Goal: Transaction & Acquisition: Book appointment/travel/reservation

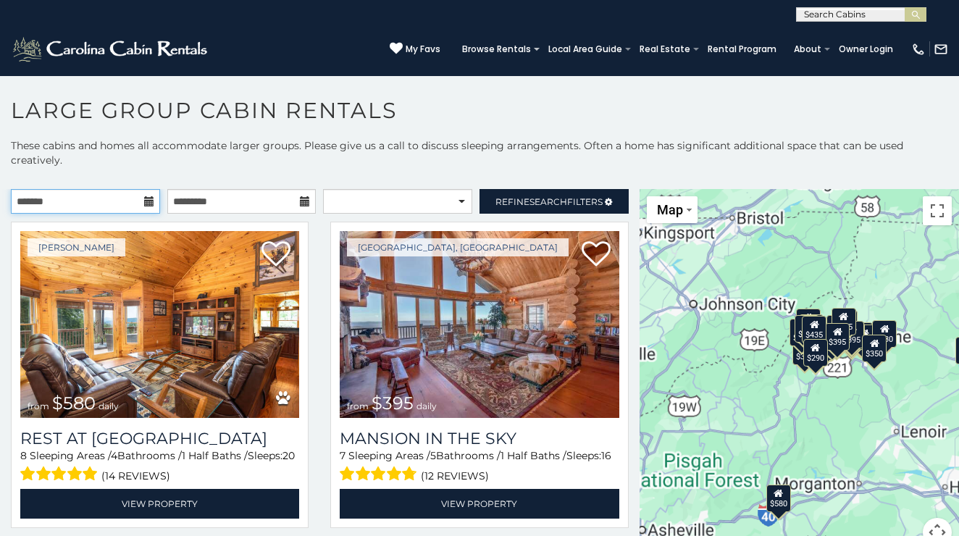
click at [107, 196] on input "text" at bounding box center [85, 201] width 149 height 25
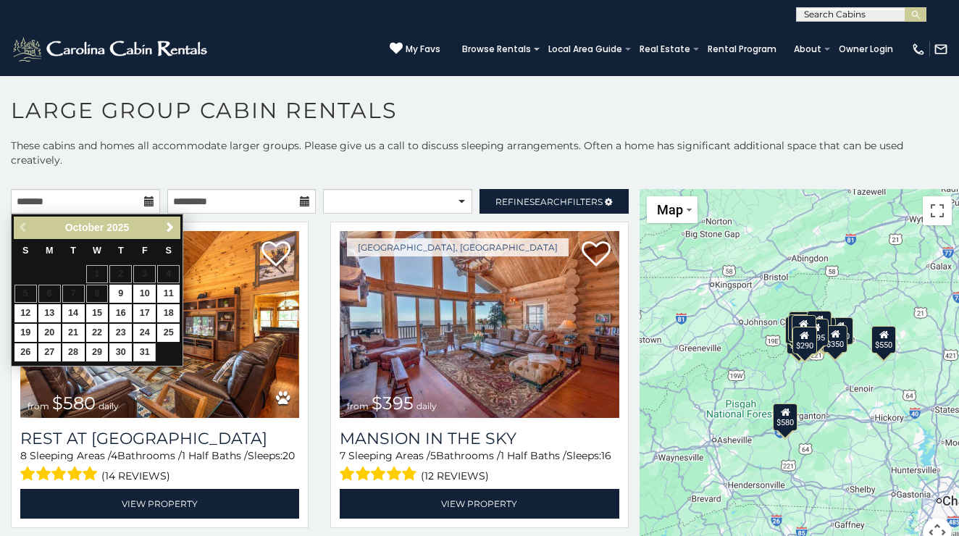
click at [146, 349] on link "31" at bounding box center [144, 352] width 22 height 18
type input "**********"
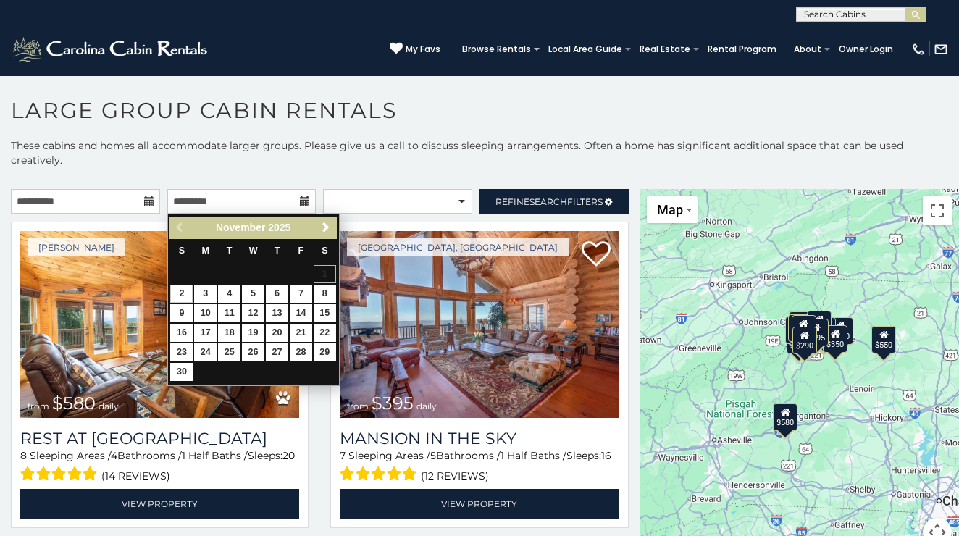
click at [180, 291] on link "2" at bounding box center [181, 294] width 22 height 18
type input "**********"
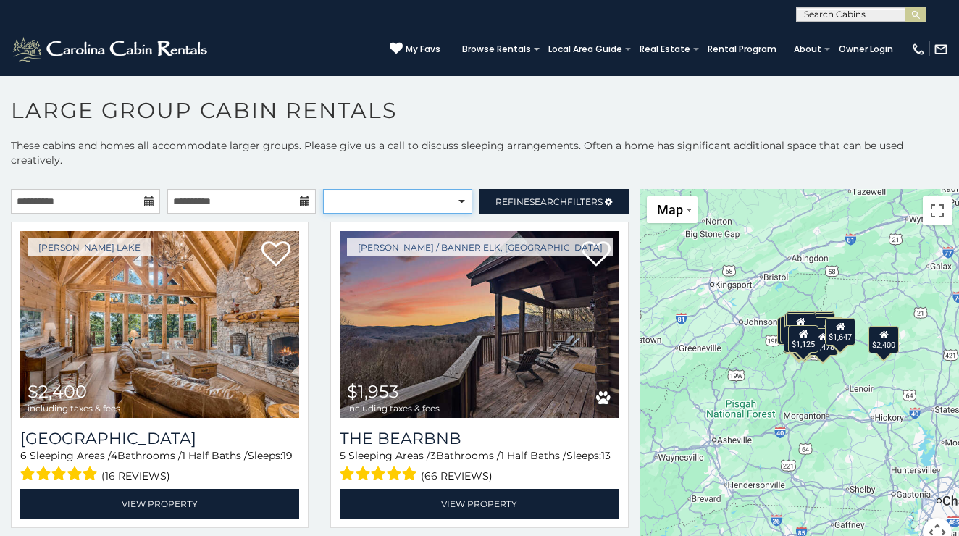
select select "**********"
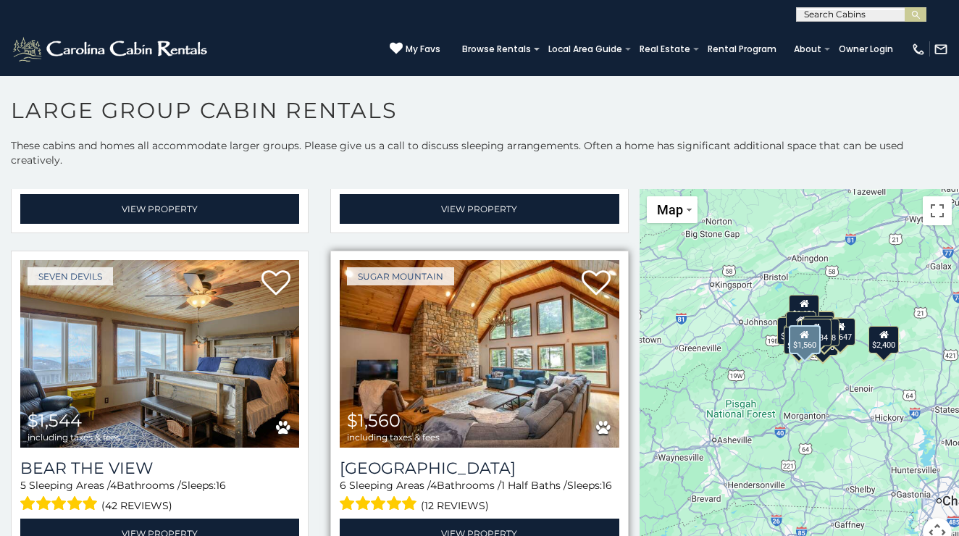
scroll to position [1594, 0]
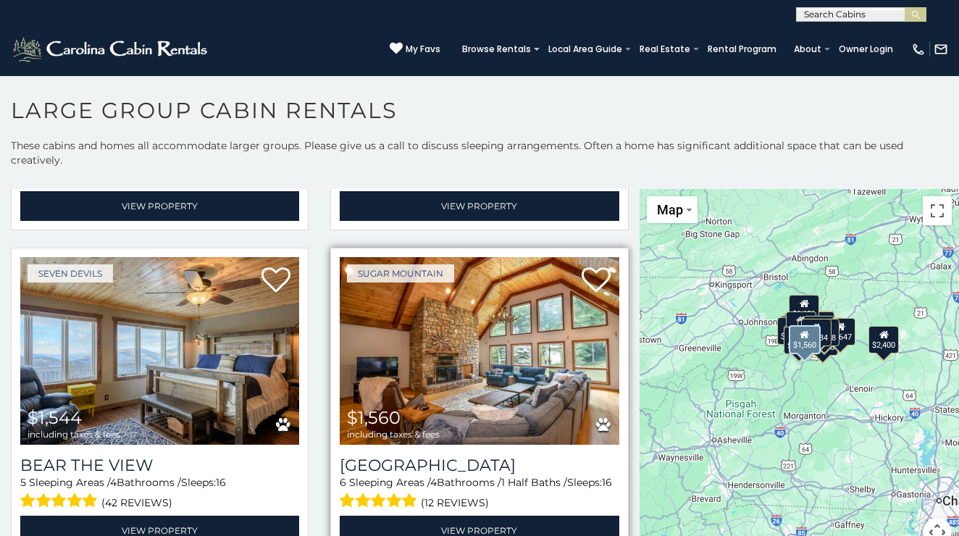
click at [513, 373] on img at bounding box center [479, 350] width 279 height 187
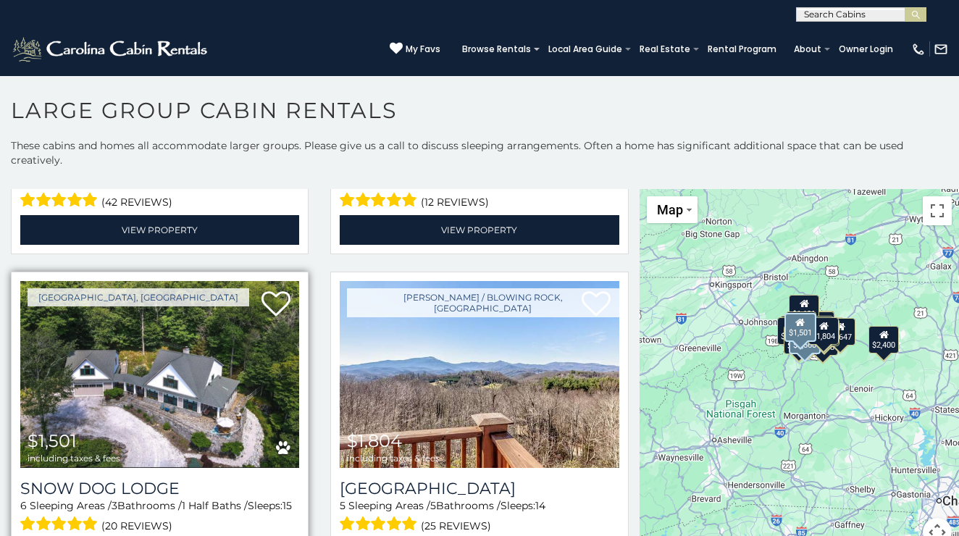
scroll to position [1904, 0]
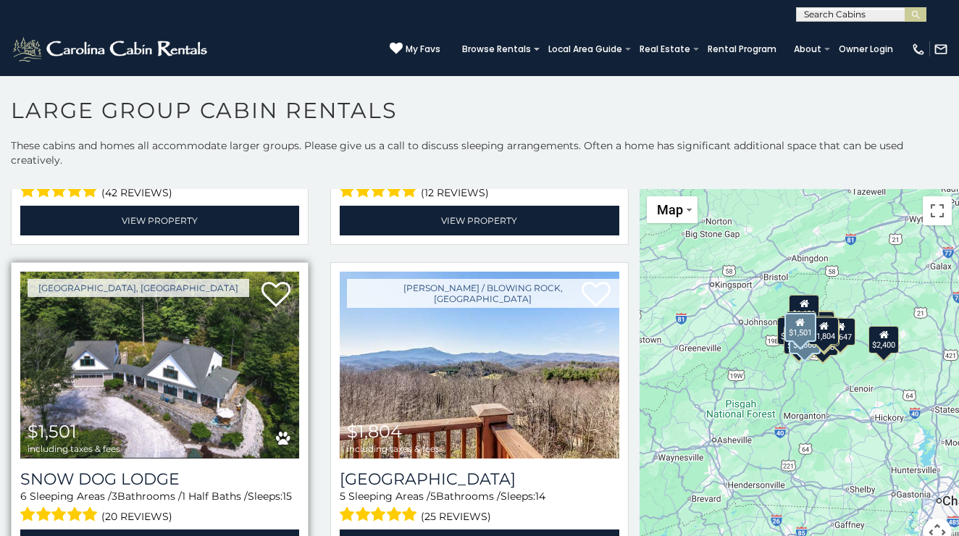
click at [240, 415] on img at bounding box center [159, 365] width 279 height 187
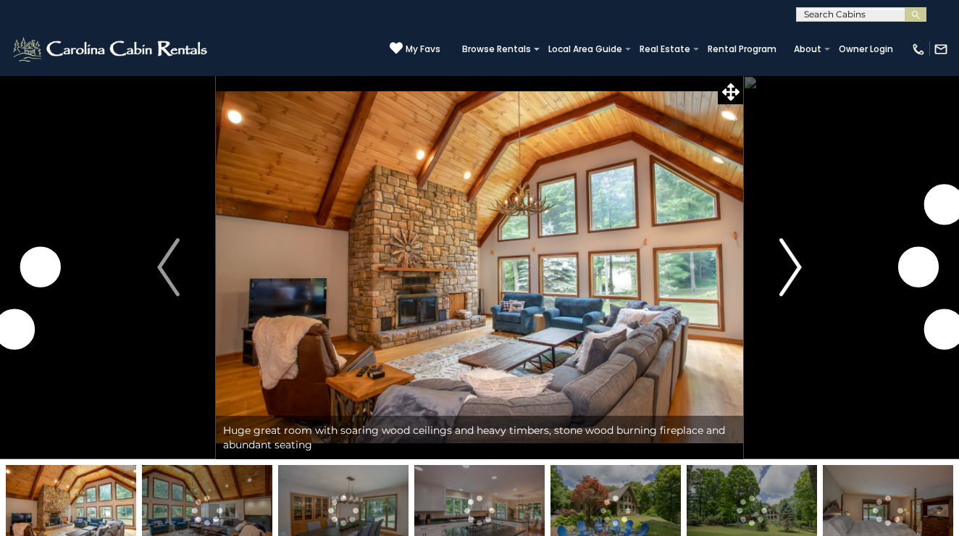
click at [798, 262] on img "Next" at bounding box center [790, 267] width 22 height 58
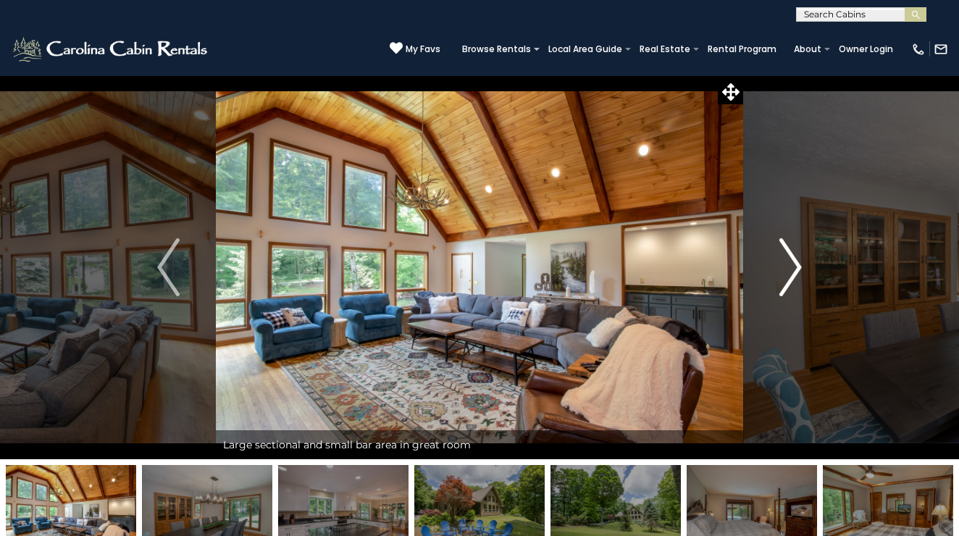
click at [798, 262] on img "Next" at bounding box center [790, 267] width 22 height 58
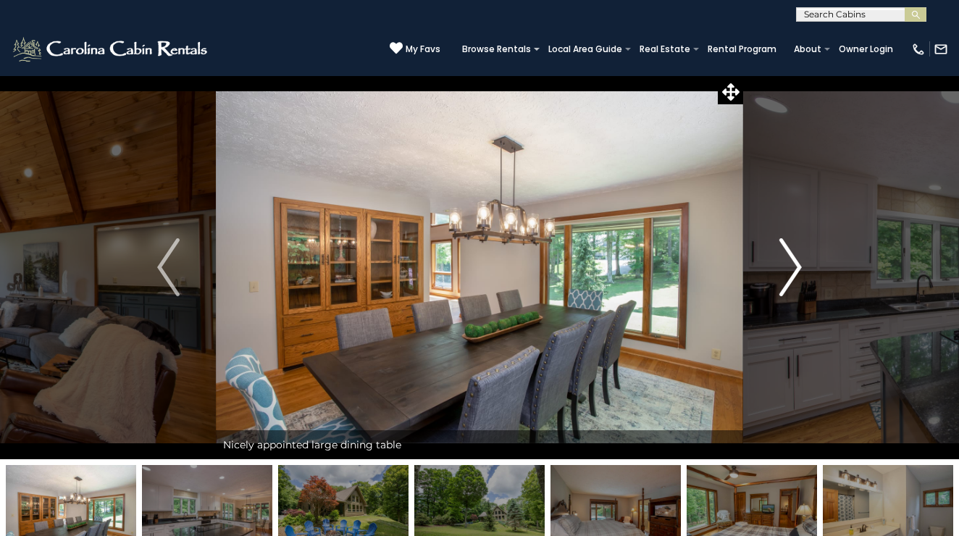
click at [798, 262] on img "Next" at bounding box center [790, 267] width 22 height 58
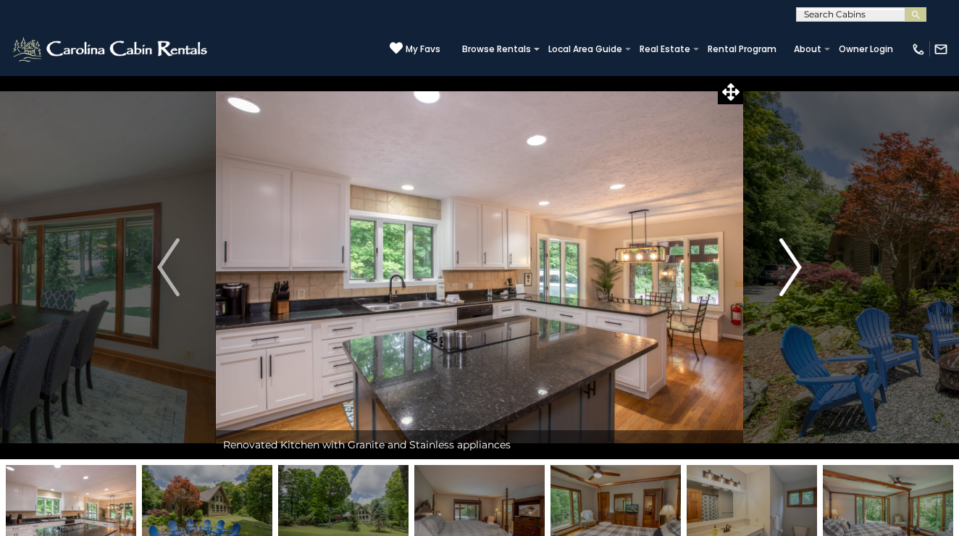
click at [798, 262] on img "Next" at bounding box center [790, 267] width 22 height 58
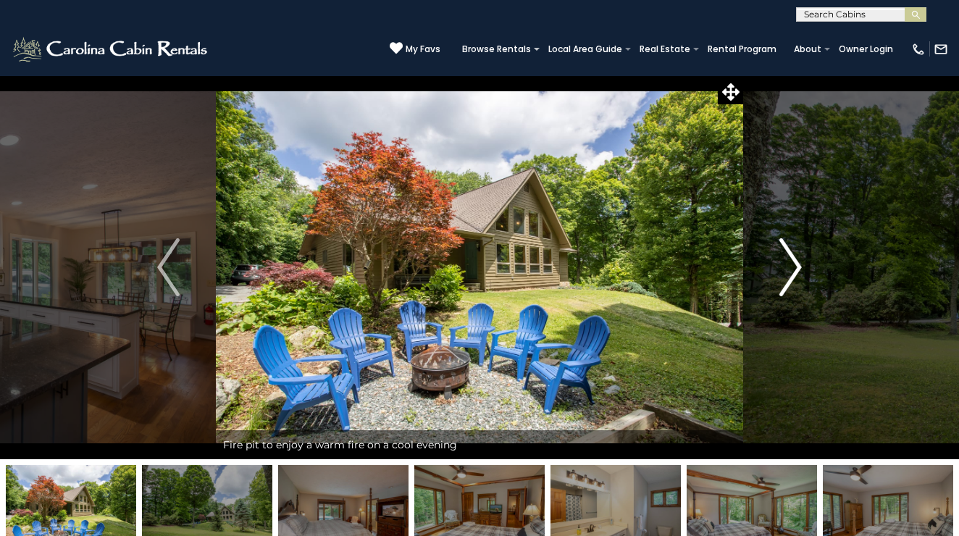
click at [798, 262] on img "Next" at bounding box center [790, 267] width 22 height 58
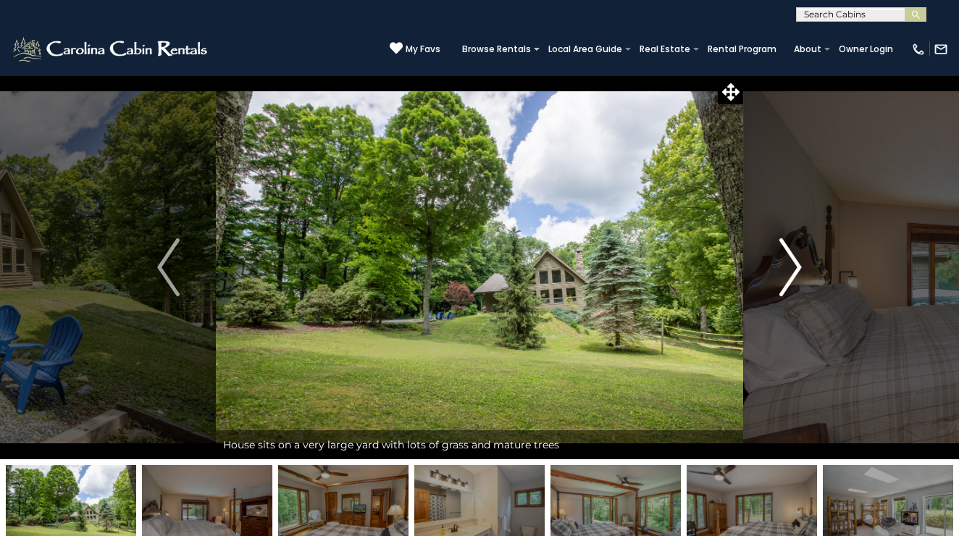
click at [798, 262] on img "Next" at bounding box center [790, 267] width 22 height 58
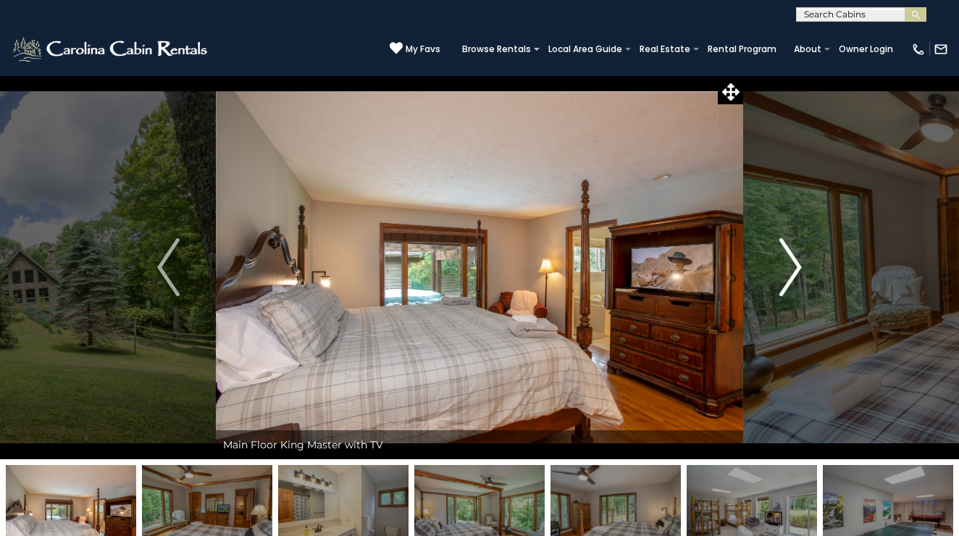
click at [798, 262] on img "Next" at bounding box center [790, 267] width 22 height 58
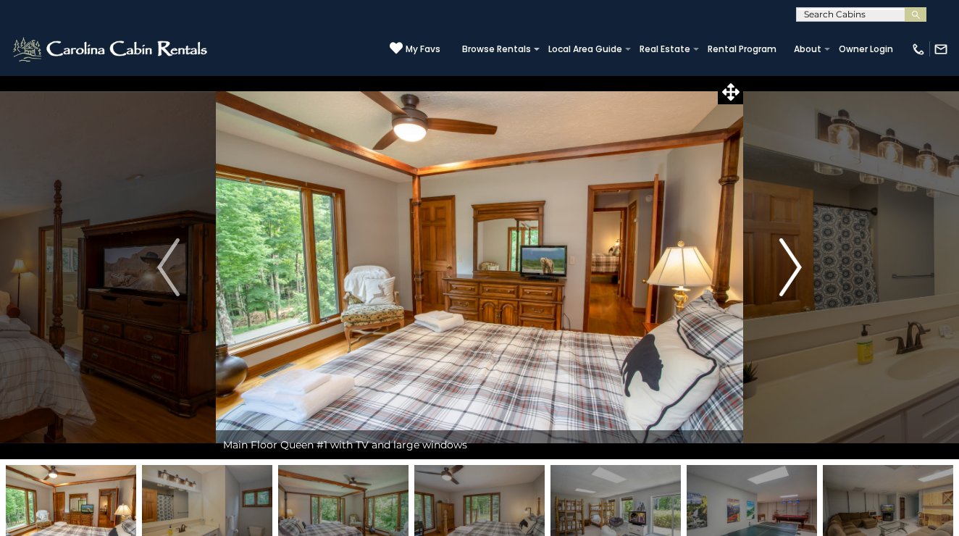
click at [798, 262] on img "Next" at bounding box center [790, 267] width 22 height 58
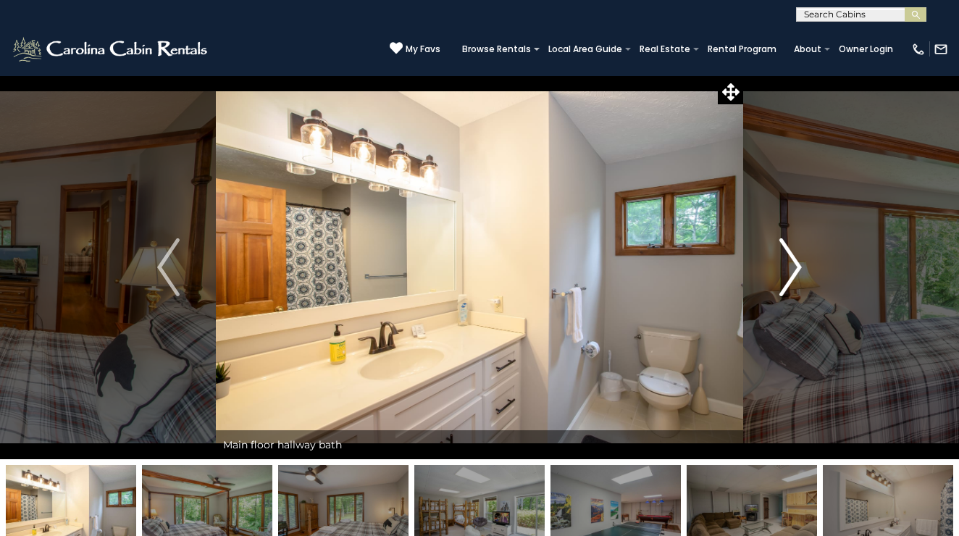
click at [798, 262] on img "Next" at bounding box center [790, 267] width 22 height 58
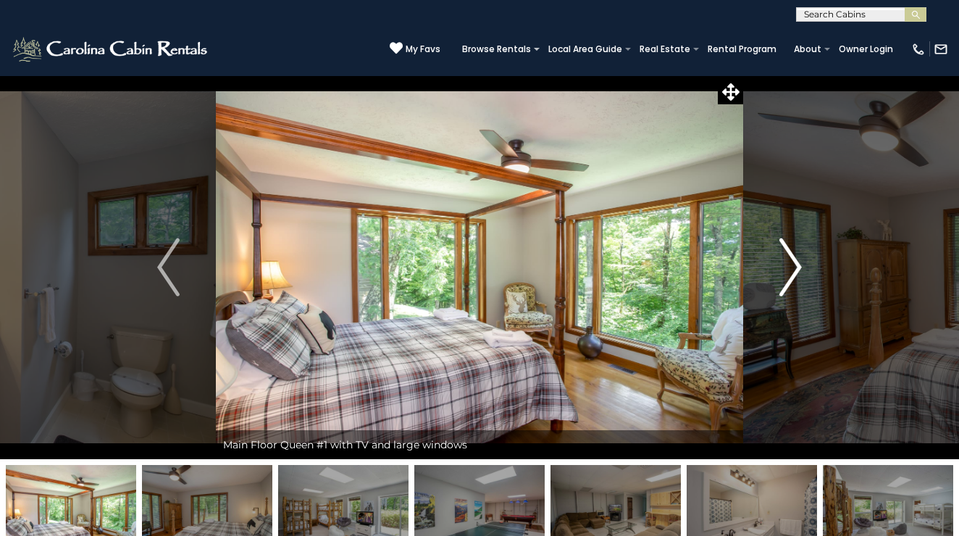
click at [798, 262] on img "Next" at bounding box center [790, 267] width 22 height 58
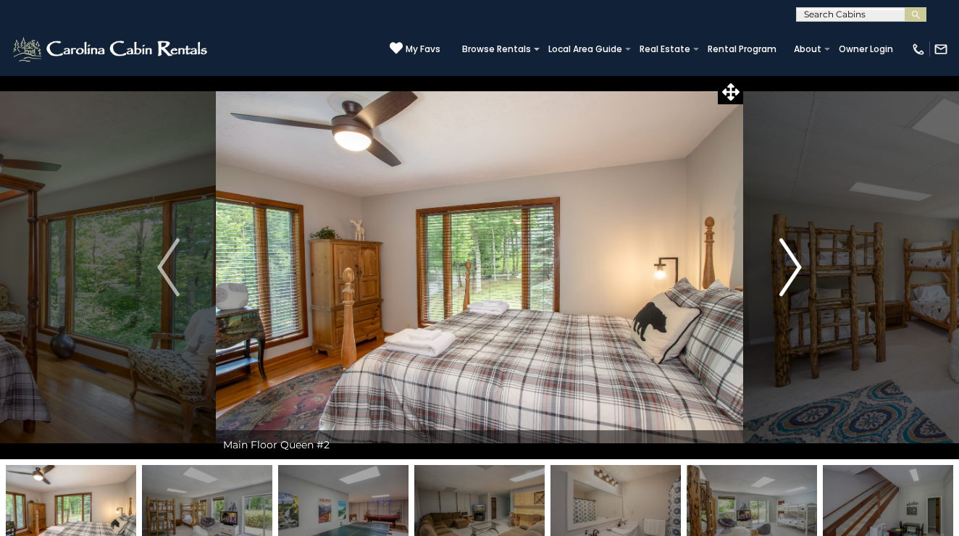
click at [798, 262] on img "Next" at bounding box center [790, 267] width 22 height 58
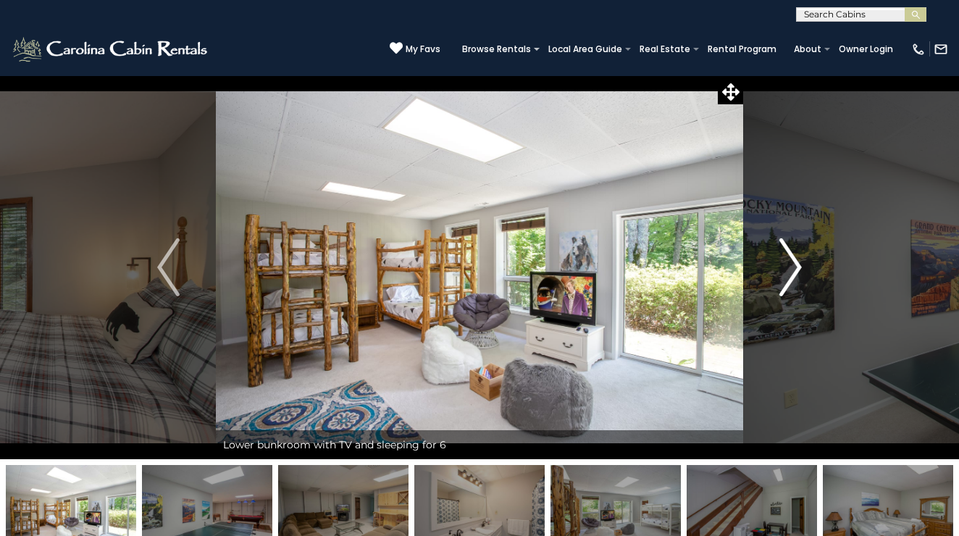
click at [798, 262] on img "Next" at bounding box center [790, 267] width 22 height 58
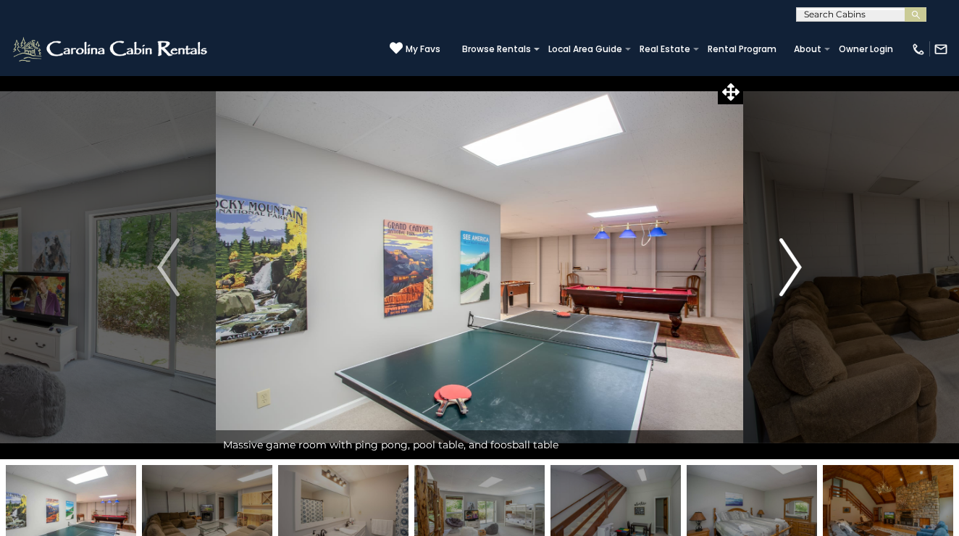
click at [798, 262] on img "Next" at bounding box center [790, 267] width 22 height 58
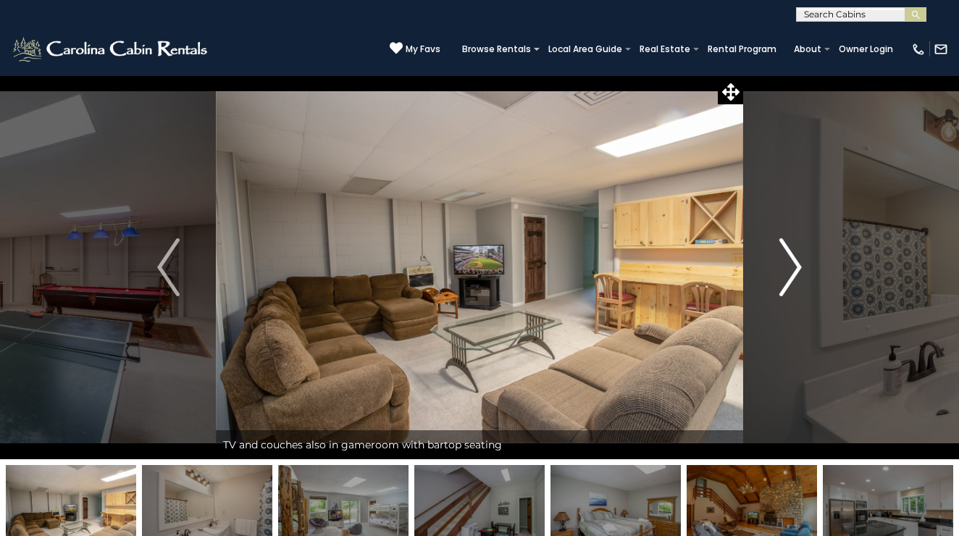
click at [798, 262] on img "Next" at bounding box center [790, 267] width 22 height 58
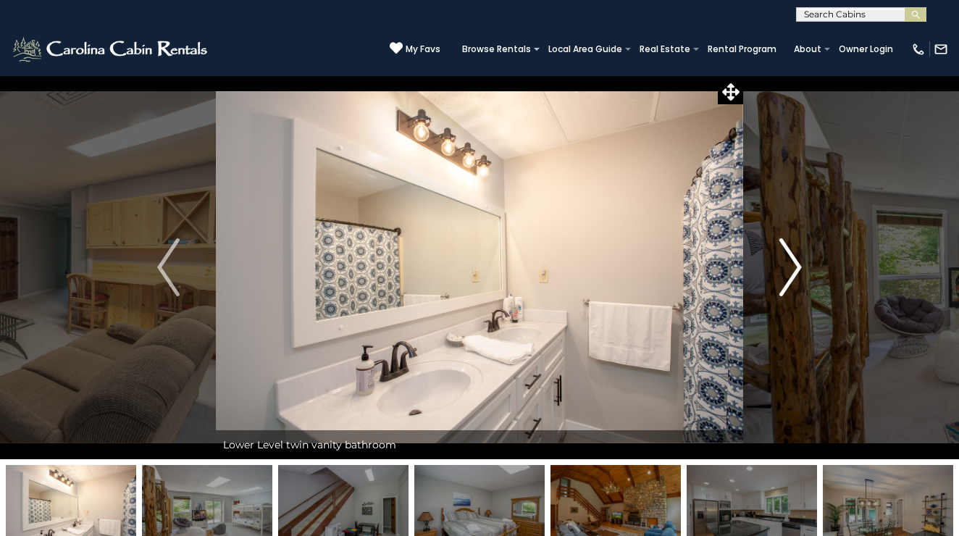
click at [798, 262] on img "Next" at bounding box center [790, 267] width 22 height 58
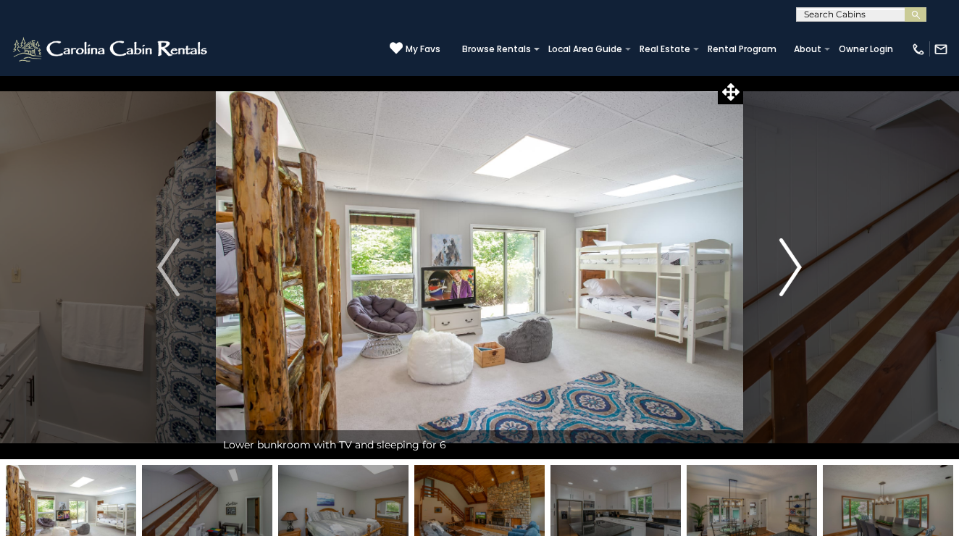
click at [798, 262] on img "Next" at bounding box center [790, 267] width 22 height 58
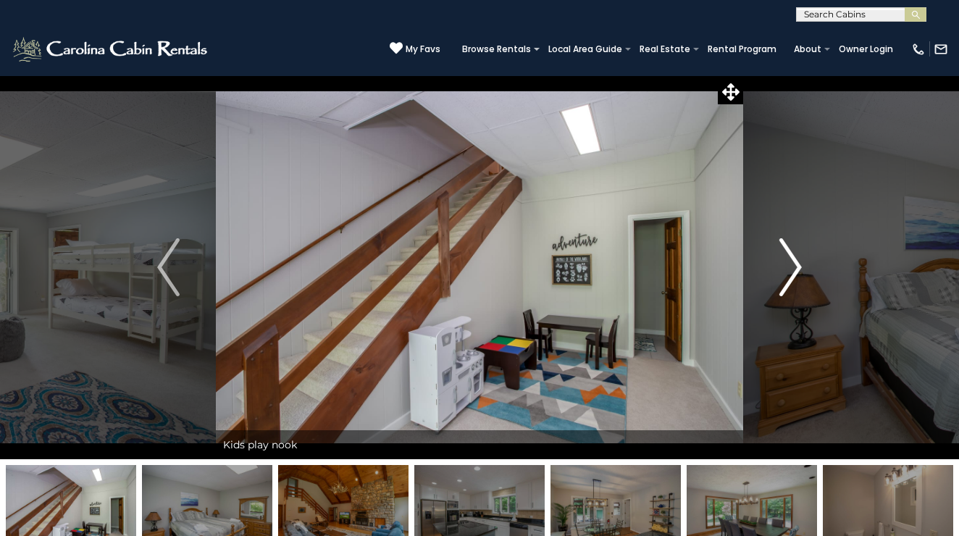
click at [798, 262] on img "Next" at bounding box center [790, 267] width 22 height 58
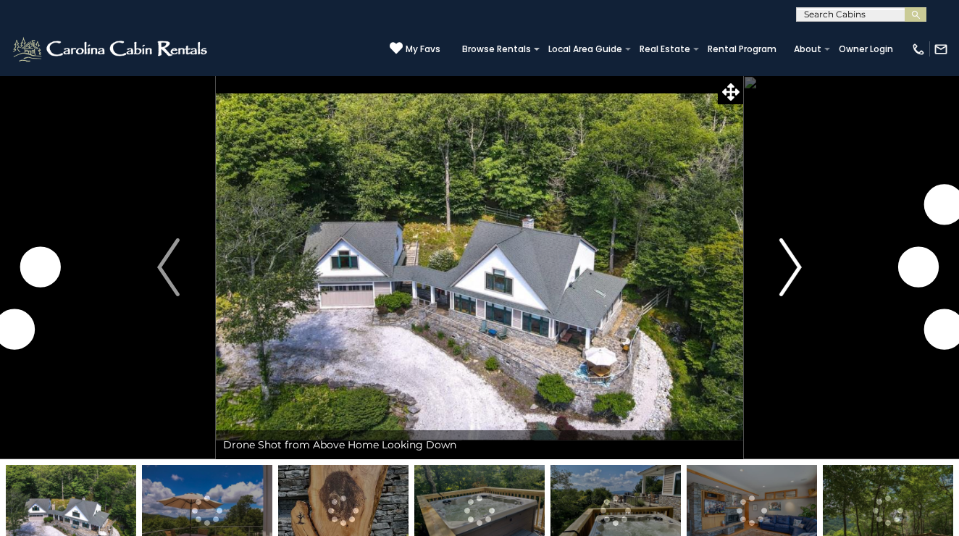
click at [793, 272] on img "Next" at bounding box center [790, 267] width 22 height 58
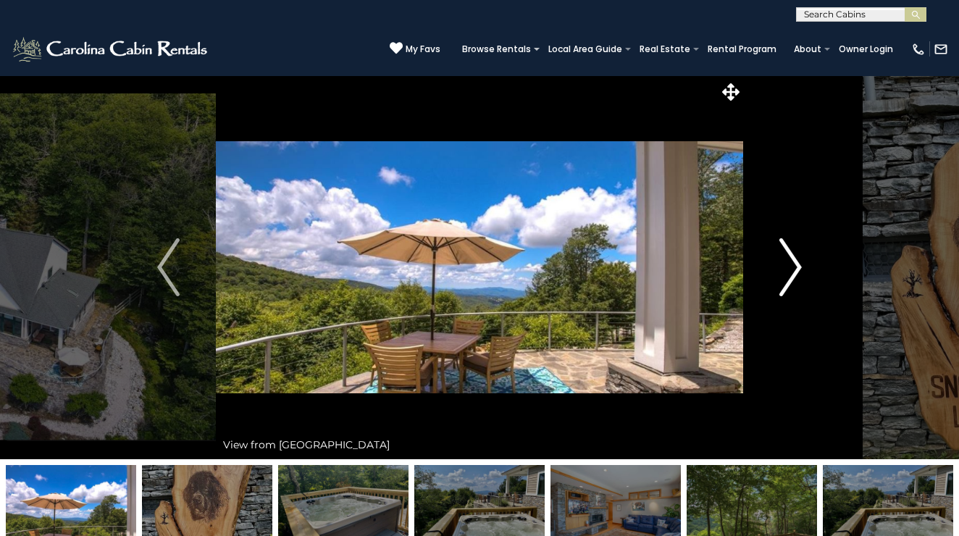
click at [793, 271] on img "Next" at bounding box center [790, 267] width 22 height 58
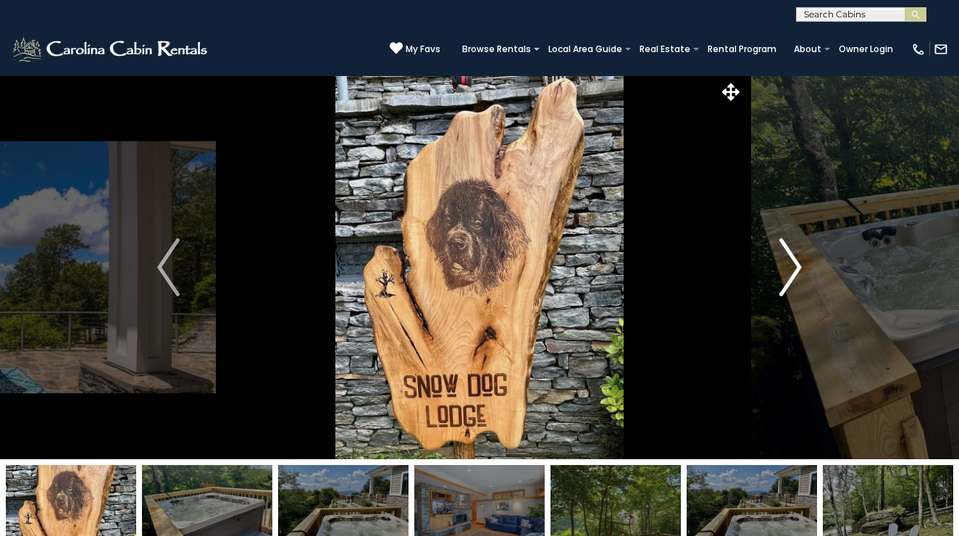
click at [793, 271] on img "Next" at bounding box center [790, 267] width 22 height 58
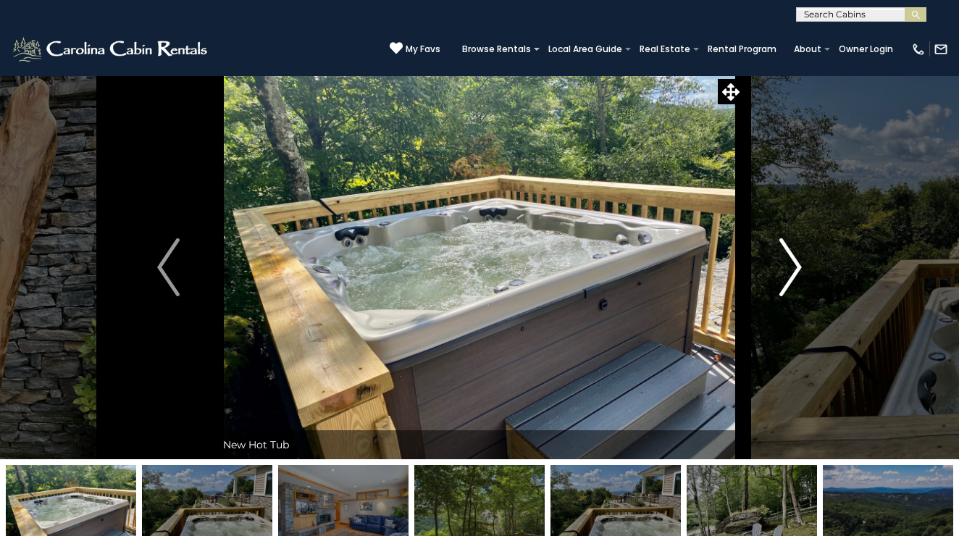
click at [793, 271] on img "Next" at bounding box center [790, 267] width 22 height 58
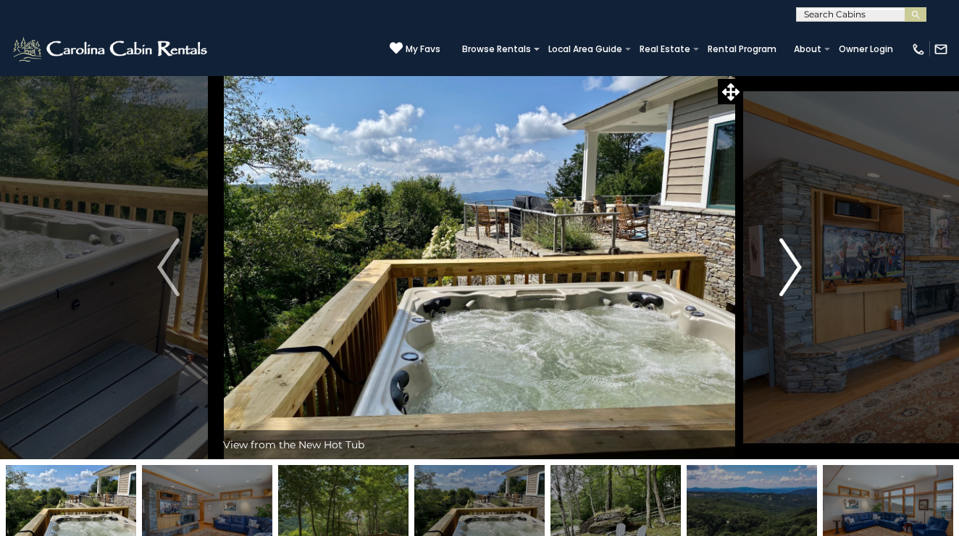
click at [793, 271] on img "Next" at bounding box center [790, 267] width 22 height 58
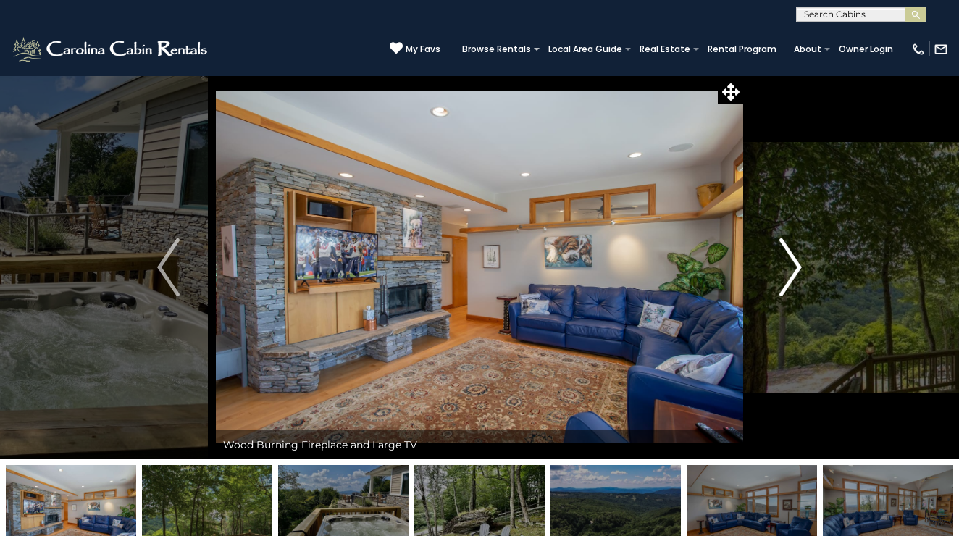
click at [793, 271] on img "Next" at bounding box center [790, 267] width 22 height 58
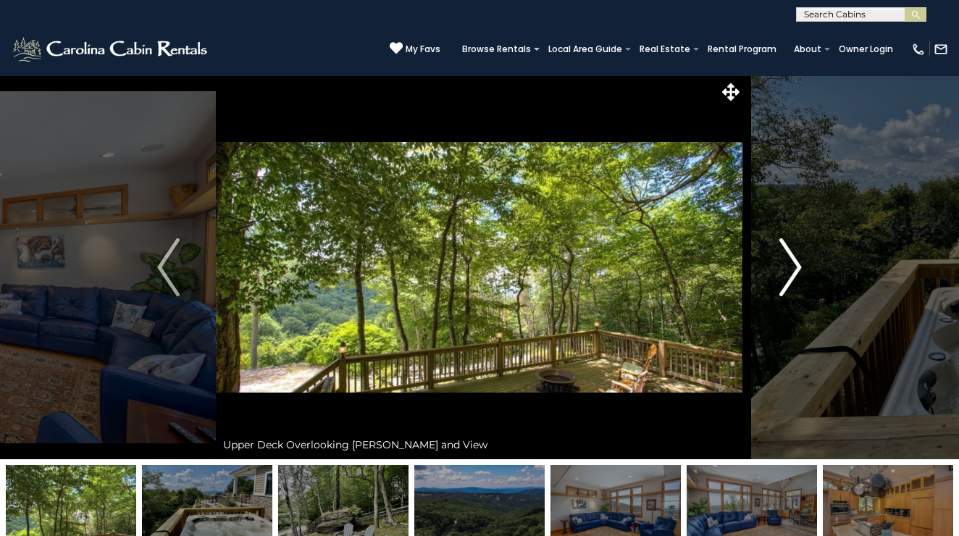
click at [793, 271] on img "Next" at bounding box center [790, 267] width 22 height 58
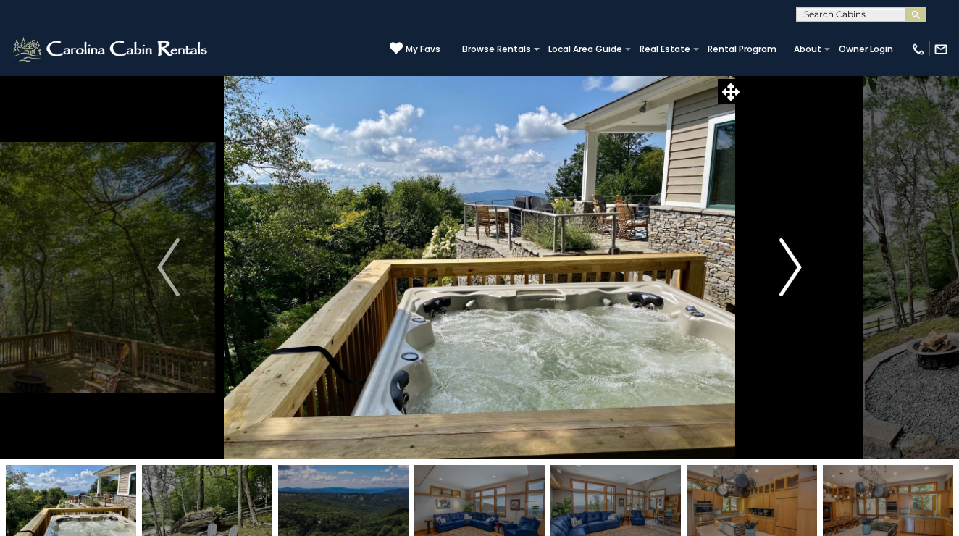
click at [793, 271] on img "Next" at bounding box center [790, 267] width 22 height 58
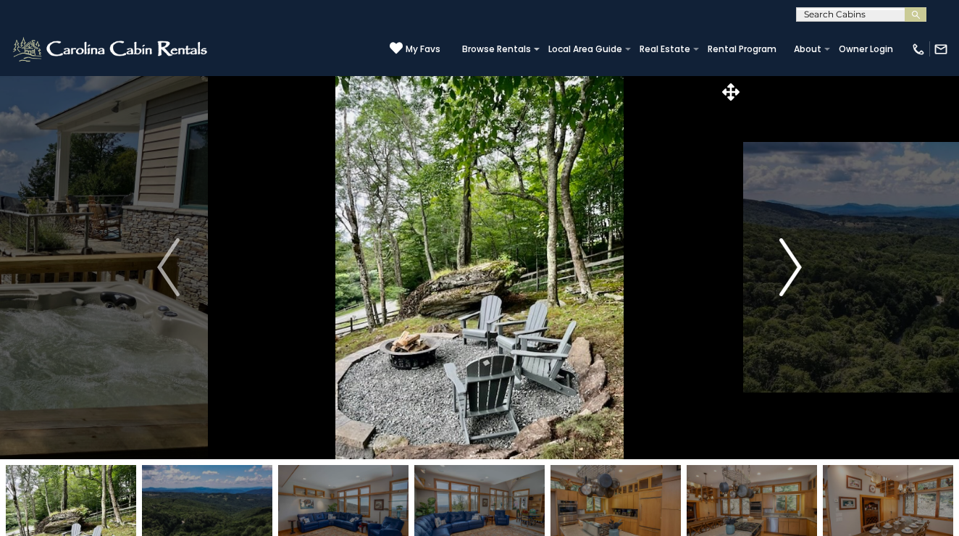
click at [793, 271] on img "Next" at bounding box center [790, 267] width 22 height 58
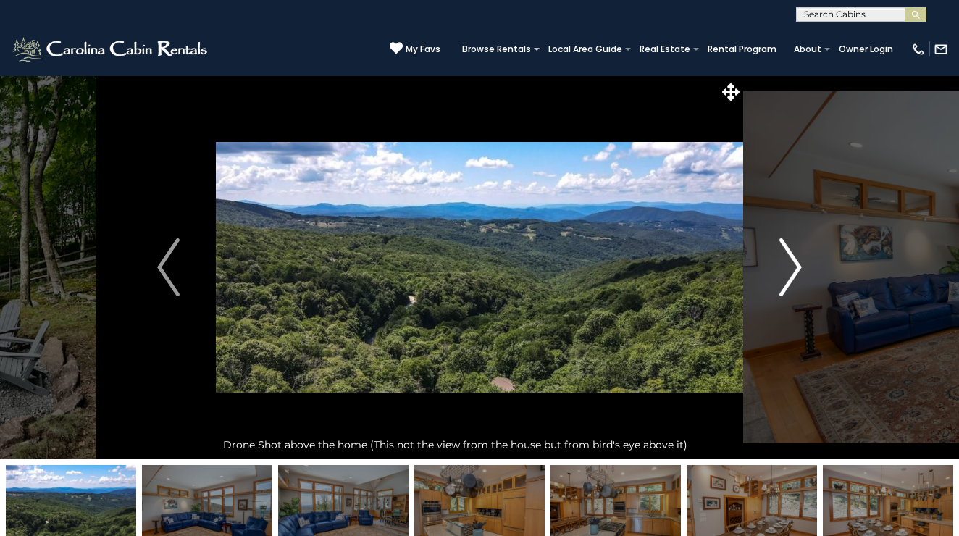
click at [792, 271] on img "Next" at bounding box center [790, 267] width 22 height 58
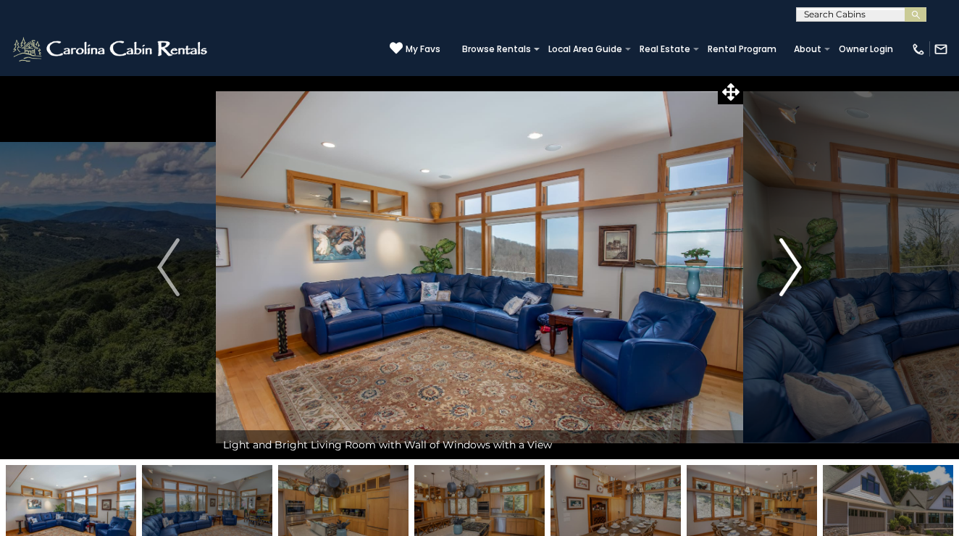
click at [792, 271] on img "Next" at bounding box center [790, 267] width 22 height 58
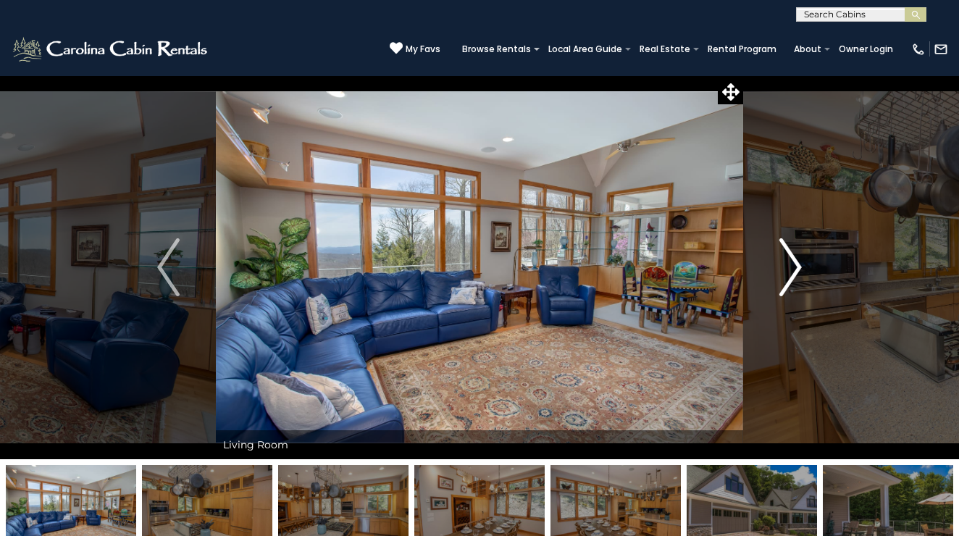
click at [792, 271] on img "Next" at bounding box center [790, 267] width 22 height 58
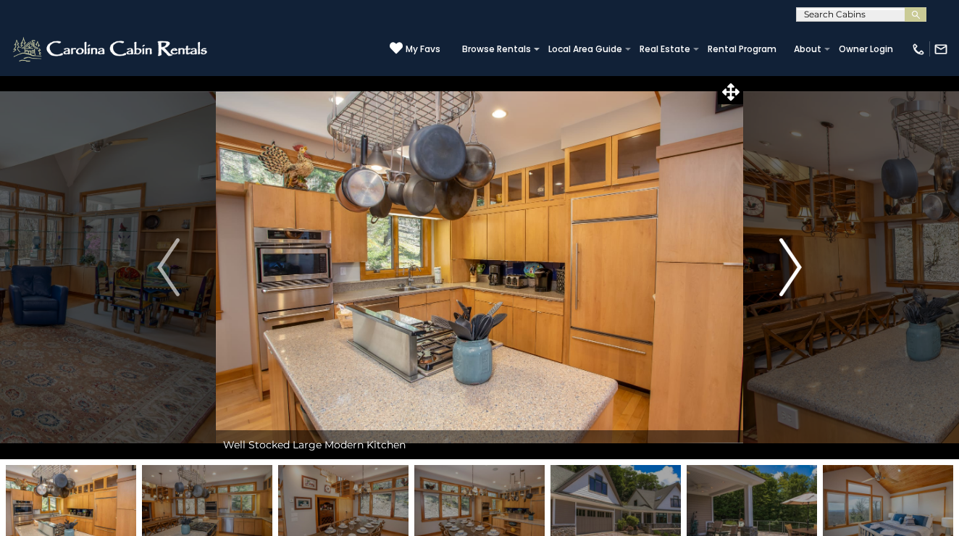
click at [792, 271] on img "Next" at bounding box center [790, 267] width 22 height 58
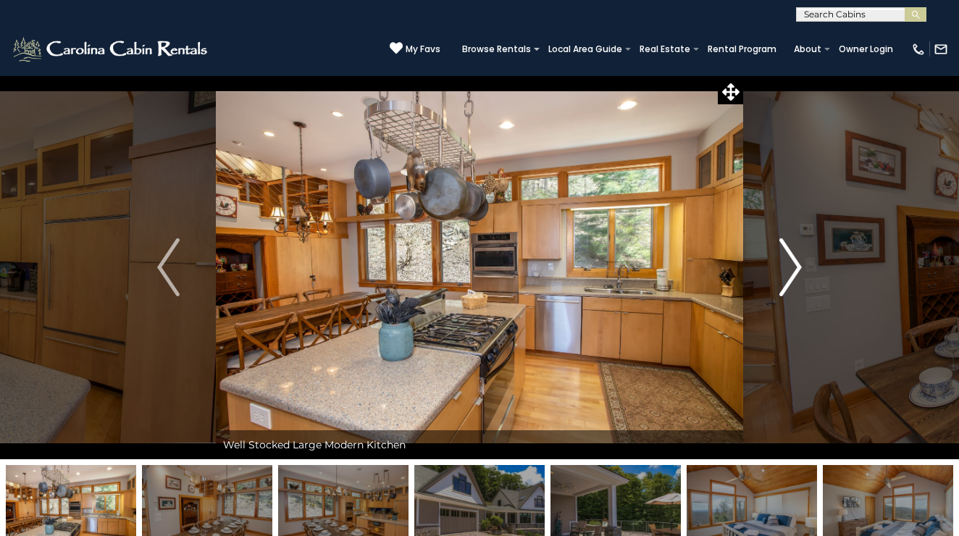
click at [792, 271] on img "Next" at bounding box center [790, 267] width 22 height 58
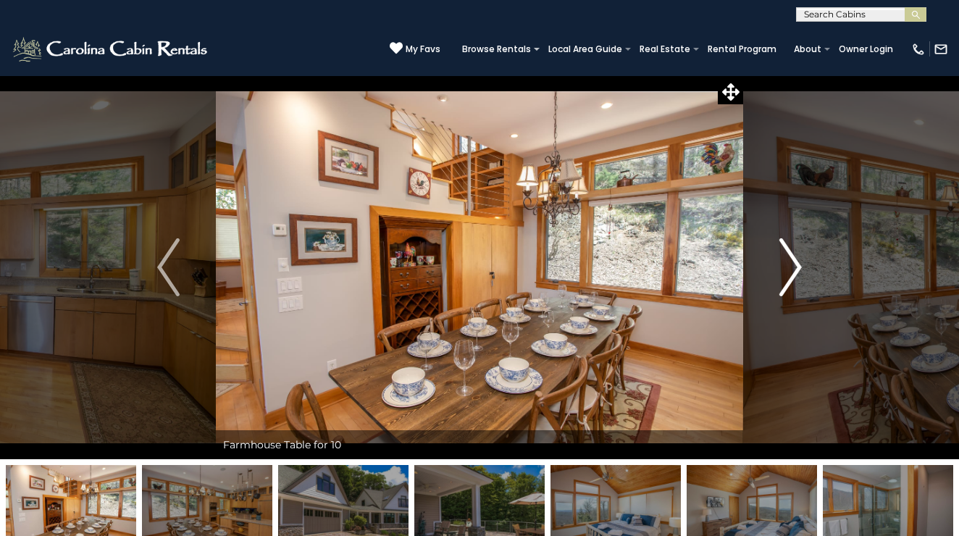
click at [792, 271] on img "Next" at bounding box center [790, 267] width 22 height 58
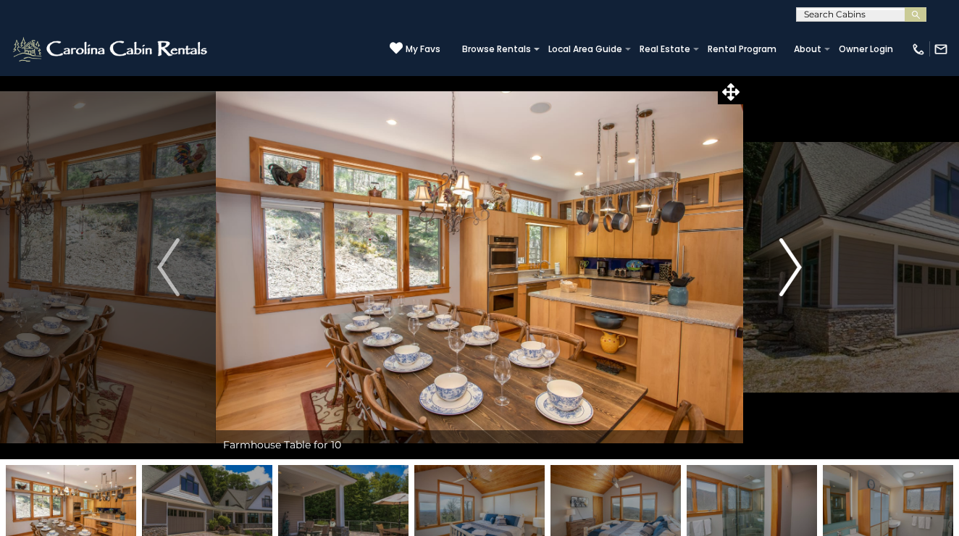
click at [792, 271] on img "Next" at bounding box center [790, 267] width 22 height 58
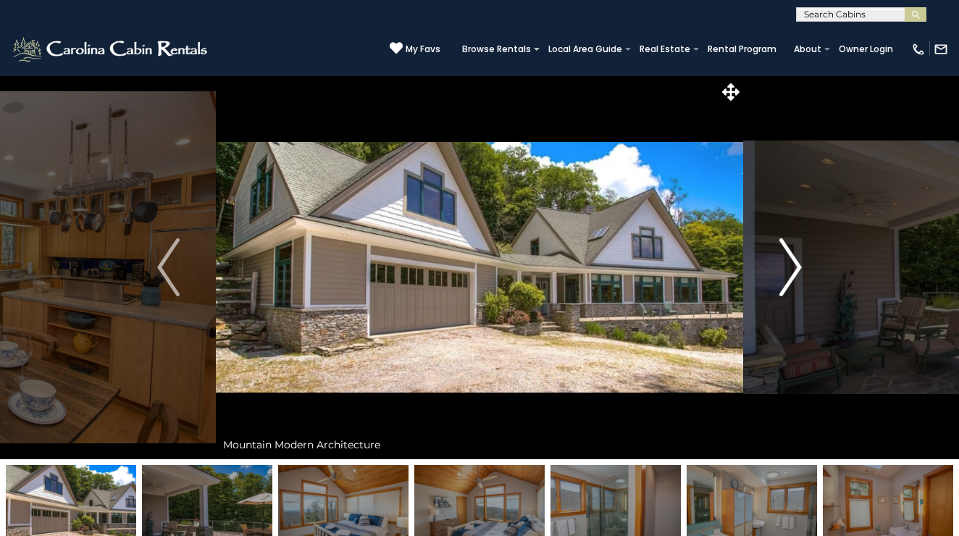
click at [792, 271] on img "Next" at bounding box center [790, 267] width 22 height 58
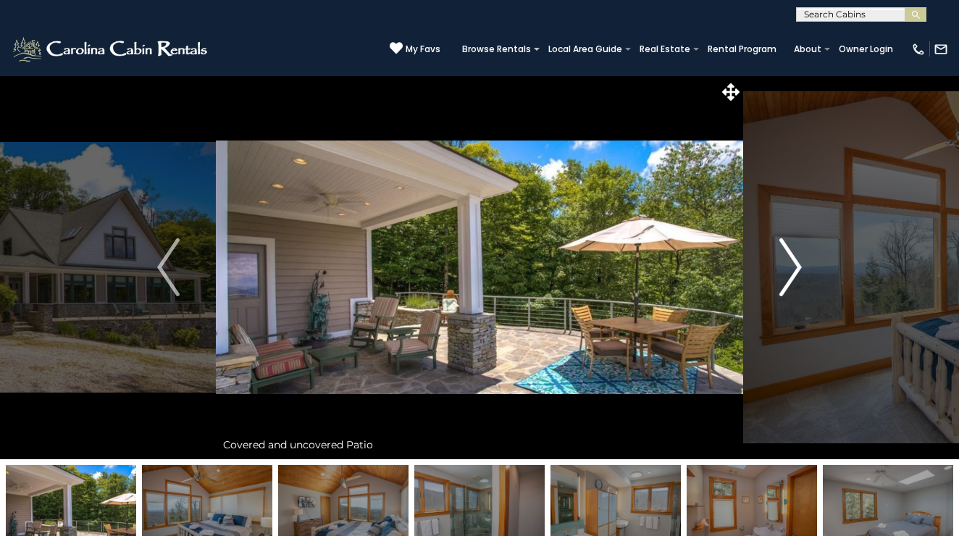
click at [792, 271] on img "Next" at bounding box center [790, 267] width 22 height 58
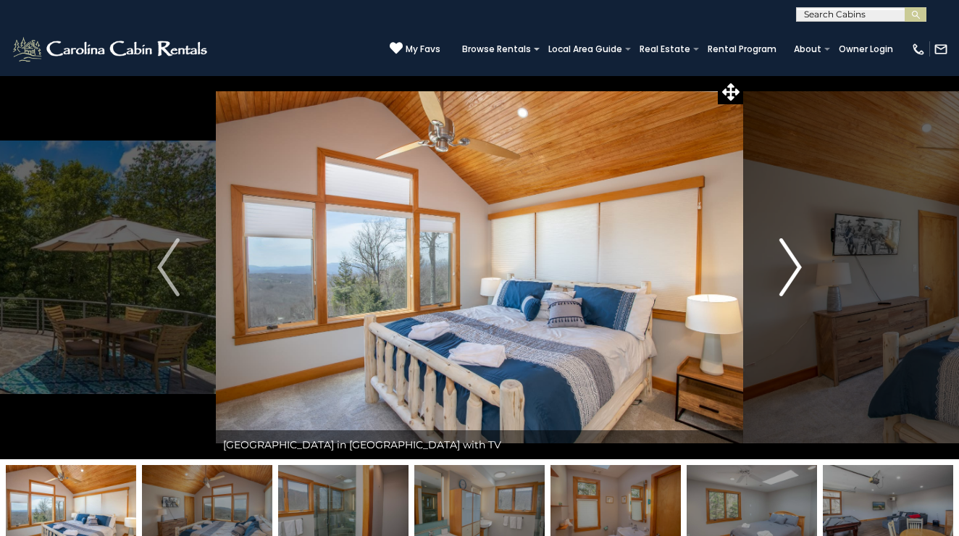
click at [792, 271] on img "Next" at bounding box center [790, 267] width 22 height 58
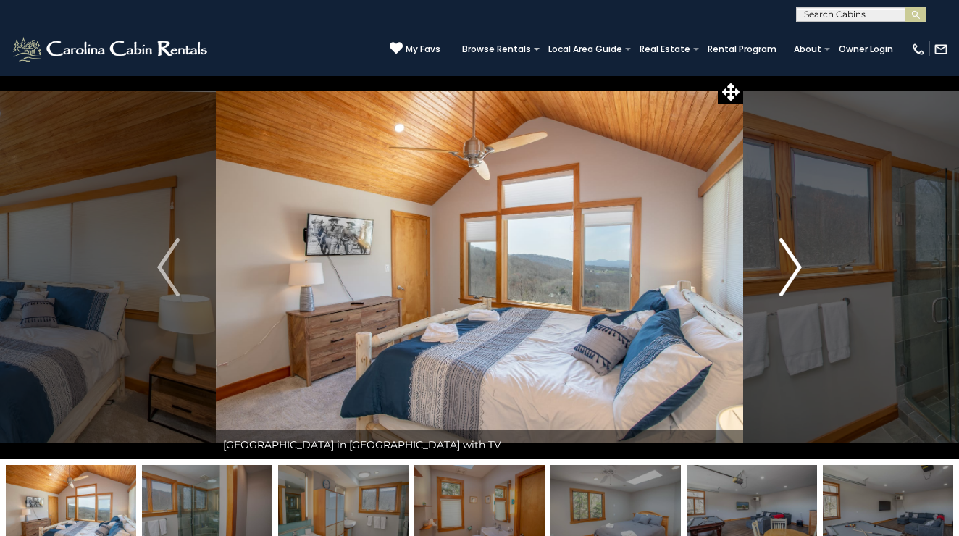
click at [792, 271] on img "Next" at bounding box center [790, 267] width 22 height 58
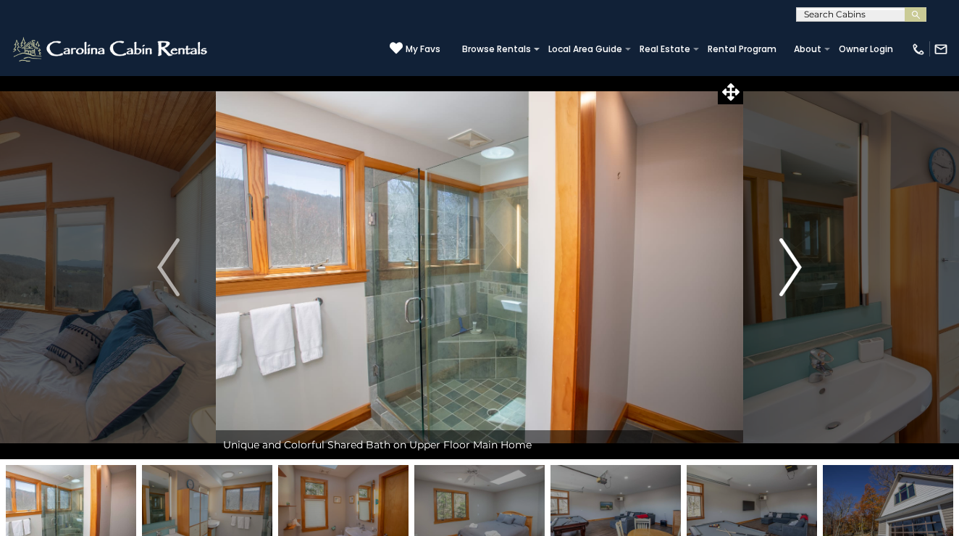
click at [792, 271] on img "Next" at bounding box center [790, 267] width 22 height 58
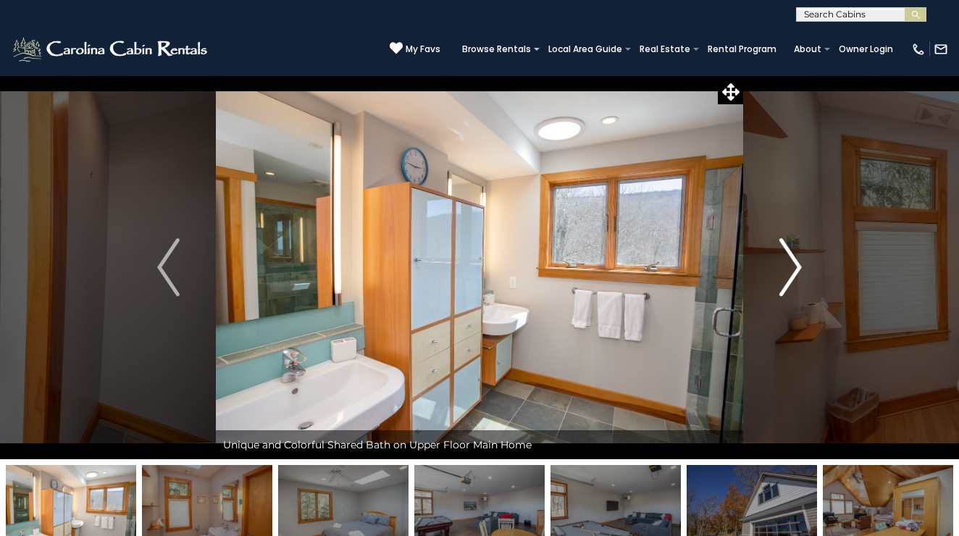
click at [792, 271] on img "Next" at bounding box center [790, 267] width 22 height 58
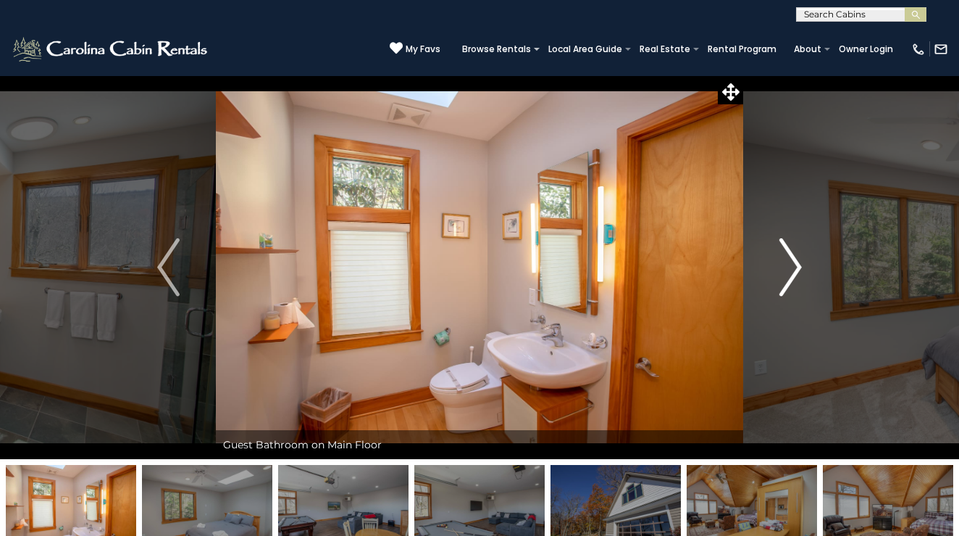
click at [792, 271] on img "Next" at bounding box center [790, 267] width 22 height 58
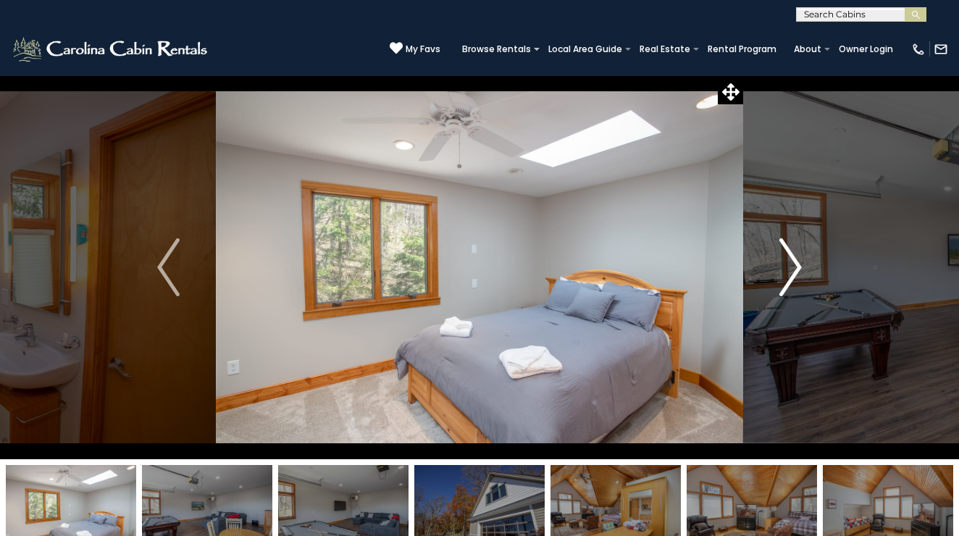
click at [792, 271] on img "Next" at bounding box center [790, 267] width 22 height 58
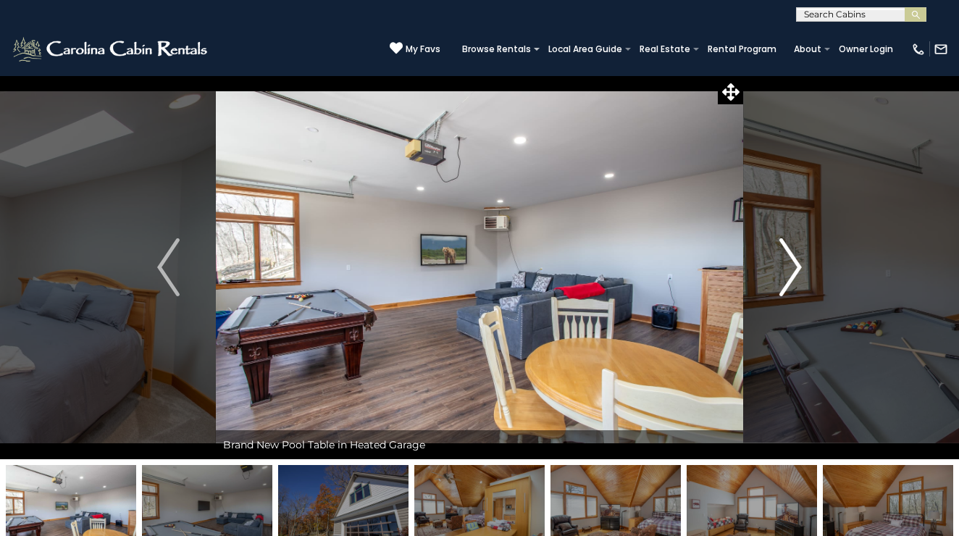
click at [792, 271] on img "Next" at bounding box center [790, 267] width 22 height 58
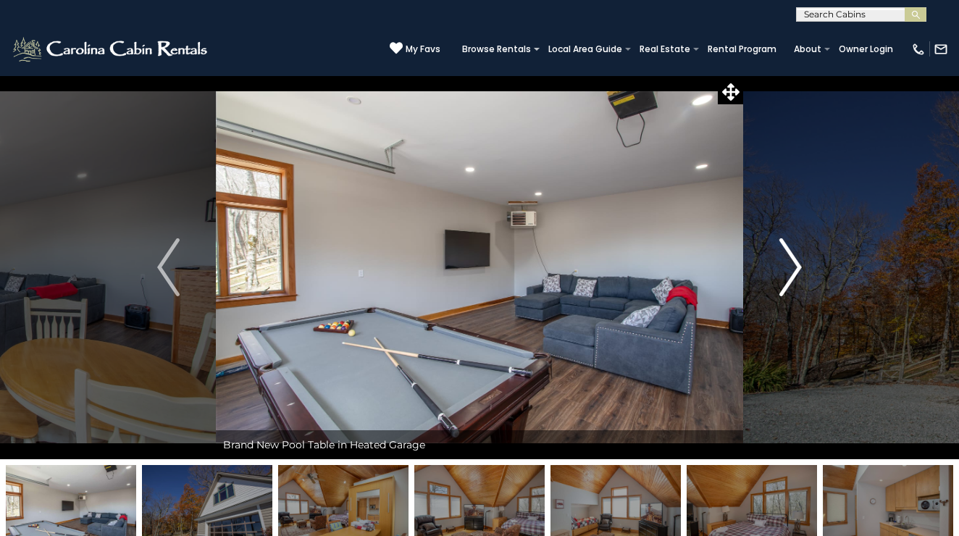
click at [792, 271] on img "Next" at bounding box center [790, 267] width 22 height 58
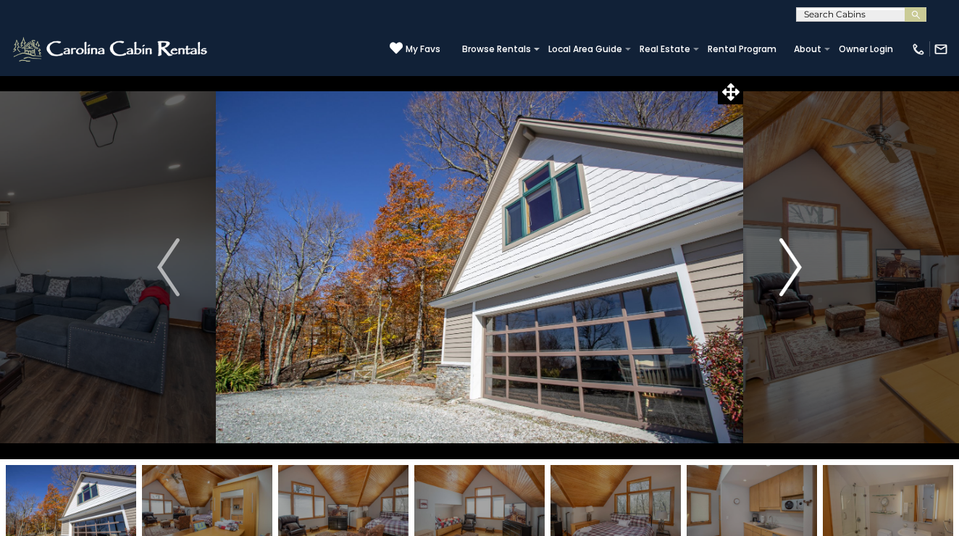
click at [792, 271] on img "Next" at bounding box center [790, 267] width 22 height 58
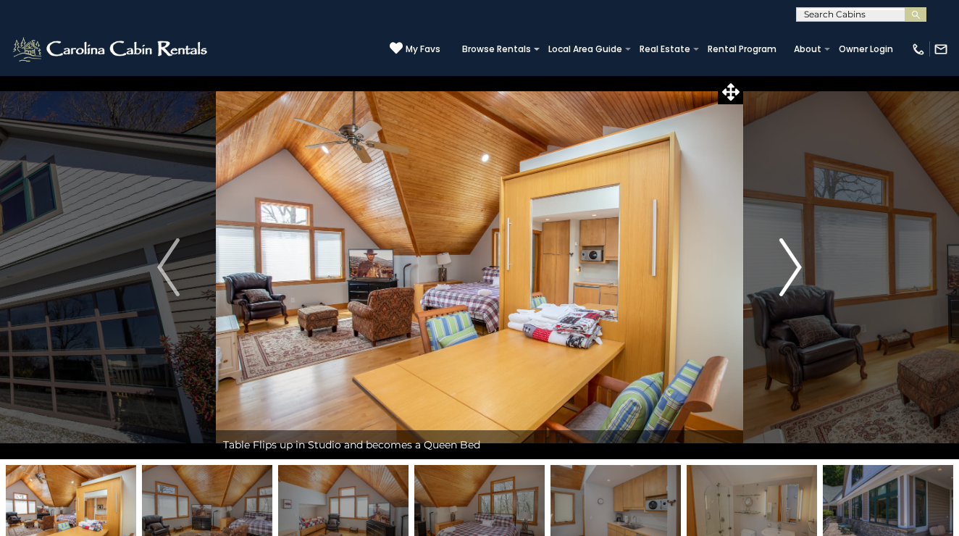
click at [792, 271] on img "Next" at bounding box center [790, 267] width 22 height 58
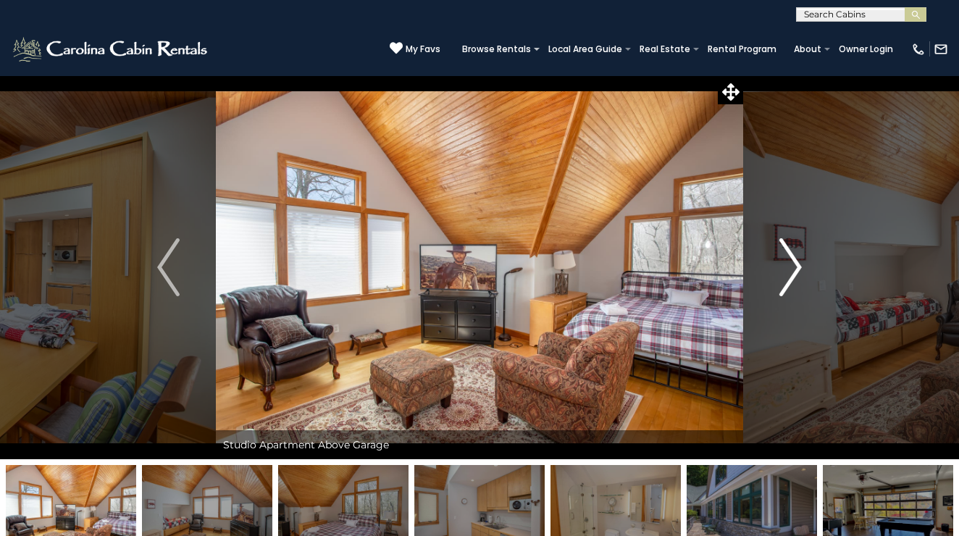
click at [792, 271] on img "Next" at bounding box center [790, 267] width 22 height 58
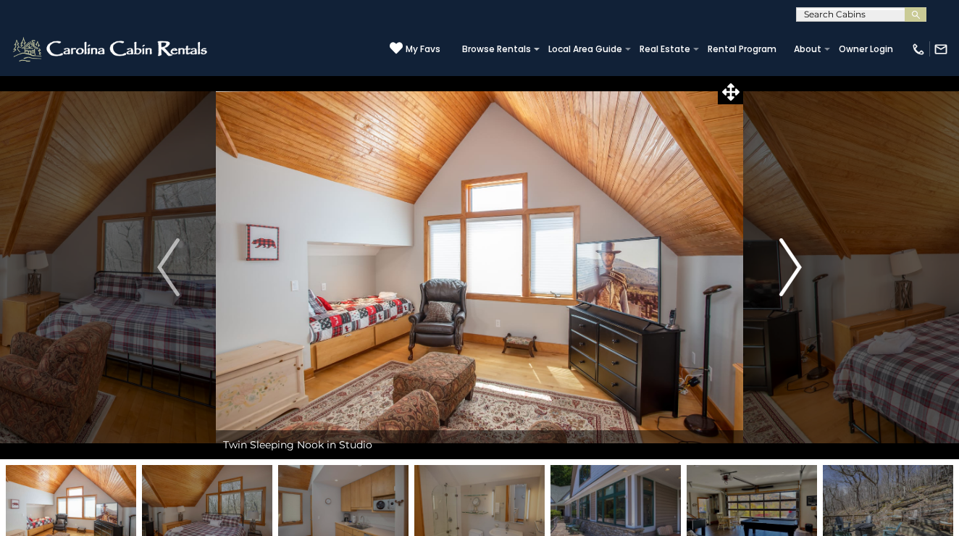
click at [792, 271] on img "Next" at bounding box center [790, 267] width 22 height 58
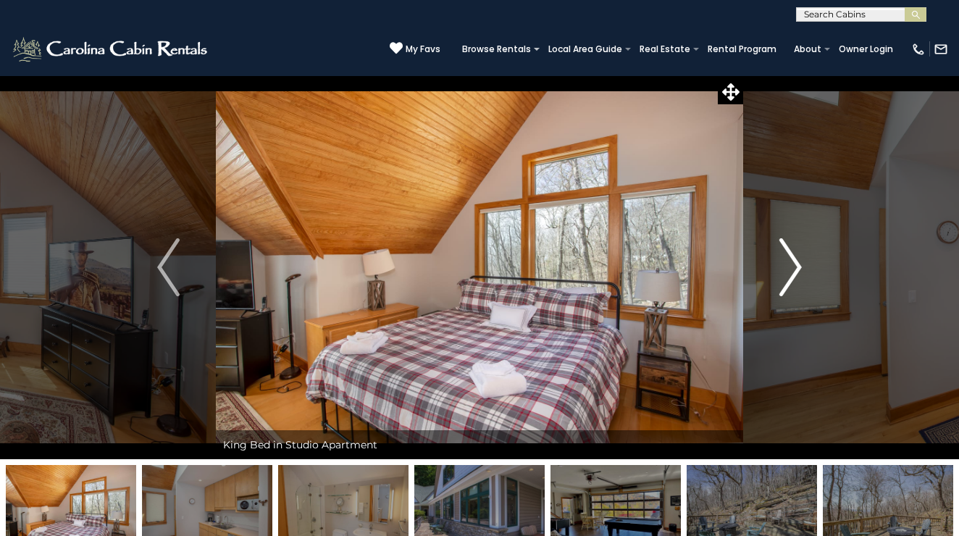
click at [792, 271] on img "Next" at bounding box center [790, 267] width 22 height 58
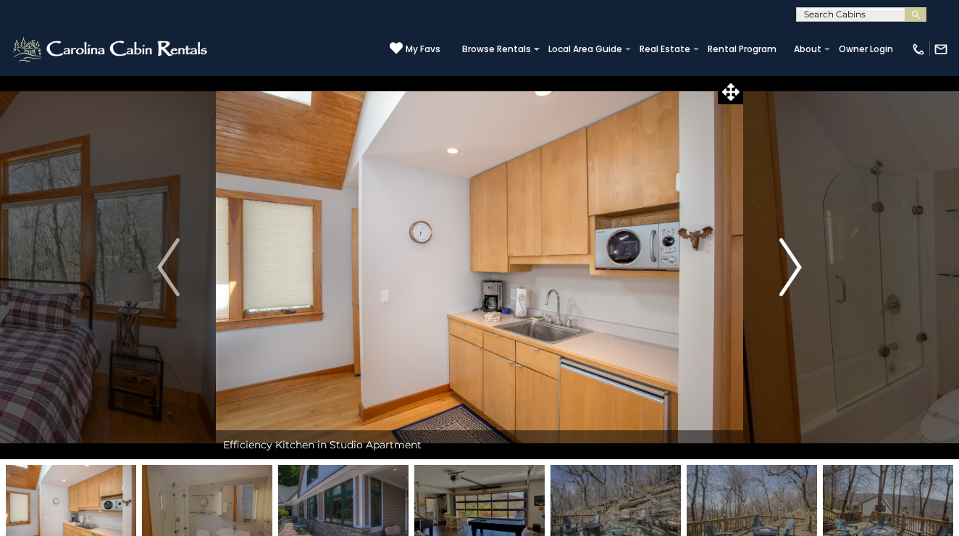
click at [792, 271] on img "Next" at bounding box center [790, 267] width 22 height 58
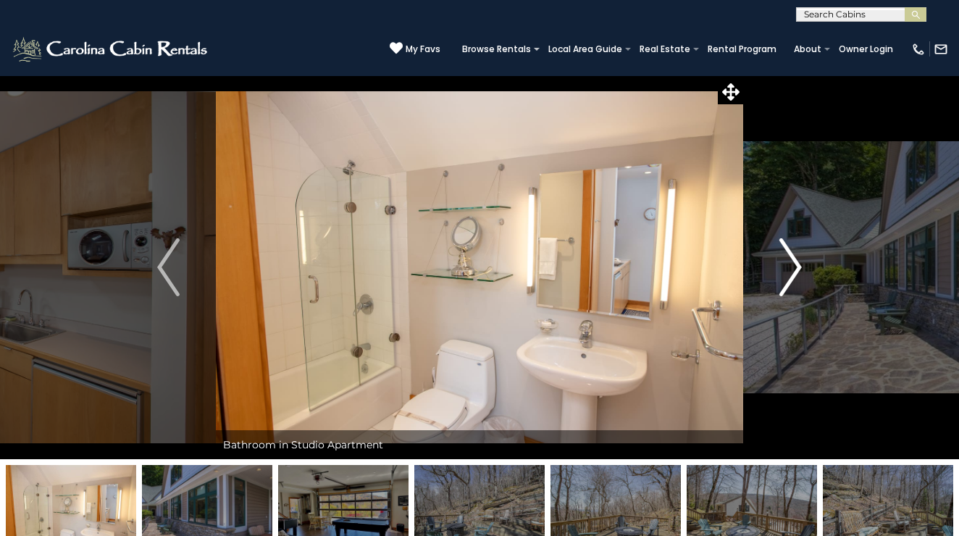
click at [792, 271] on img "Next" at bounding box center [790, 267] width 22 height 58
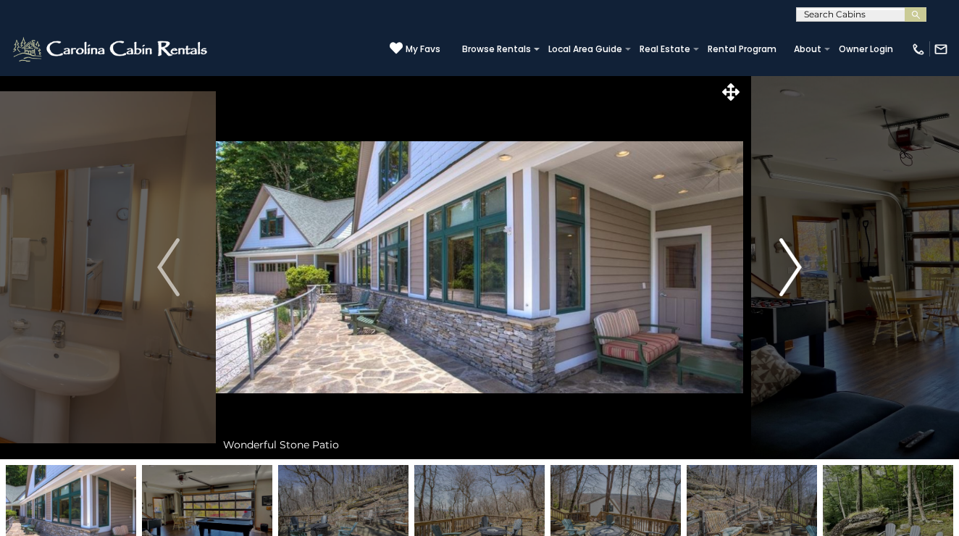
click at [792, 271] on img "Next" at bounding box center [790, 267] width 22 height 58
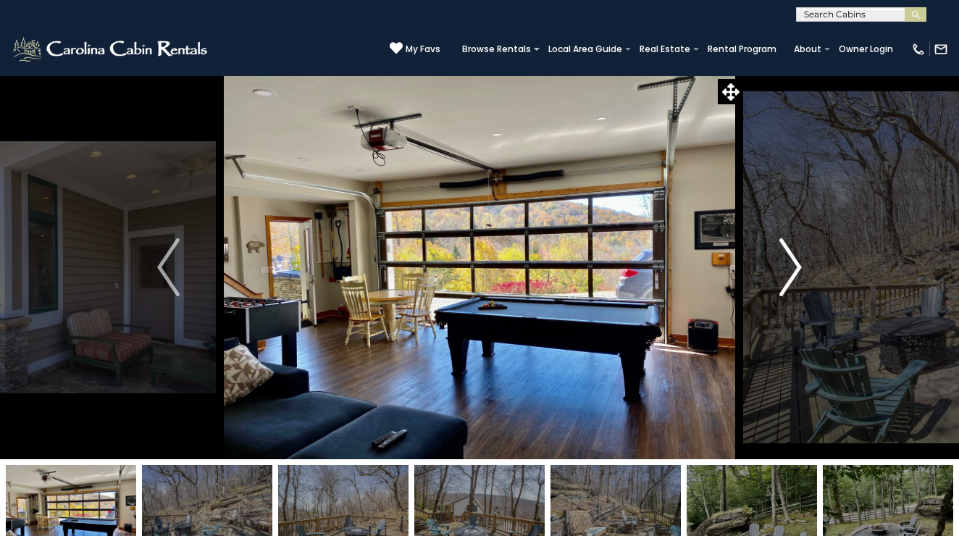
click at [792, 271] on img "Next" at bounding box center [790, 267] width 22 height 58
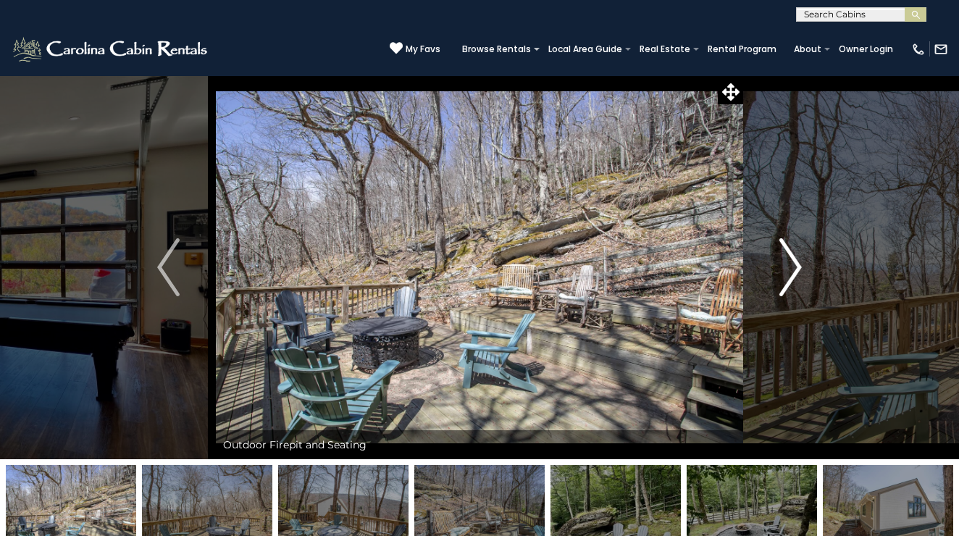
click at [792, 271] on img "Next" at bounding box center [790, 267] width 22 height 58
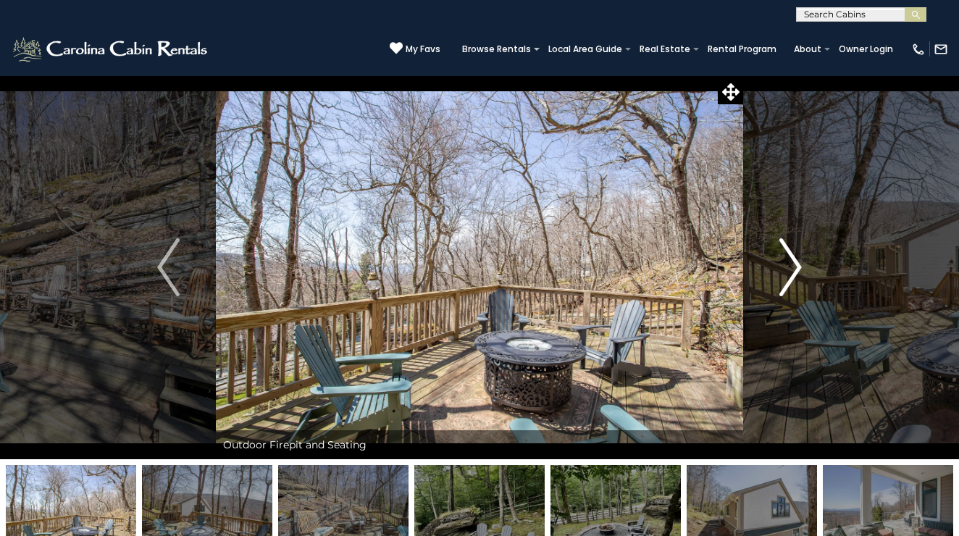
click at [792, 271] on img "Next" at bounding box center [790, 267] width 22 height 58
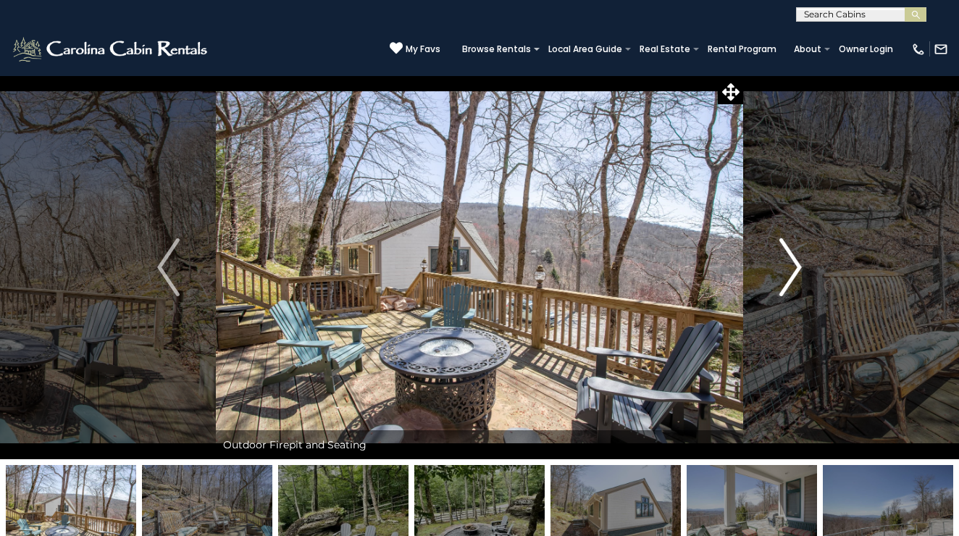
click at [792, 271] on img "Next" at bounding box center [790, 267] width 22 height 58
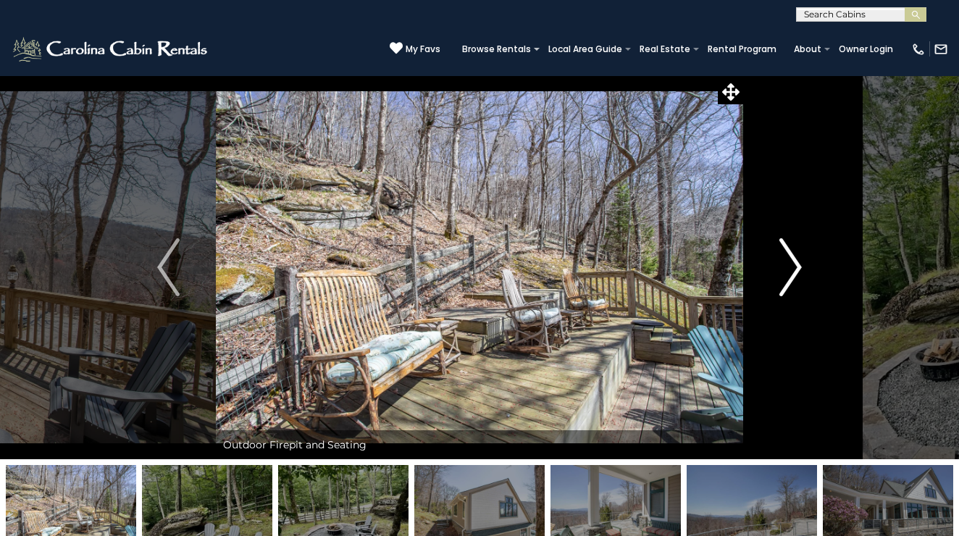
click at [792, 271] on img "Next" at bounding box center [790, 267] width 22 height 58
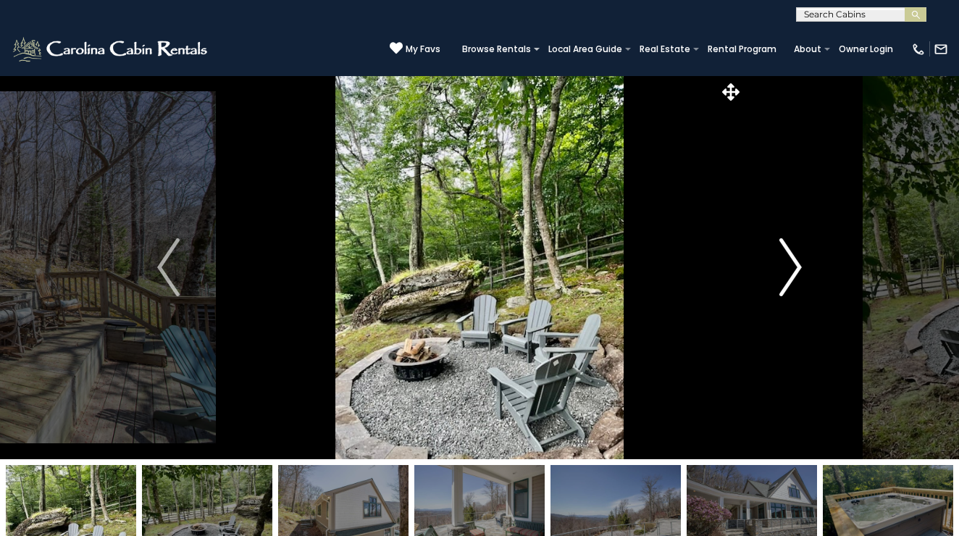
click at [792, 271] on img "Next" at bounding box center [790, 267] width 22 height 58
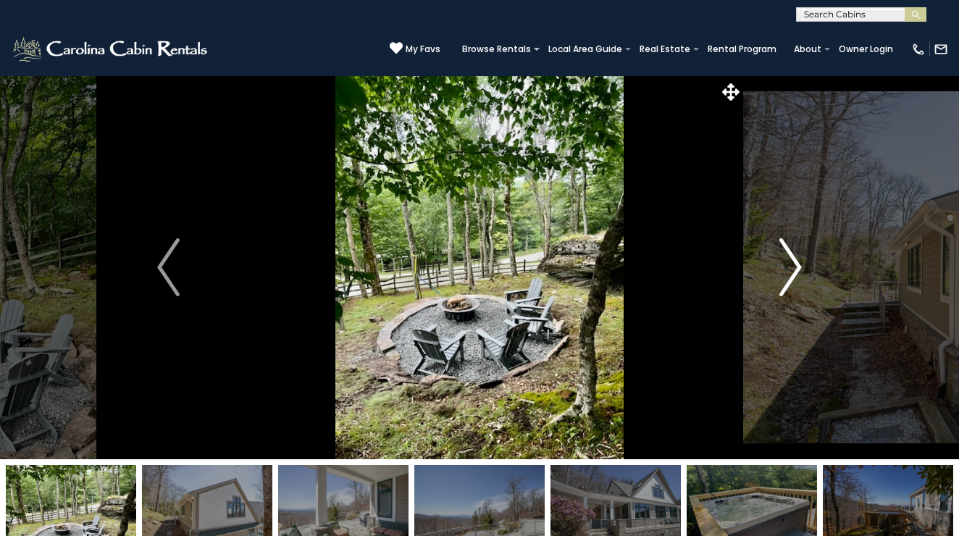
click at [792, 271] on img "Next" at bounding box center [790, 267] width 22 height 58
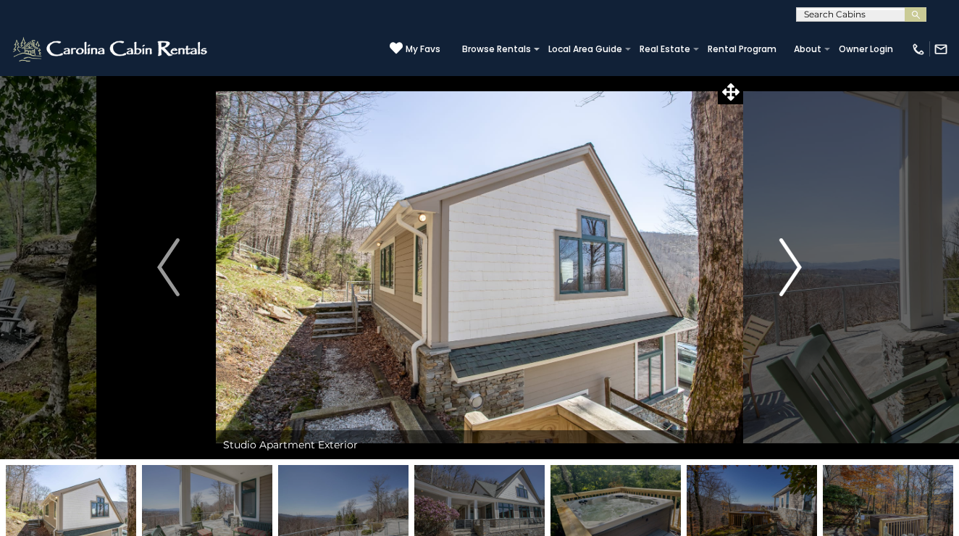
click at [792, 271] on img "Next" at bounding box center [790, 267] width 22 height 58
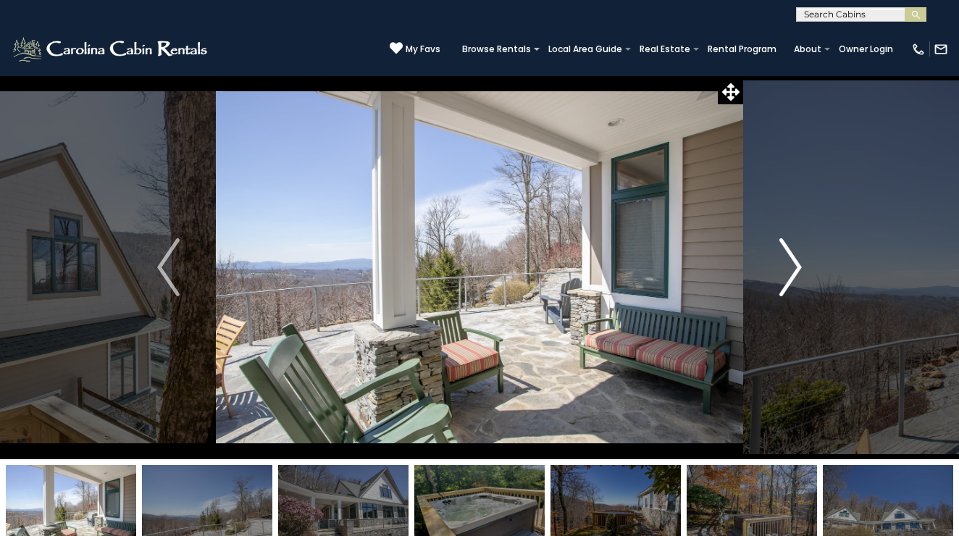
click at [792, 271] on img "Next" at bounding box center [790, 267] width 22 height 58
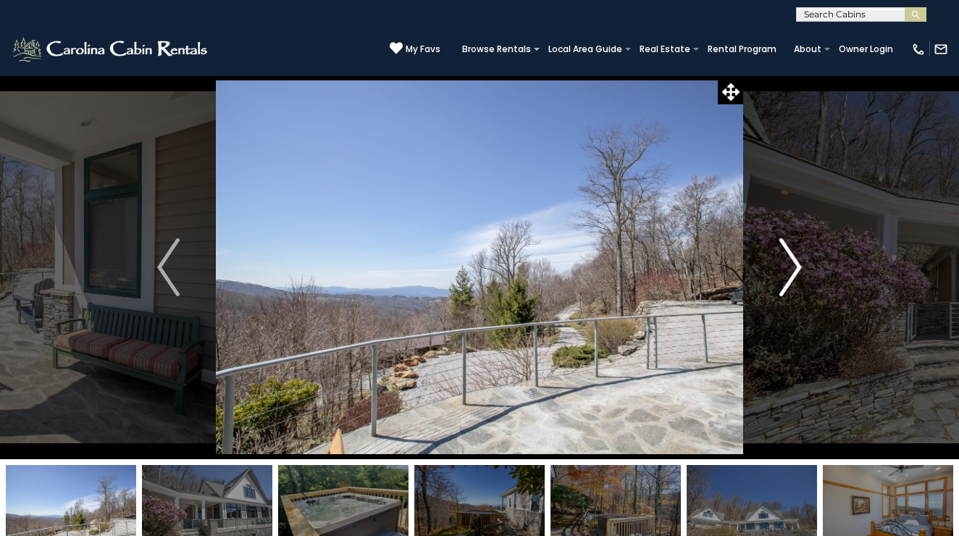
click at [792, 271] on img "Next" at bounding box center [790, 267] width 22 height 58
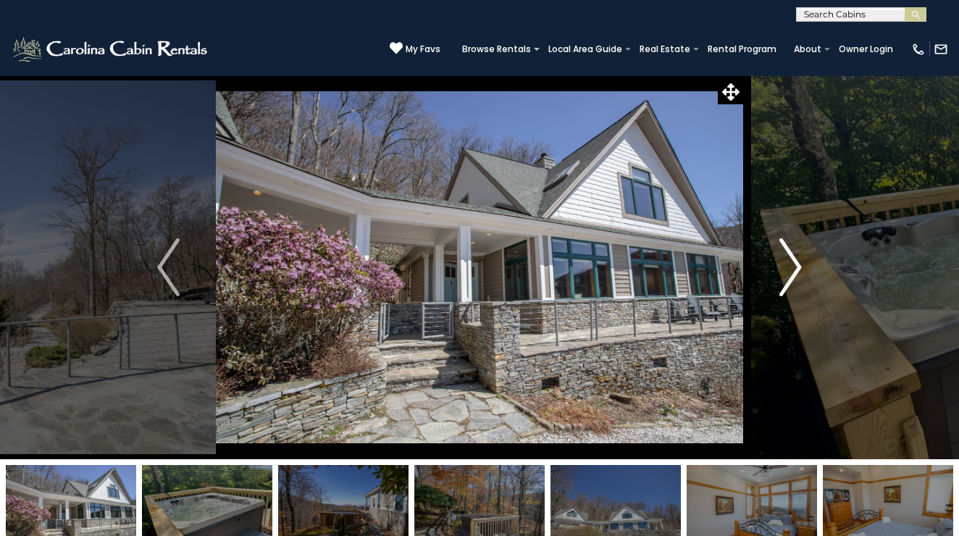
click at [792, 271] on img "Next" at bounding box center [790, 267] width 22 height 58
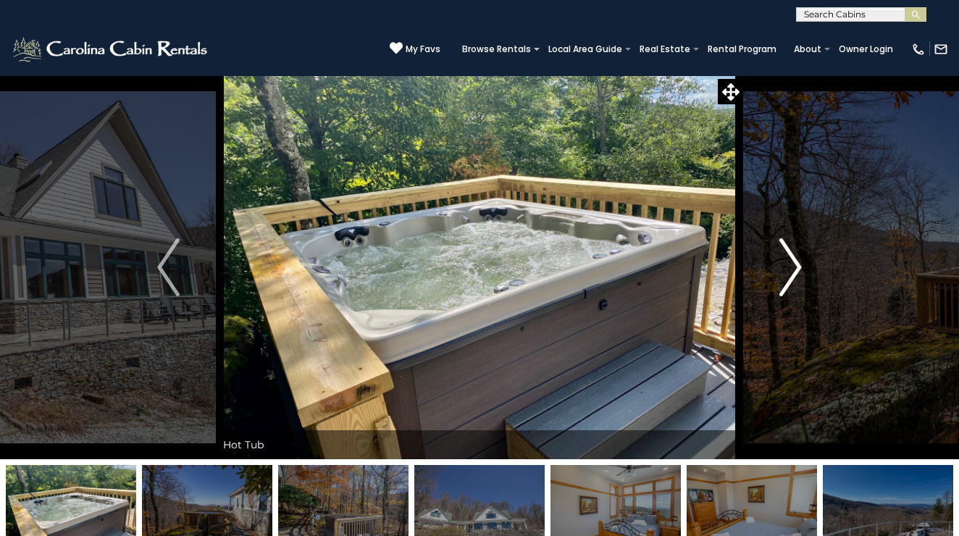
click at [792, 271] on img "Next" at bounding box center [790, 267] width 22 height 58
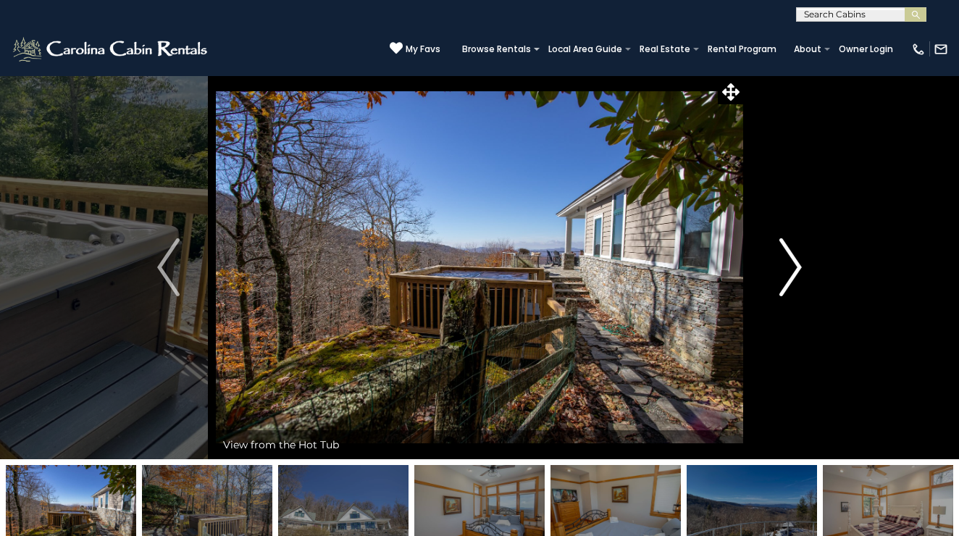
click at [792, 271] on img "Next" at bounding box center [790, 267] width 22 height 58
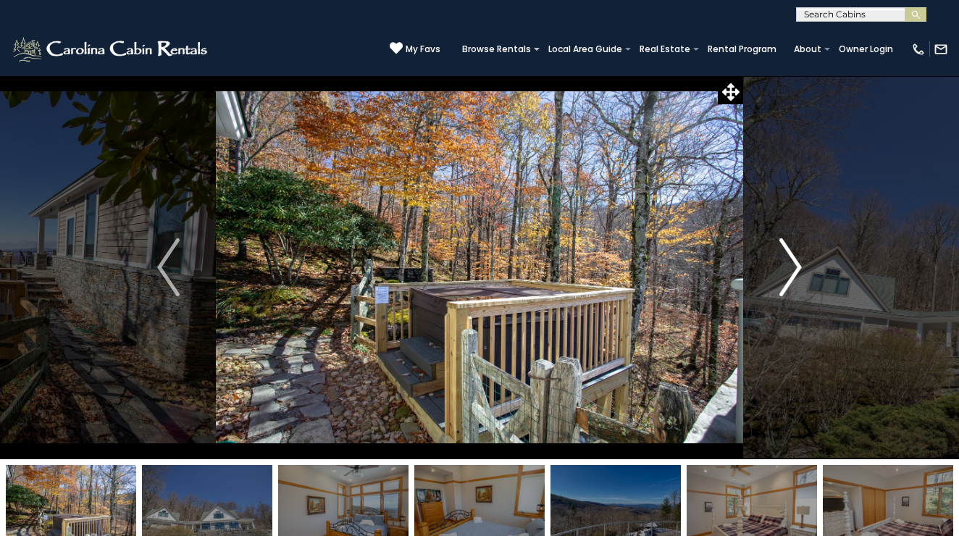
click at [792, 271] on img "Next" at bounding box center [790, 267] width 22 height 58
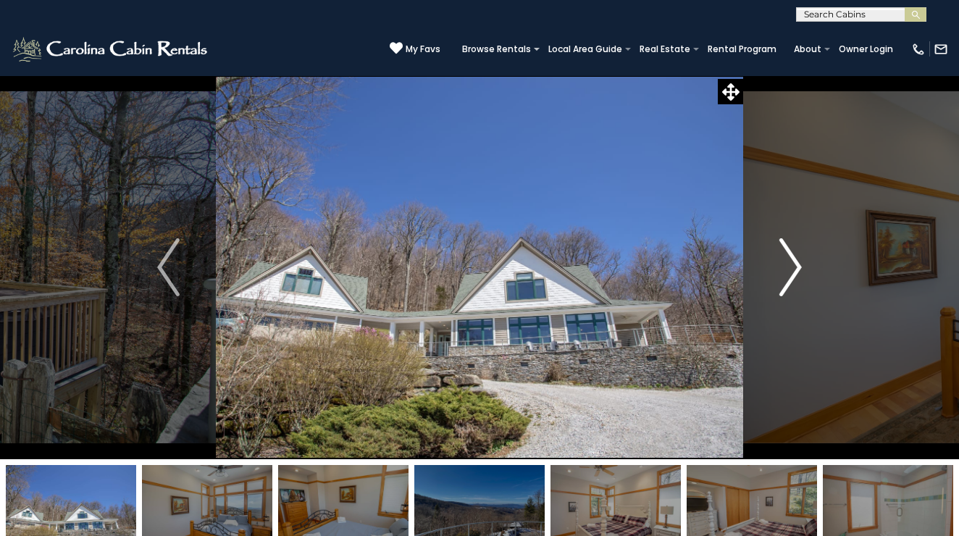
click at [792, 271] on img "Next" at bounding box center [790, 267] width 22 height 58
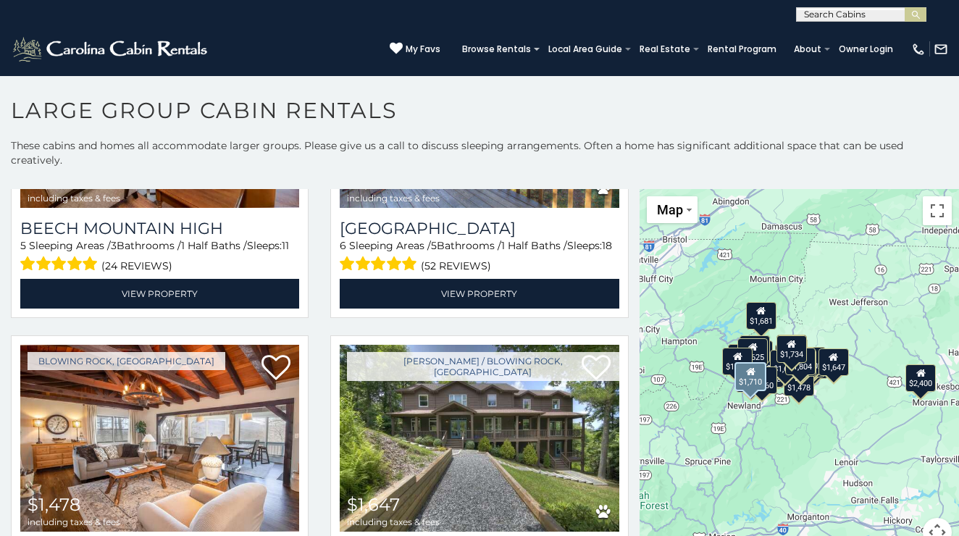
scroll to position [4197, 0]
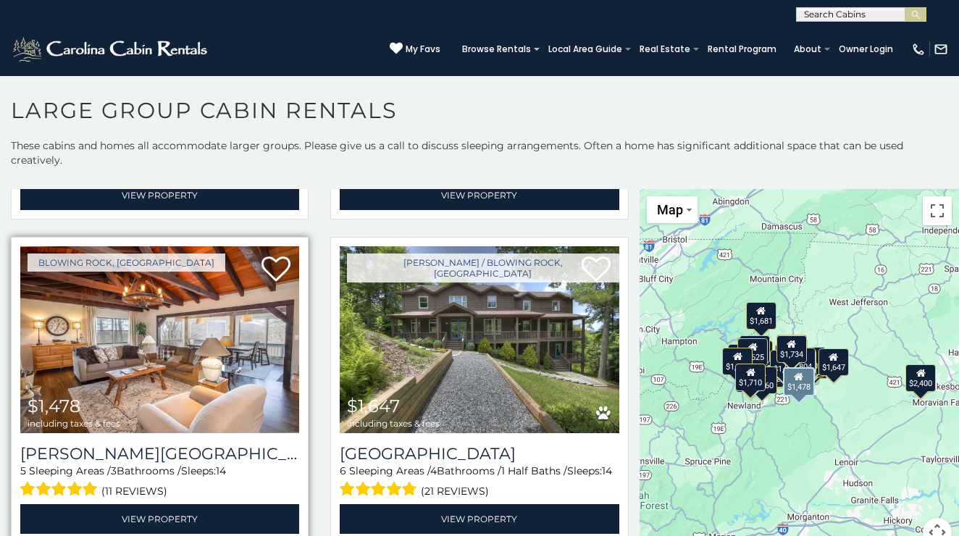
click at [244, 340] on img at bounding box center [159, 339] width 279 height 187
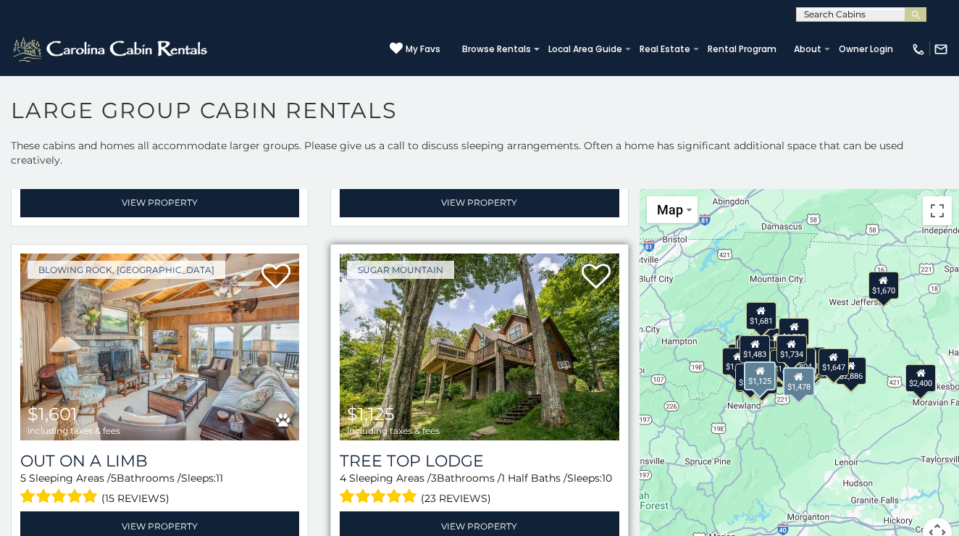
scroll to position [5487, 0]
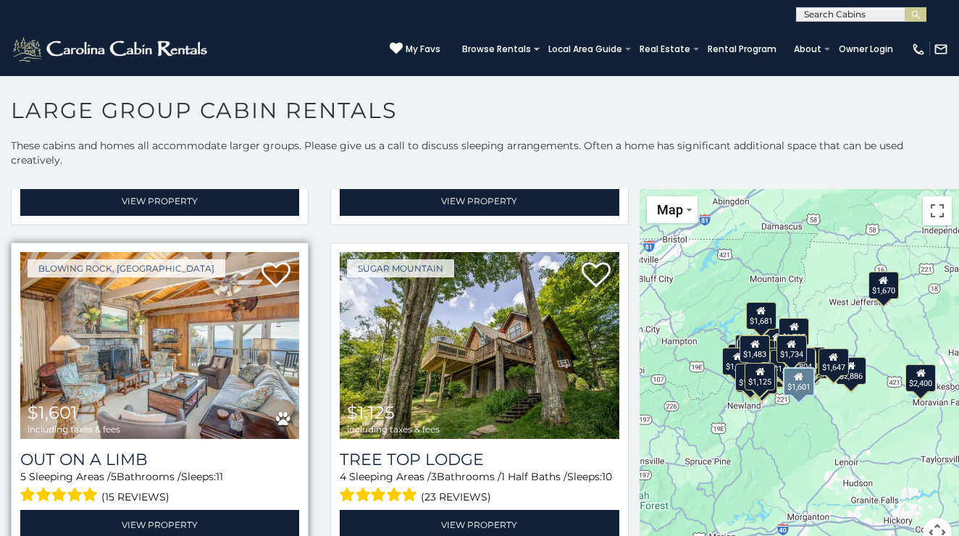
click at [245, 362] on img at bounding box center [159, 345] width 279 height 187
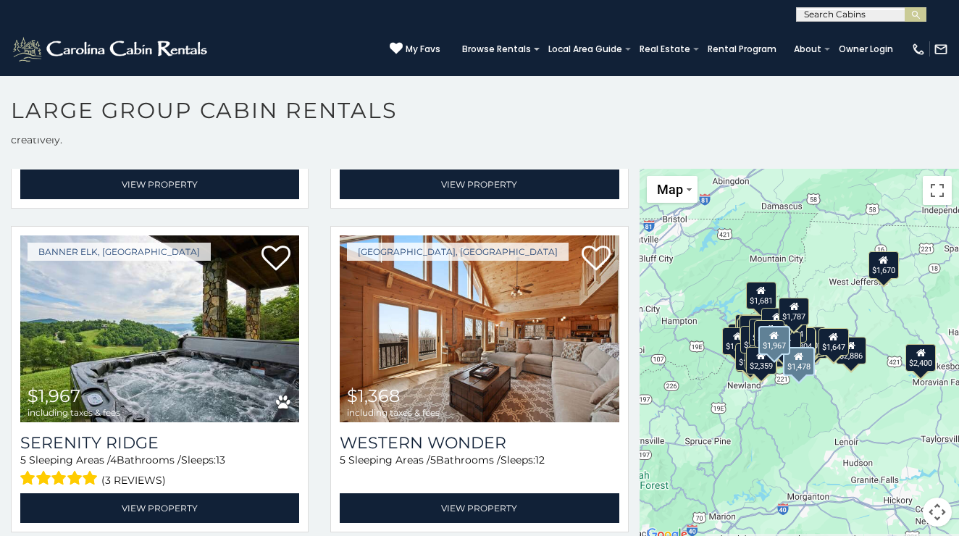
scroll to position [20, 0]
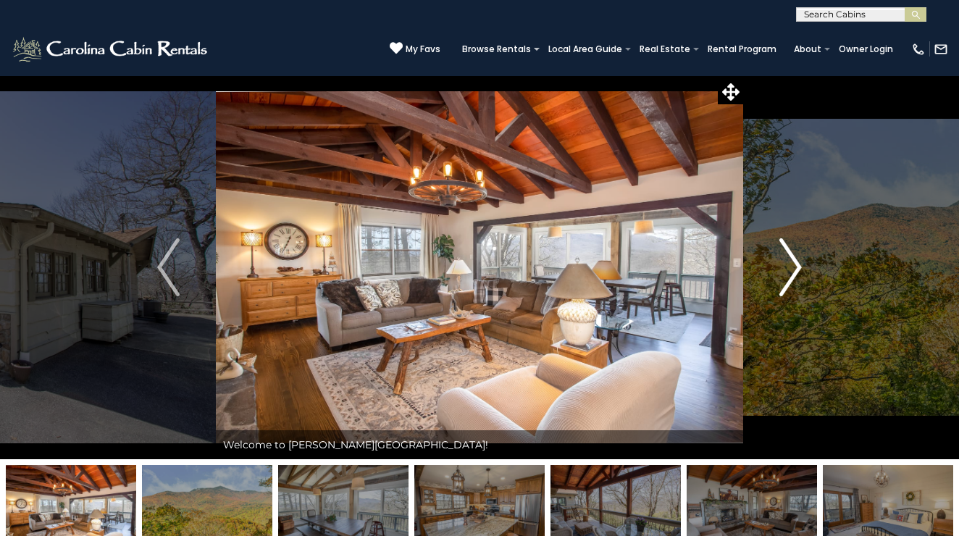
click at [801, 262] on img "Next" at bounding box center [790, 267] width 22 height 58
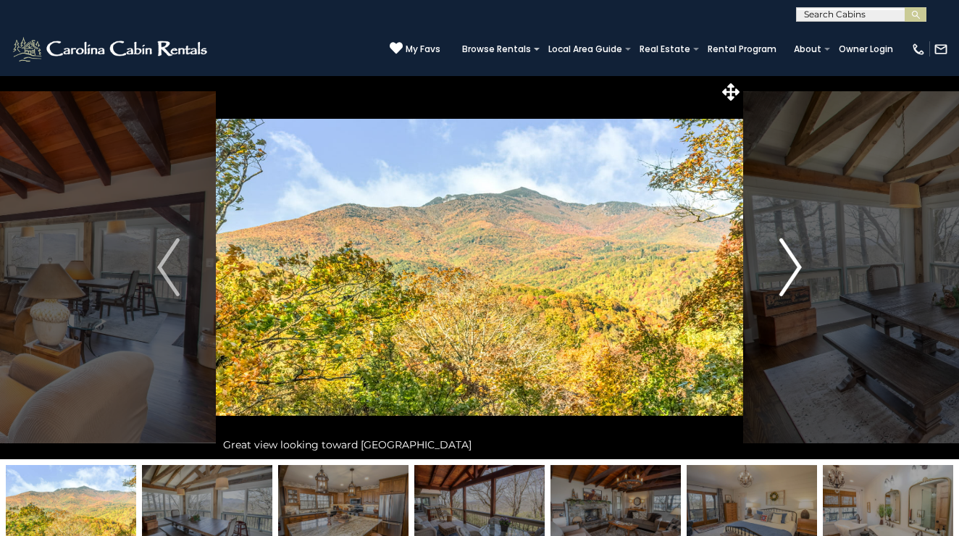
click at [801, 262] on img "Next" at bounding box center [790, 267] width 22 height 58
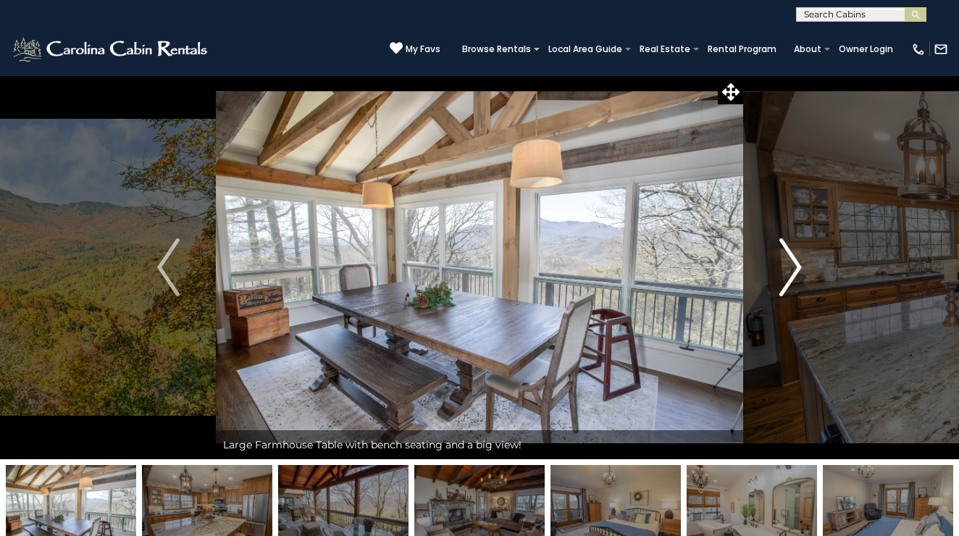
click at [801, 262] on img "Next" at bounding box center [790, 267] width 22 height 58
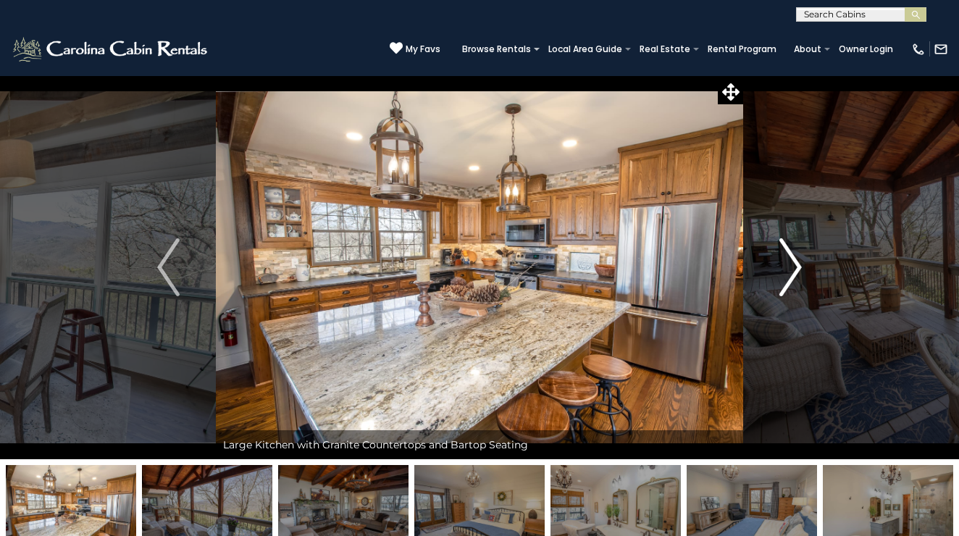
click at [801, 262] on img "Next" at bounding box center [790, 267] width 22 height 58
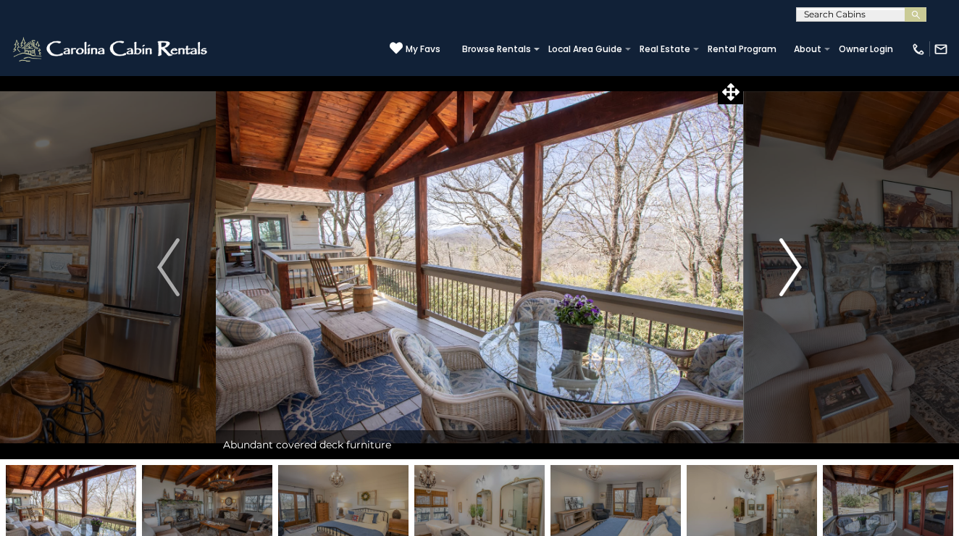
click at [801, 262] on img "Next" at bounding box center [790, 267] width 22 height 58
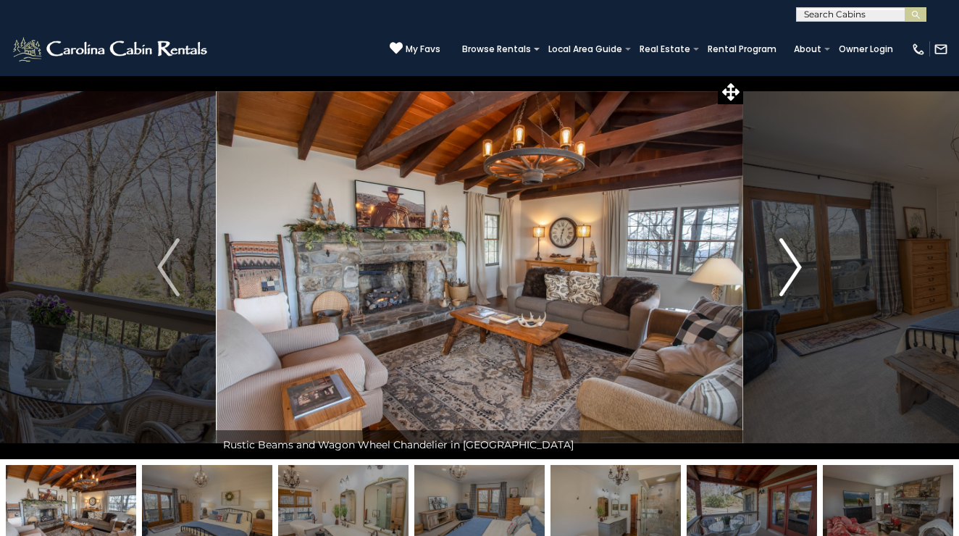
click at [801, 262] on img "Next" at bounding box center [790, 267] width 22 height 58
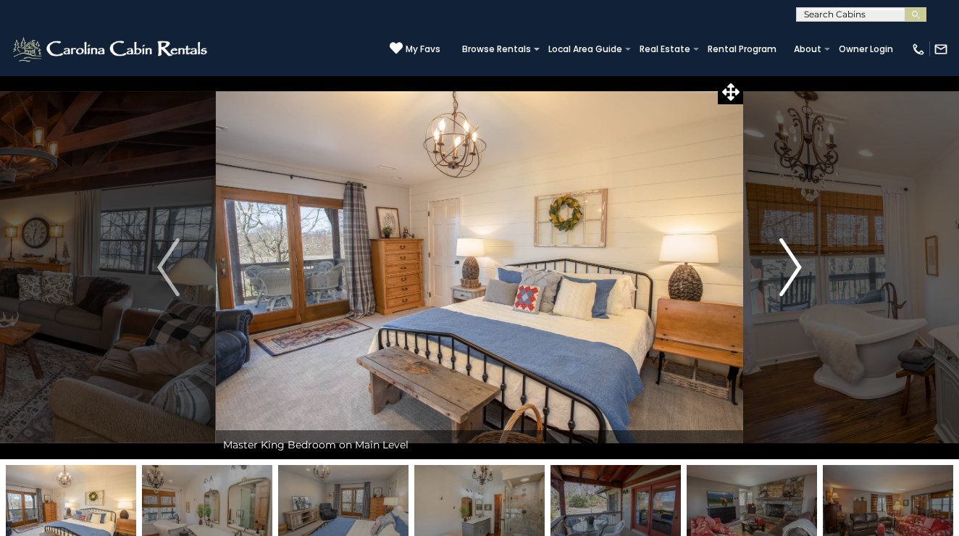
click at [801, 262] on img "Next" at bounding box center [790, 267] width 22 height 58
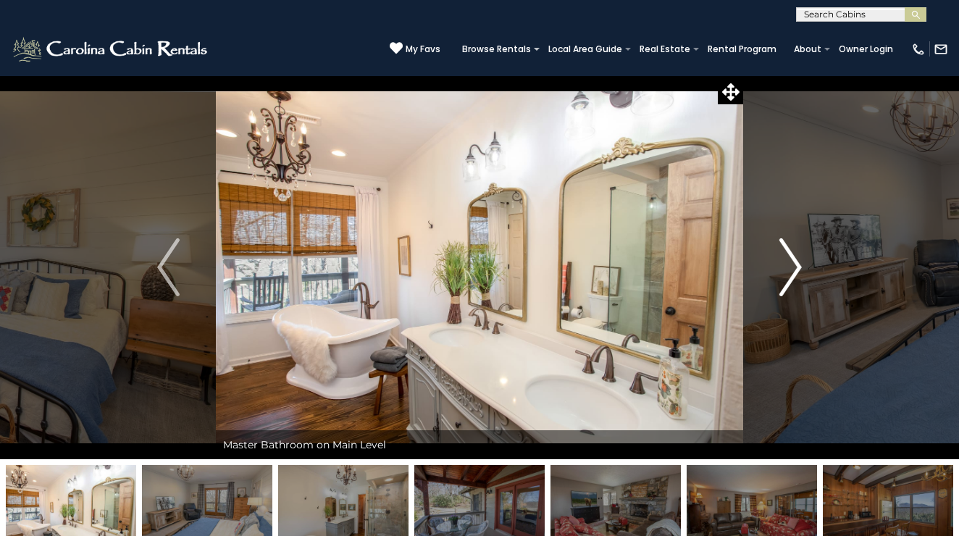
click at [801, 262] on img "Next" at bounding box center [790, 267] width 22 height 58
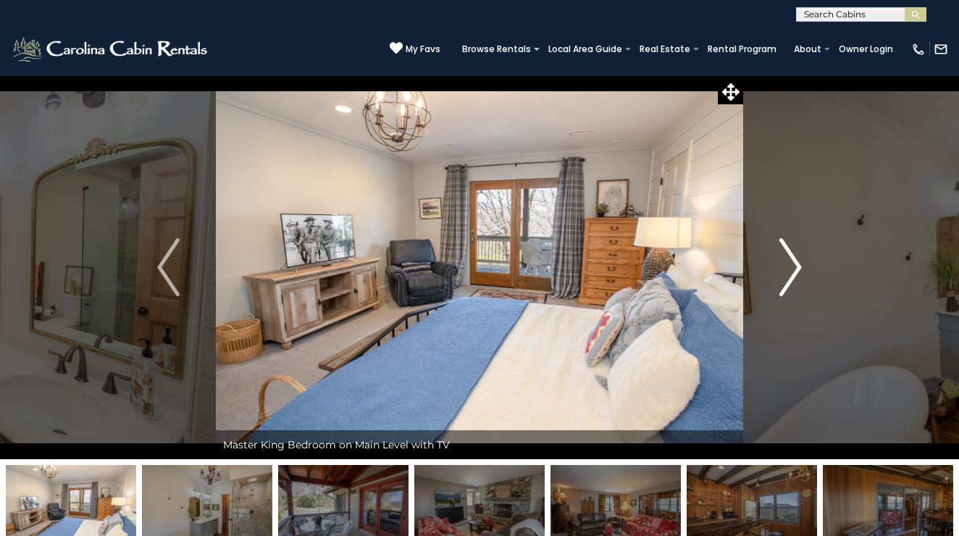
click at [801, 262] on img "Next" at bounding box center [790, 267] width 22 height 58
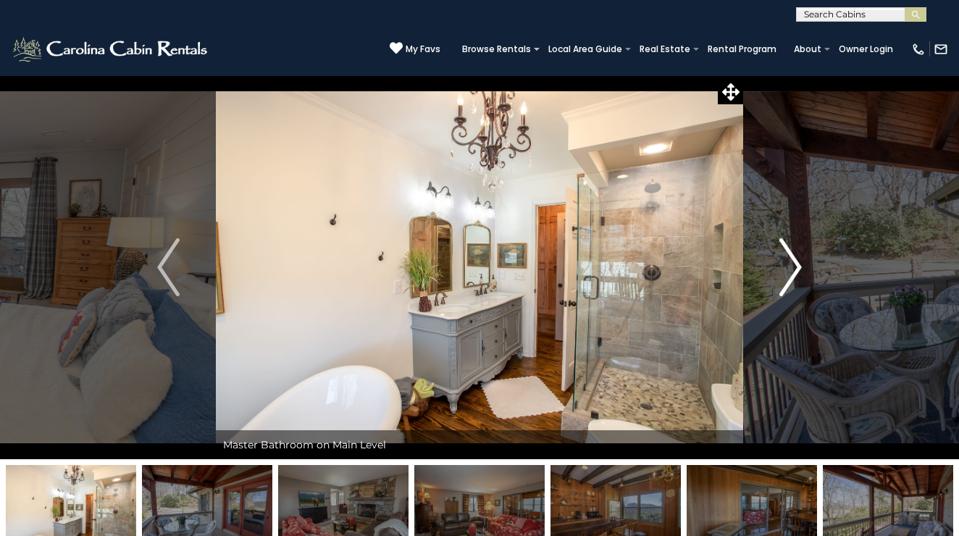
click at [801, 262] on img "Next" at bounding box center [790, 267] width 22 height 58
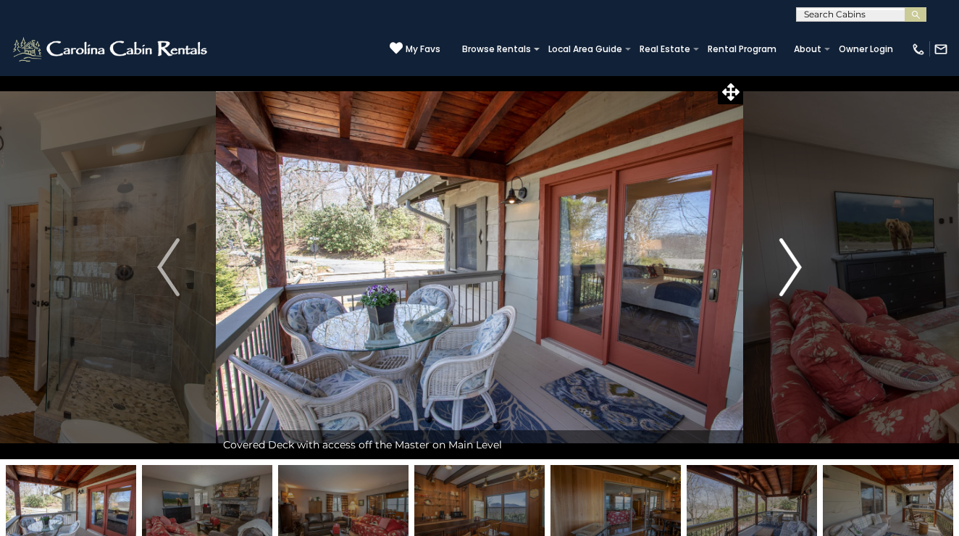
click at [801, 262] on img "Next" at bounding box center [790, 267] width 22 height 58
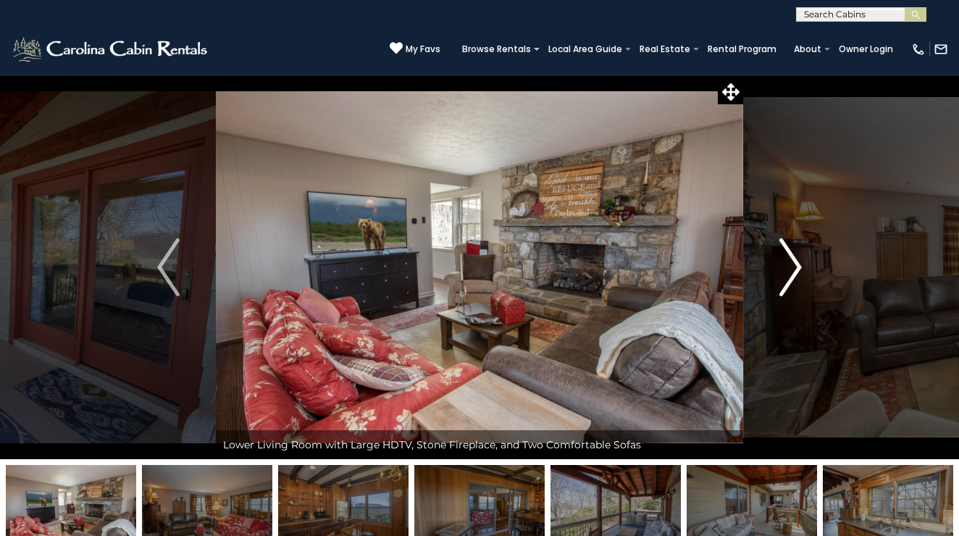
click at [801, 262] on img "Next" at bounding box center [790, 267] width 22 height 58
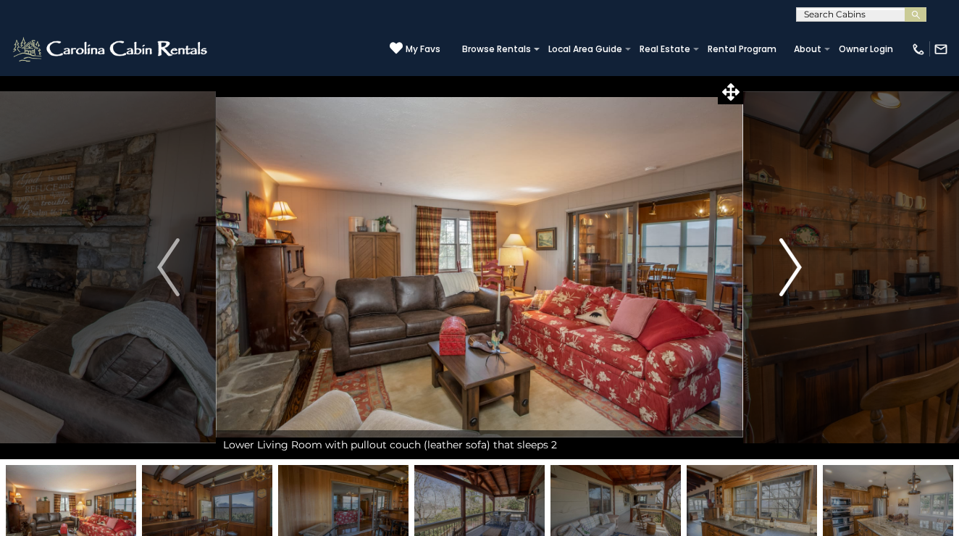
click at [801, 262] on img "Next" at bounding box center [790, 267] width 22 height 58
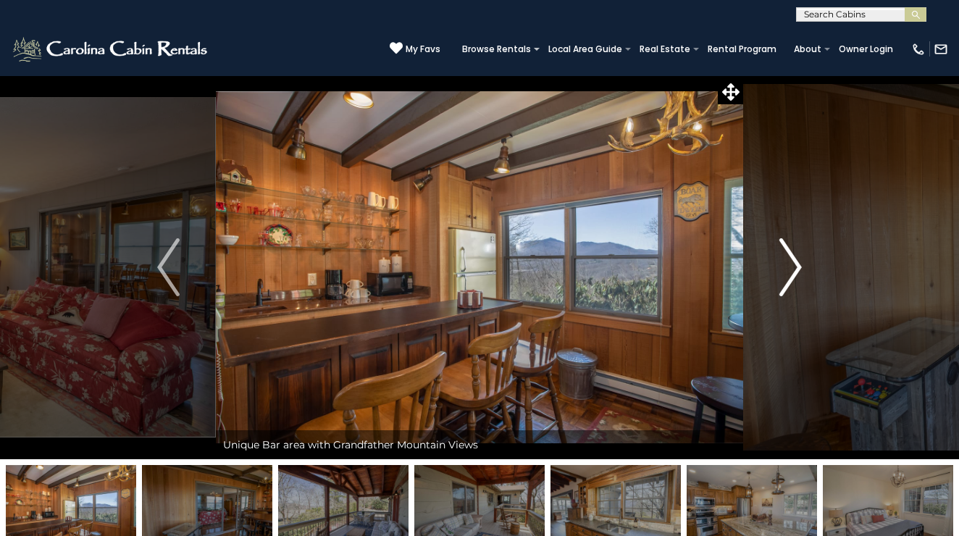
click at [801, 262] on img "Next" at bounding box center [790, 267] width 22 height 58
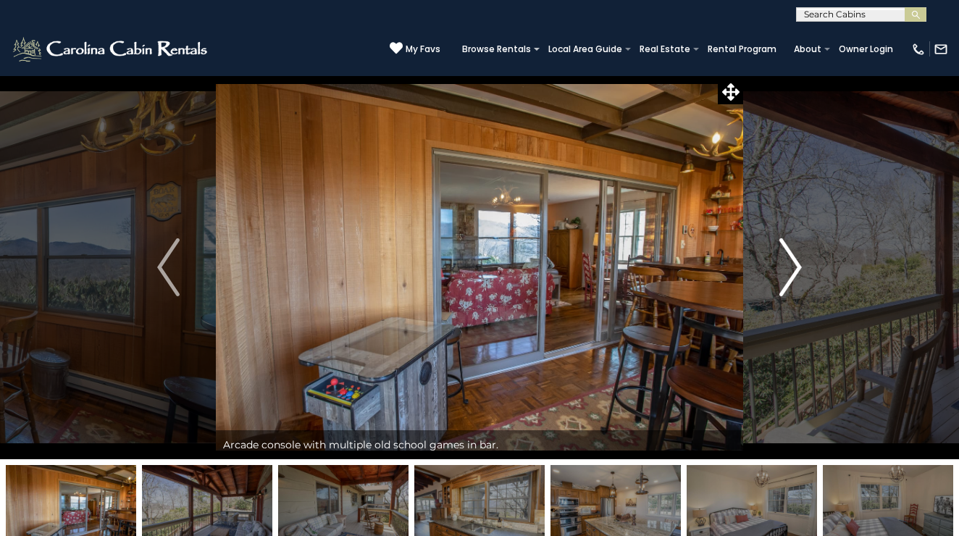
click at [801, 262] on img "Next" at bounding box center [790, 267] width 22 height 58
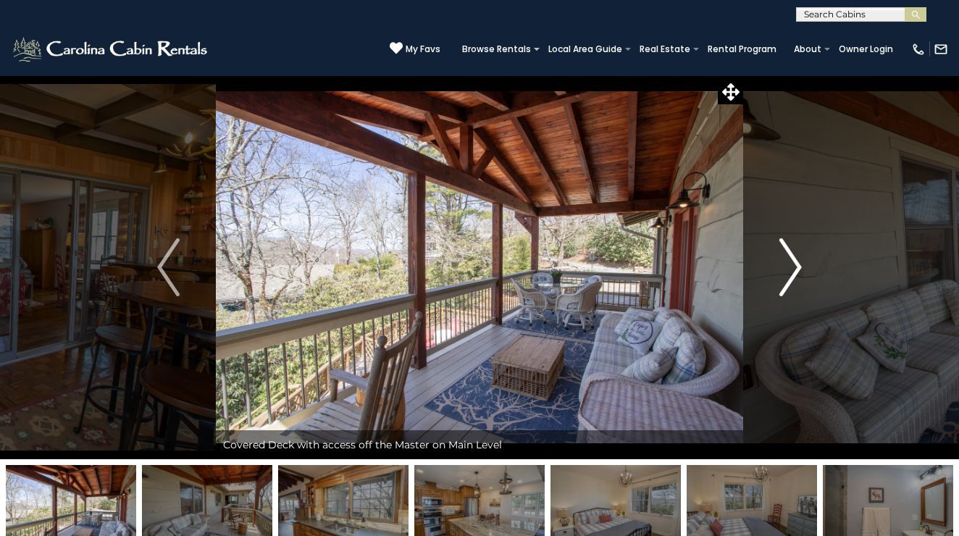
click at [801, 262] on img "Next" at bounding box center [790, 267] width 22 height 58
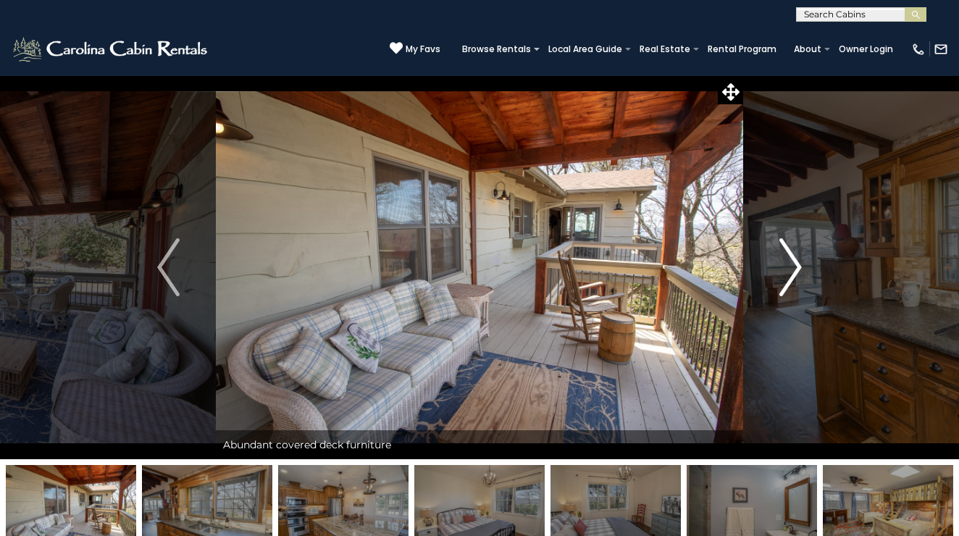
click at [801, 262] on img "Next" at bounding box center [790, 267] width 22 height 58
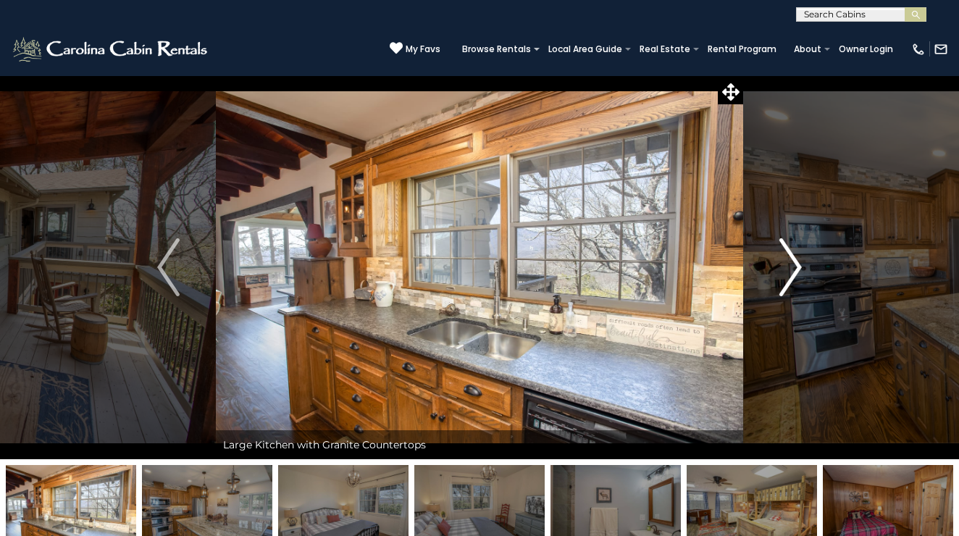
click at [801, 262] on img "Next" at bounding box center [790, 267] width 22 height 58
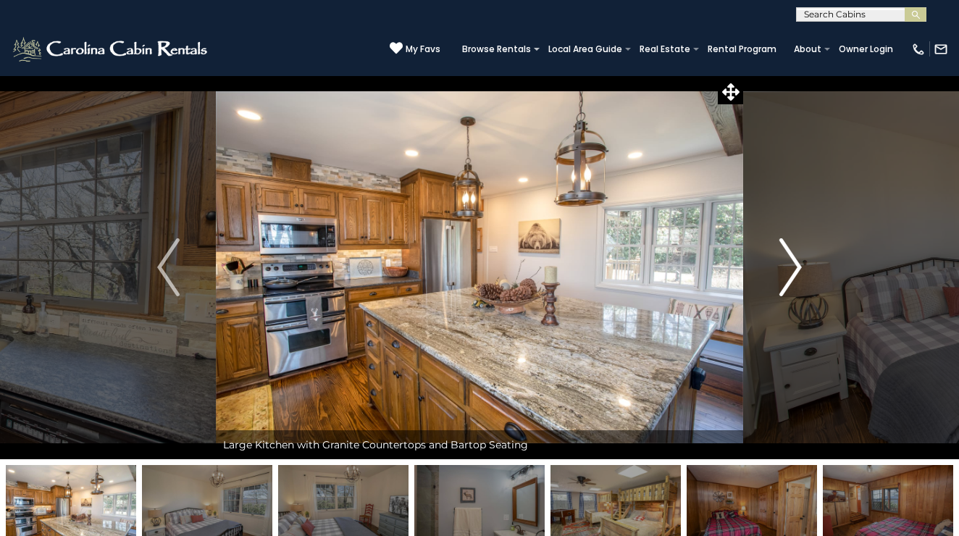
click at [801, 262] on img "Next" at bounding box center [790, 267] width 22 height 58
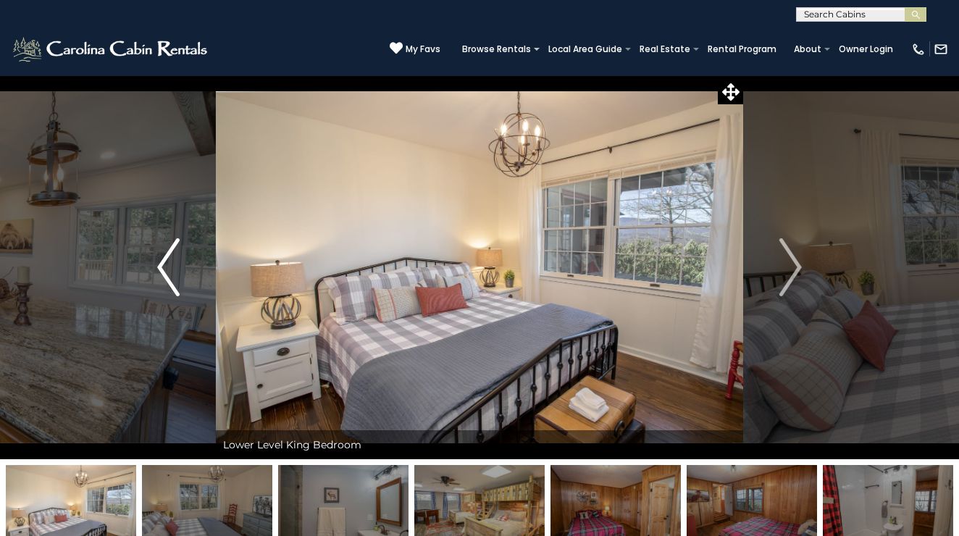
click at [154, 264] on button "Previous" at bounding box center [168, 267] width 95 height 384
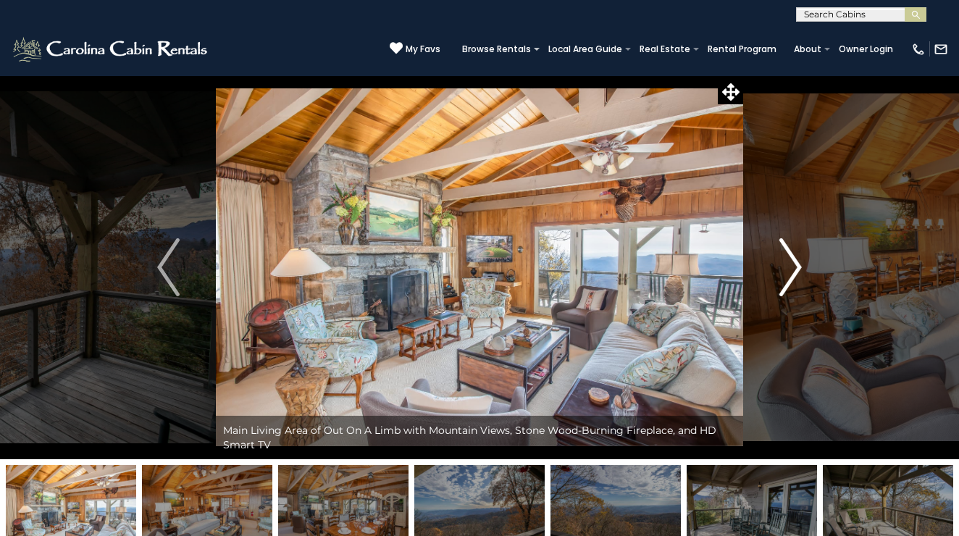
click at [798, 265] on img "Next" at bounding box center [790, 267] width 22 height 58
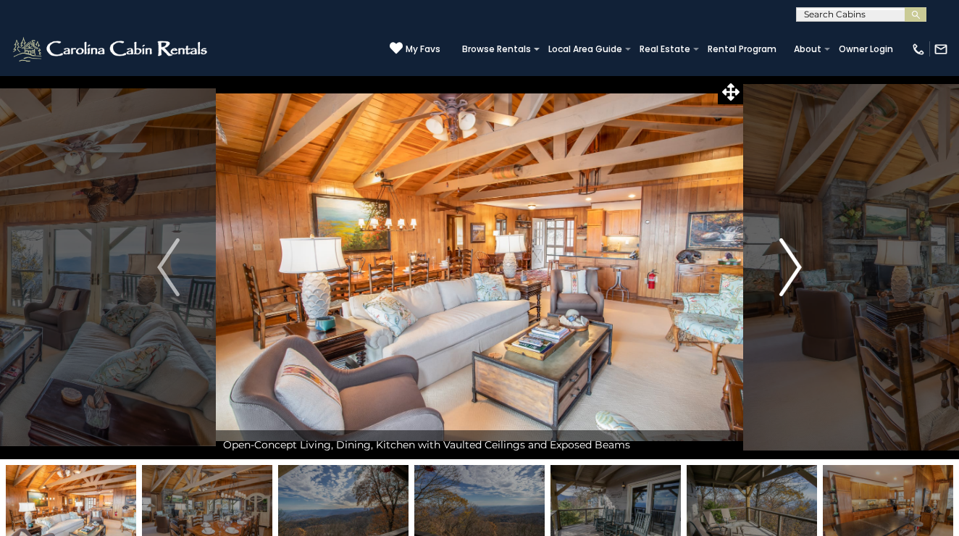
click at [798, 265] on img "Next" at bounding box center [790, 267] width 22 height 58
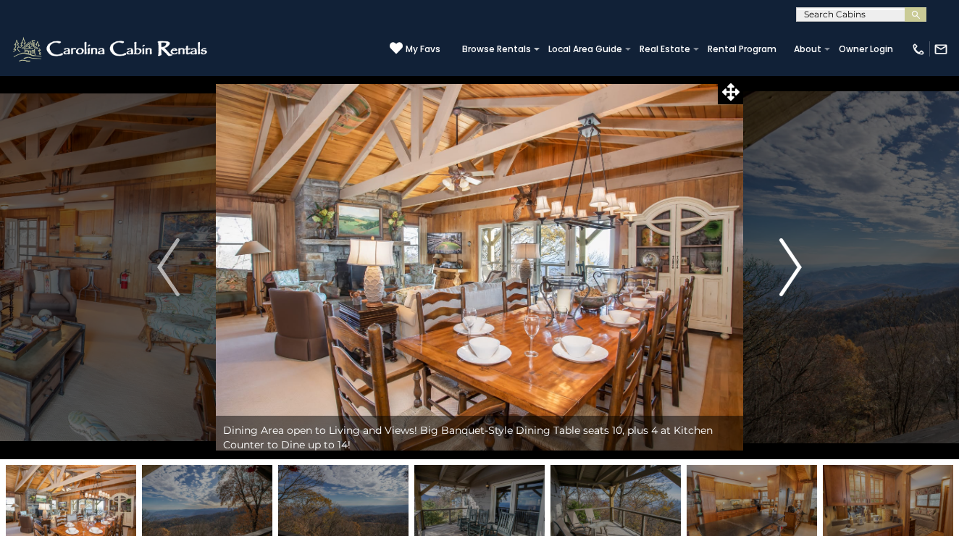
click at [798, 265] on img "Next" at bounding box center [790, 267] width 22 height 58
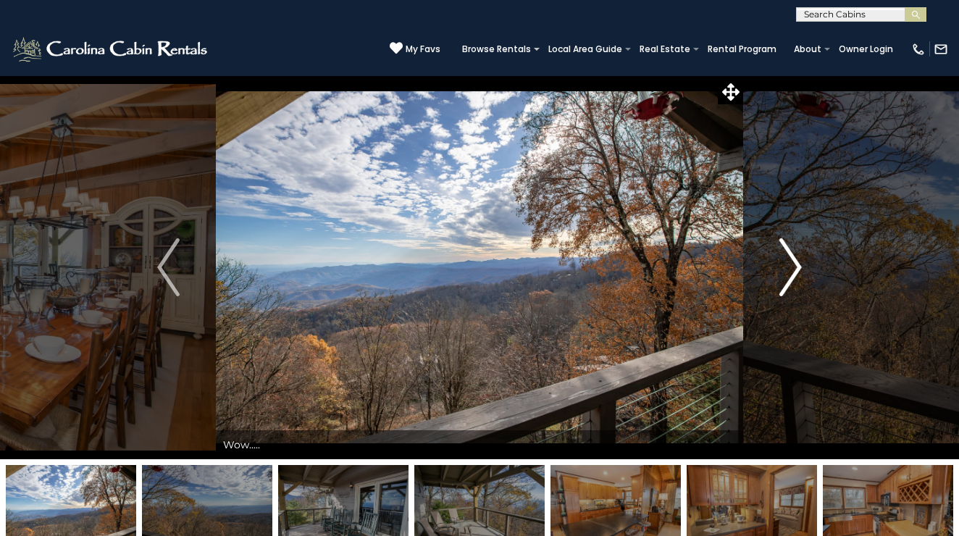
click at [798, 265] on img "Next" at bounding box center [790, 267] width 22 height 58
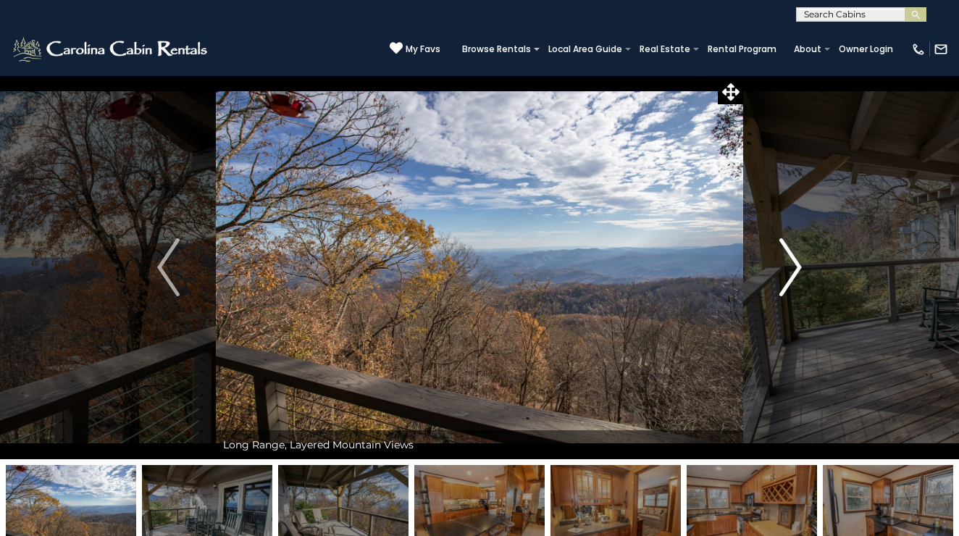
click at [798, 265] on img "Next" at bounding box center [790, 267] width 22 height 58
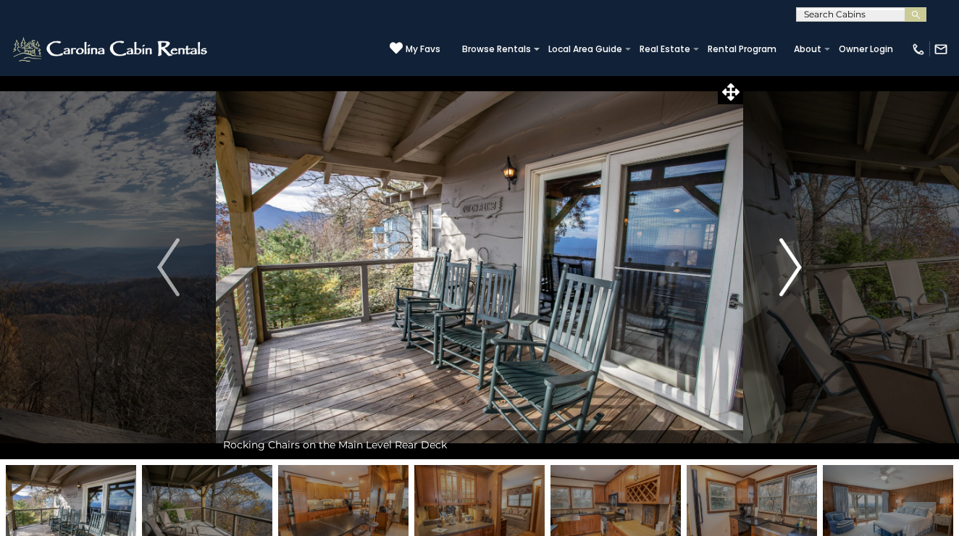
click at [798, 265] on img "Next" at bounding box center [790, 267] width 22 height 58
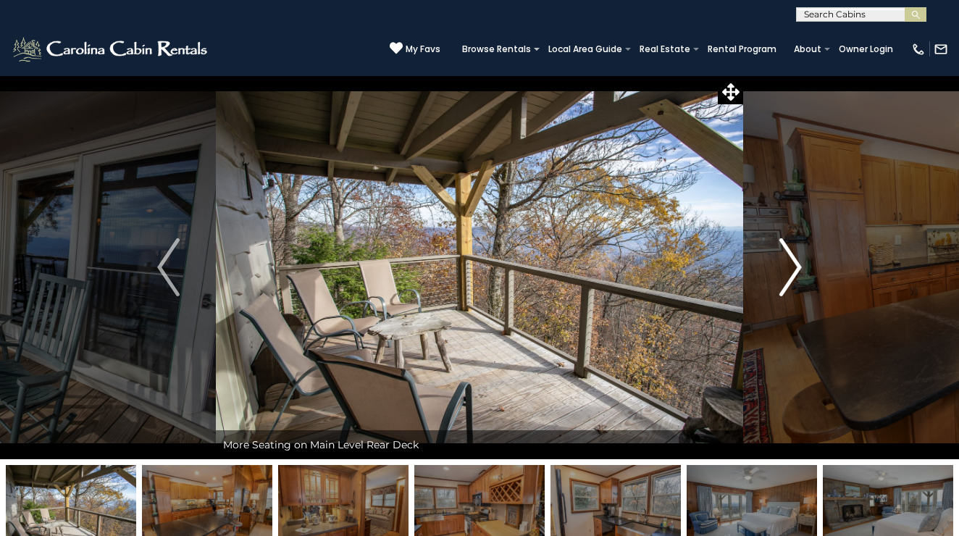
click at [798, 265] on img "Next" at bounding box center [790, 267] width 22 height 58
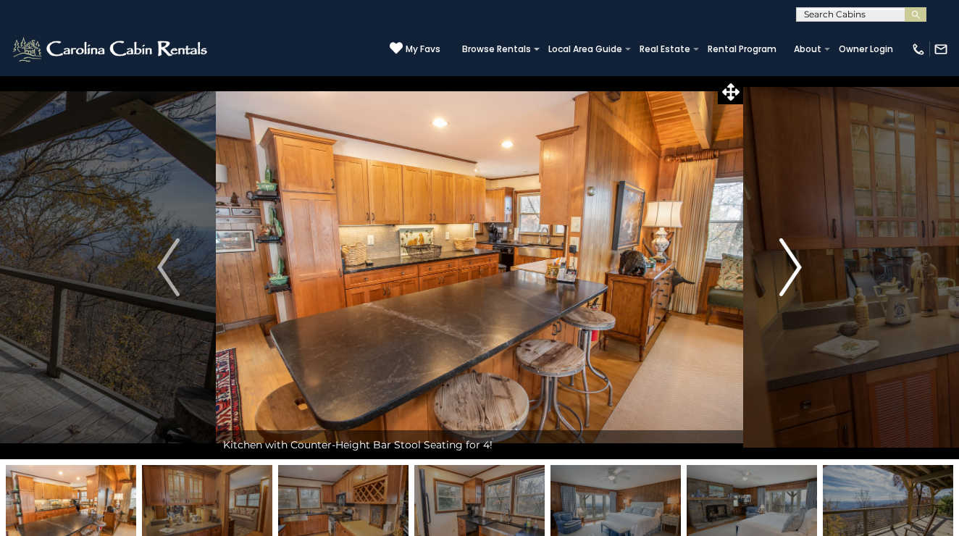
click at [798, 265] on img "Next" at bounding box center [790, 267] width 22 height 58
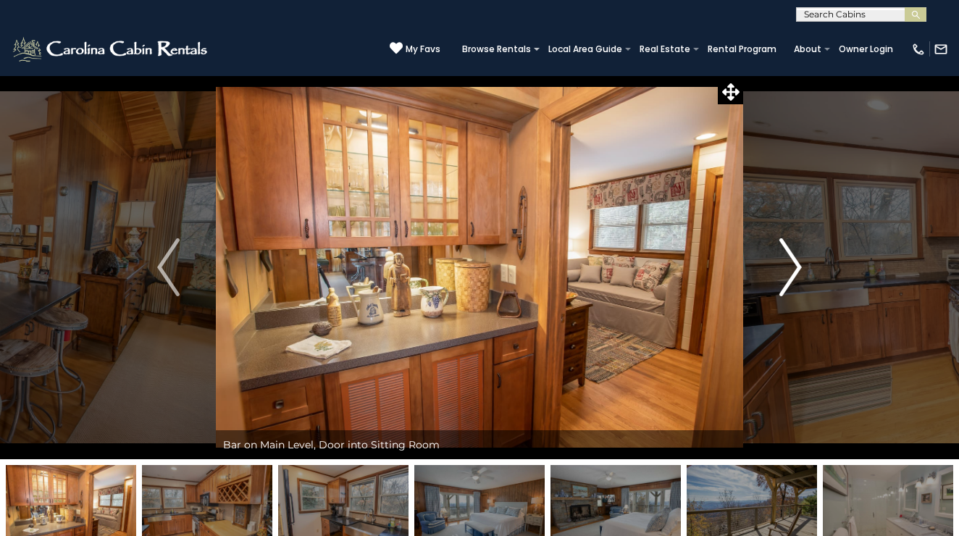
click at [798, 265] on img "Next" at bounding box center [790, 267] width 22 height 58
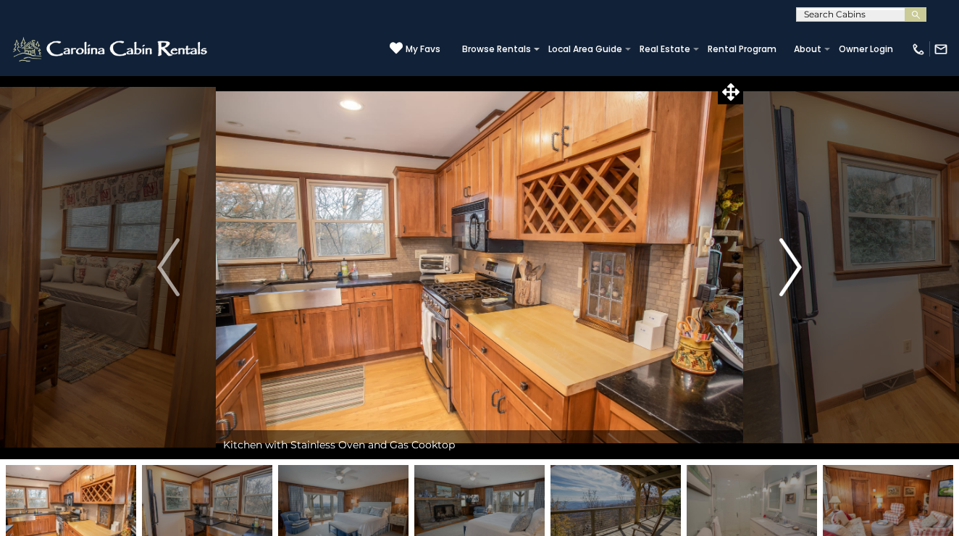
click at [798, 265] on img "Next" at bounding box center [790, 267] width 22 height 58
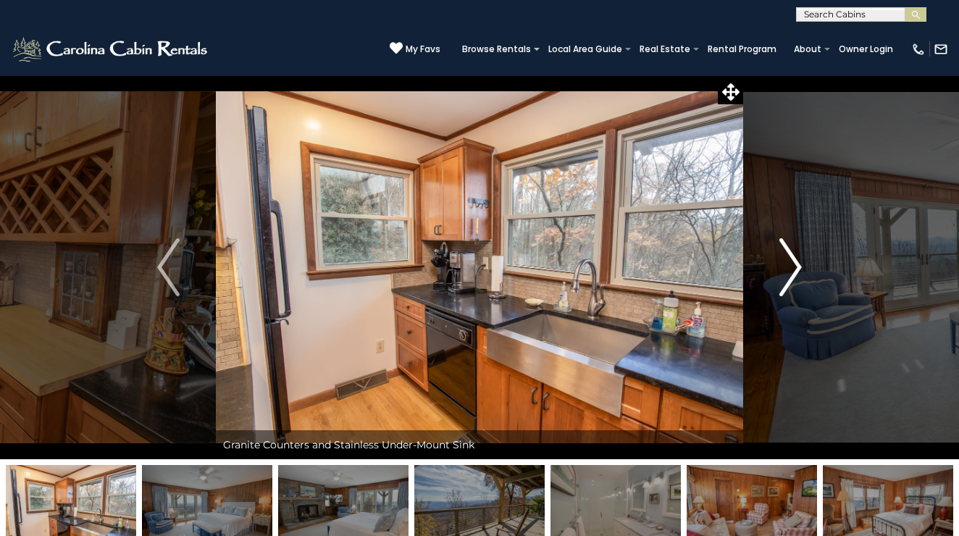
click at [798, 265] on img "Next" at bounding box center [790, 267] width 22 height 58
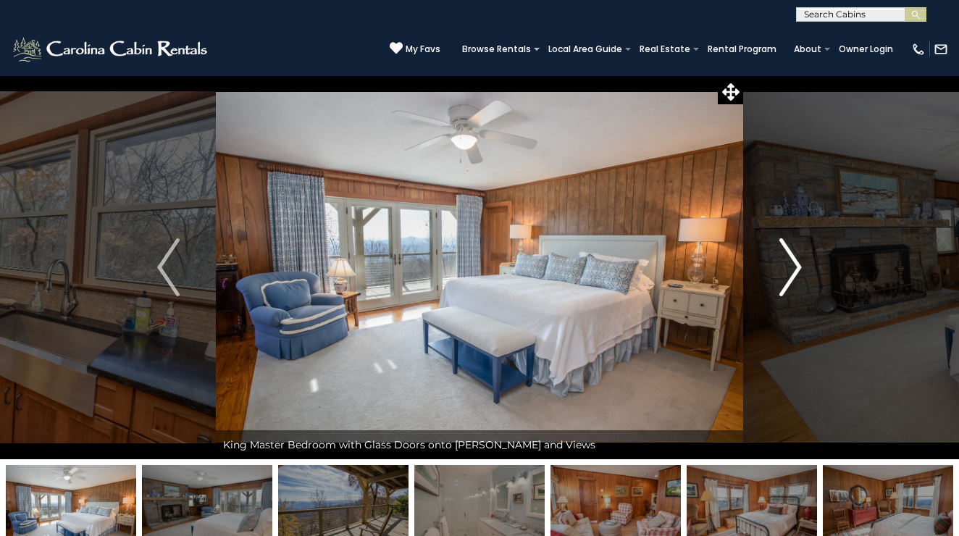
click at [798, 265] on img "Next" at bounding box center [790, 267] width 22 height 58
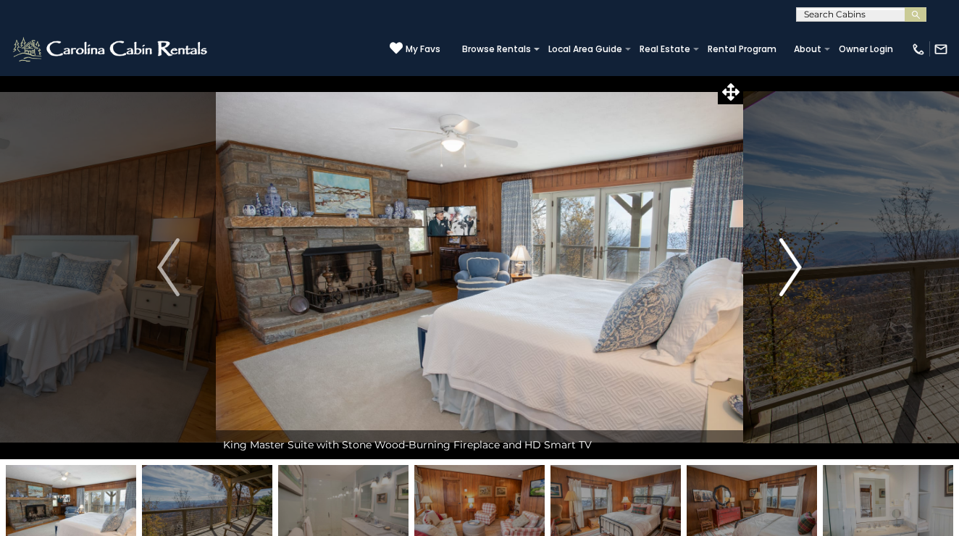
click at [798, 265] on img "Next" at bounding box center [790, 267] width 22 height 58
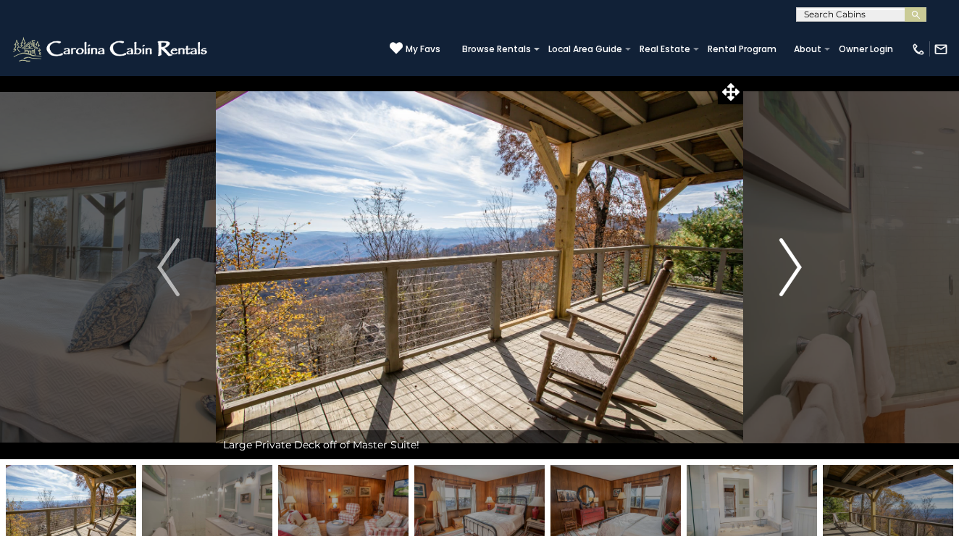
click at [798, 265] on img "Next" at bounding box center [790, 267] width 22 height 58
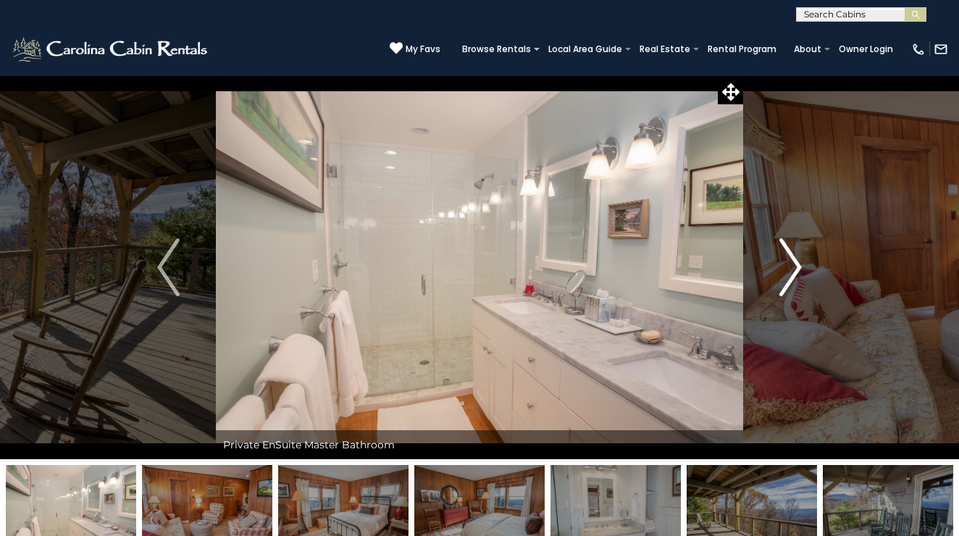
click at [798, 265] on img "Next" at bounding box center [790, 267] width 22 height 58
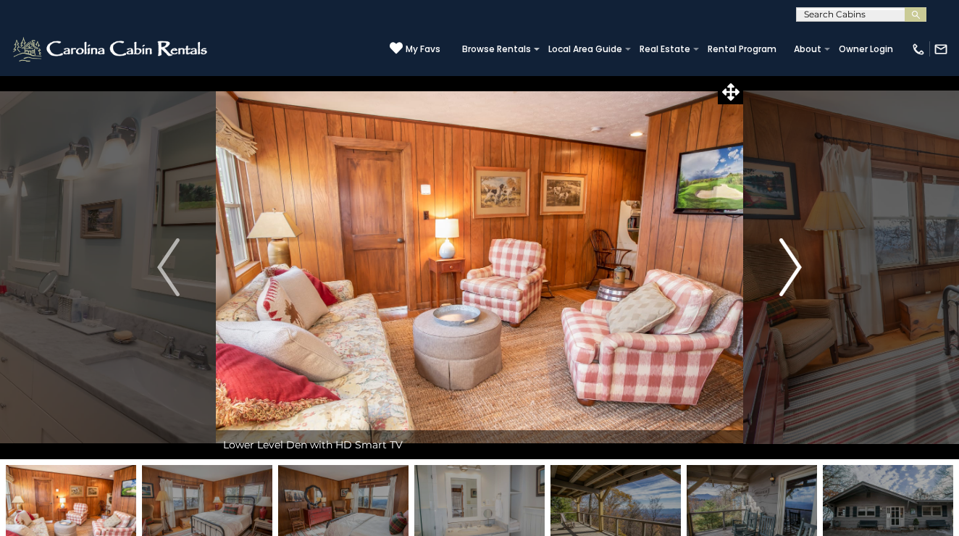
click at [798, 265] on img "Next" at bounding box center [790, 267] width 22 height 58
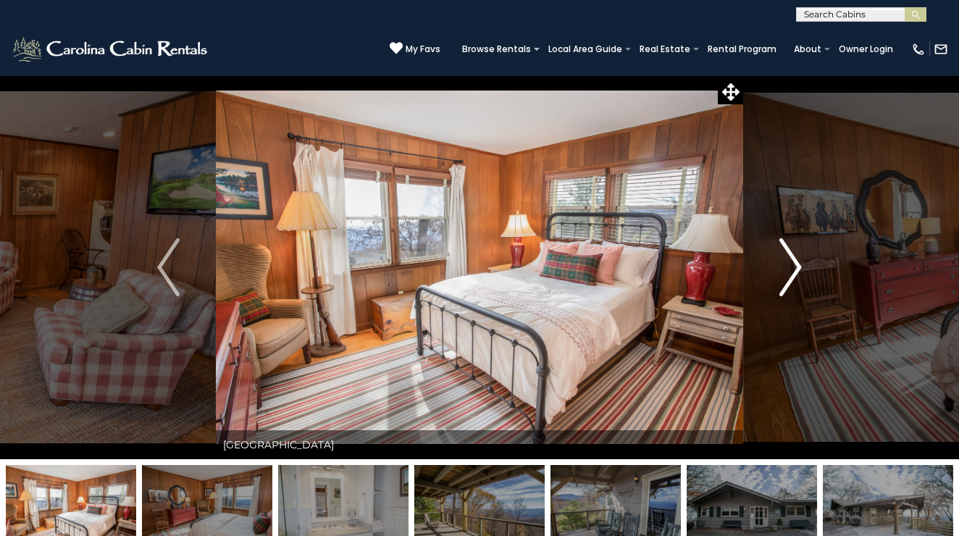
click at [798, 265] on img "Next" at bounding box center [790, 267] width 22 height 58
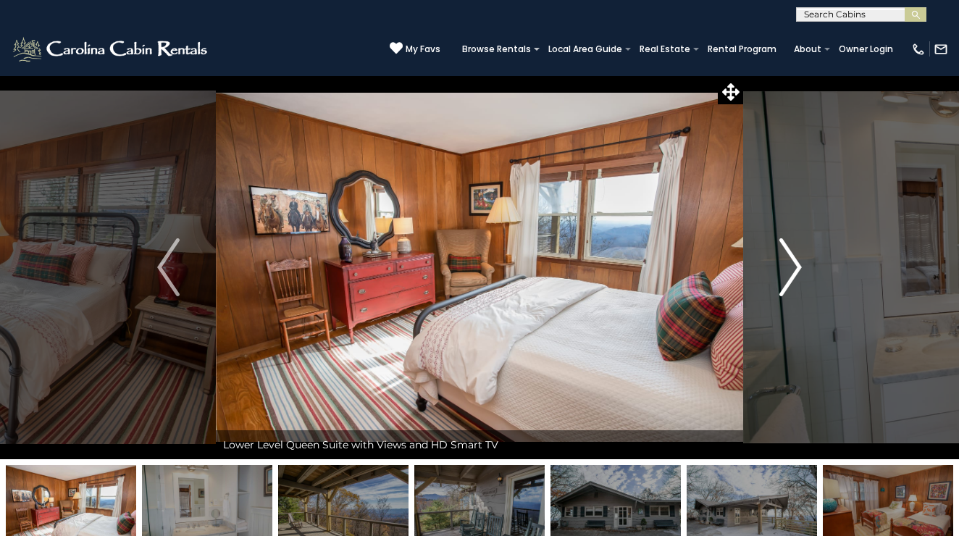
click at [798, 265] on img "Next" at bounding box center [790, 267] width 22 height 58
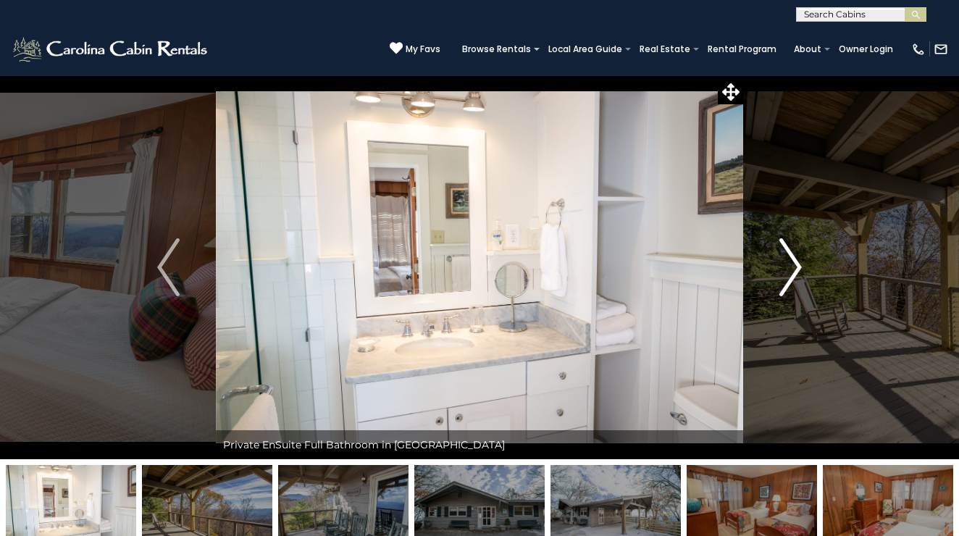
click at [798, 265] on img "Next" at bounding box center [790, 267] width 22 height 58
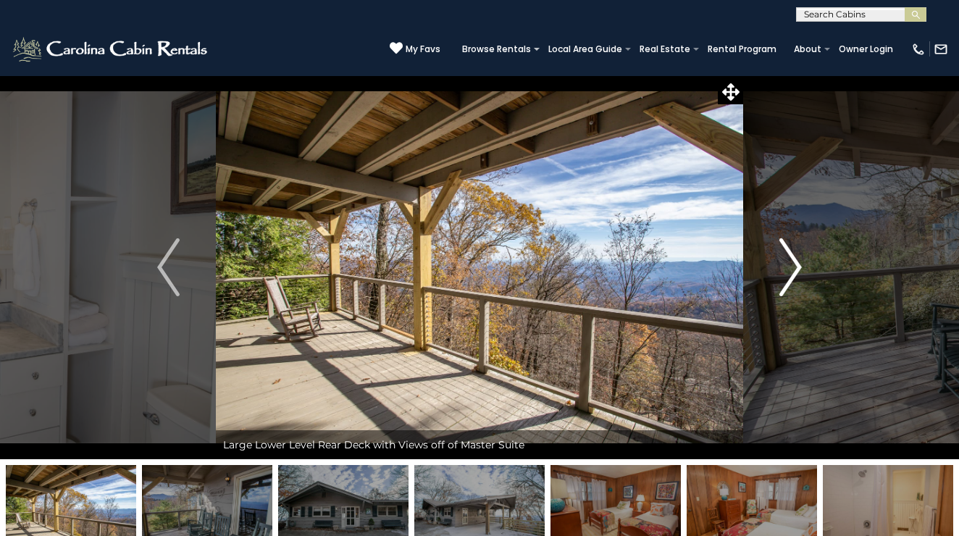
click at [798, 265] on img "Next" at bounding box center [790, 267] width 22 height 58
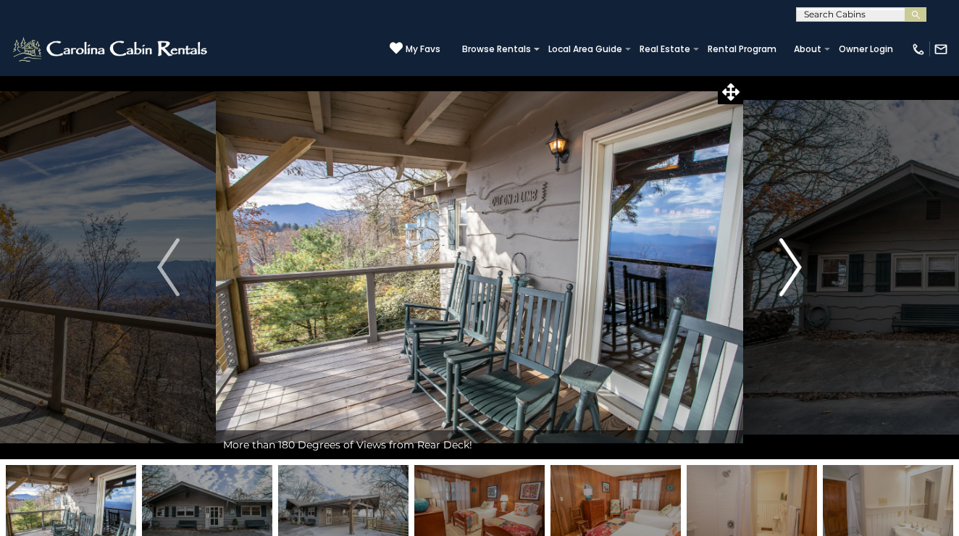
click at [798, 265] on img "Next" at bounding box center [790, 267] width 22 height 58
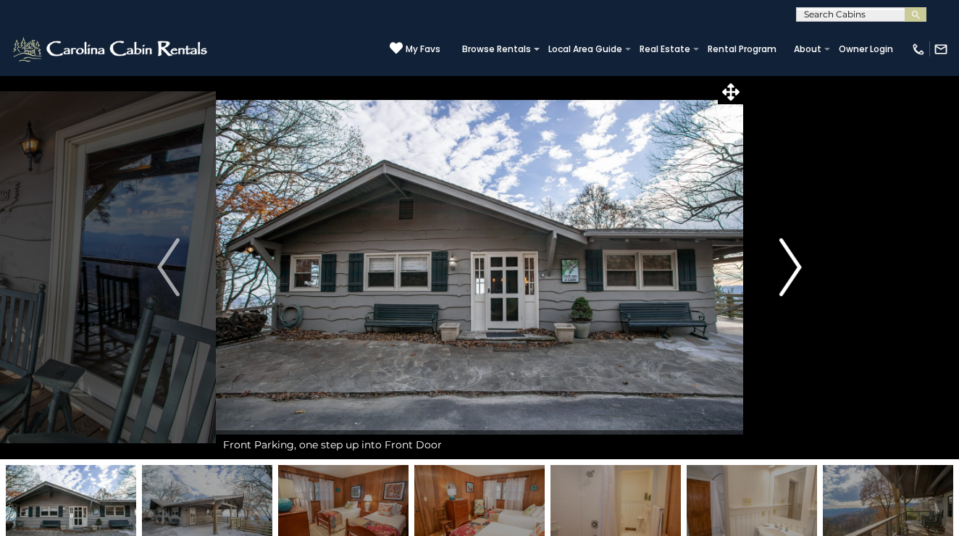
click at [798, 265] on img "Next" at bounding box center [790, 267] width 22 height 58
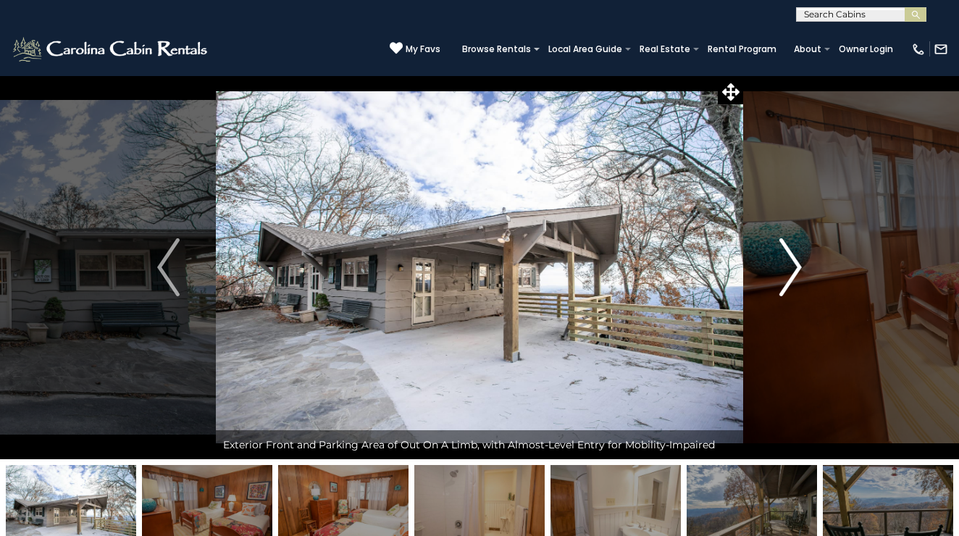
click at [798, 266] on img "Next" at bounding box center [790, 267] width 22 height 58
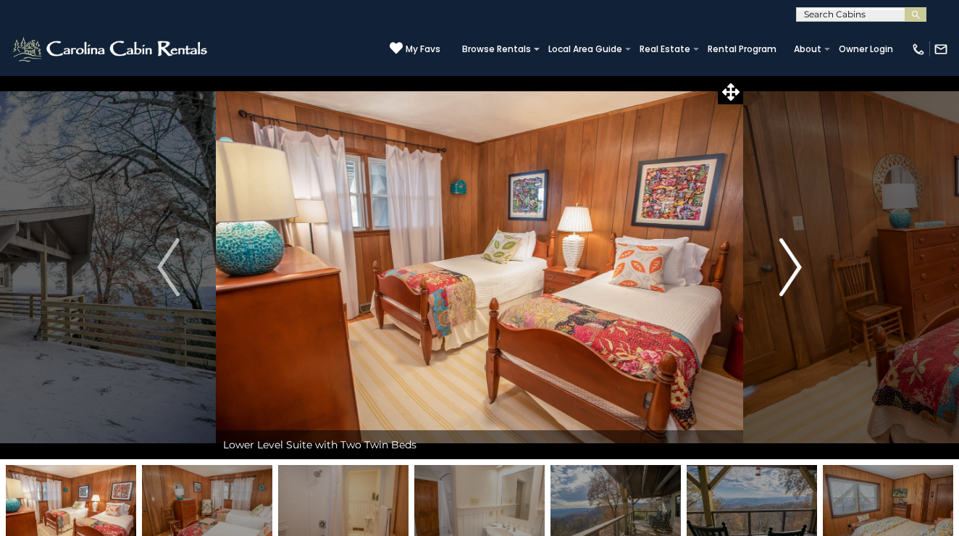
click at [798, 266] on img "Next" at bounding box center [790, 267] width 22 height 58
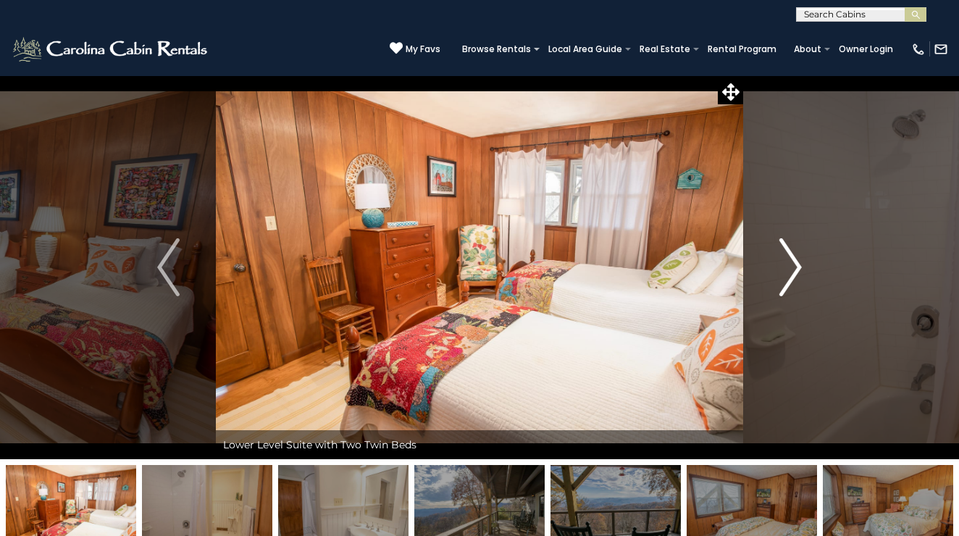
click at [798, 266] on img "Next" at bounding box center [790, 267] width 22 height 58
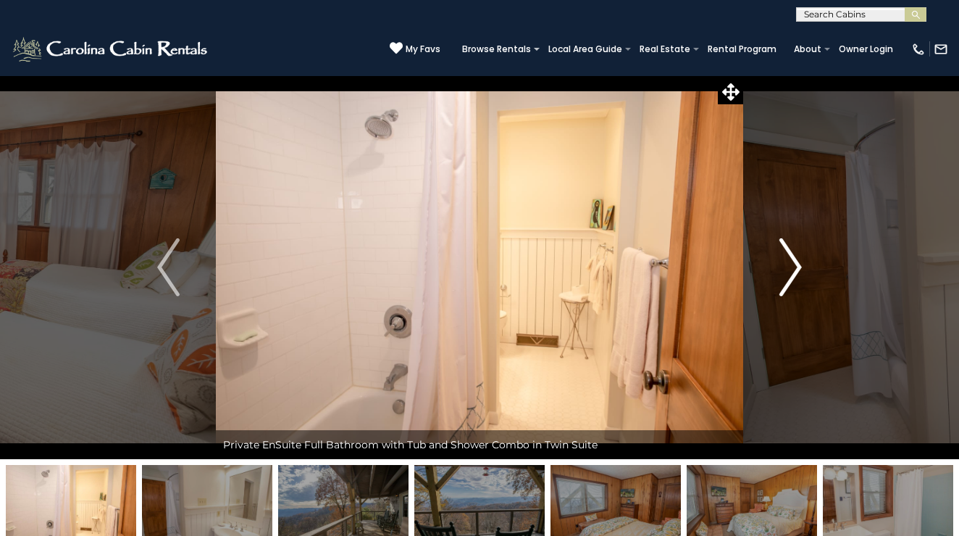
click at [798, 266] on img "Next" at bounding box center [790, 267] width 22 height 58
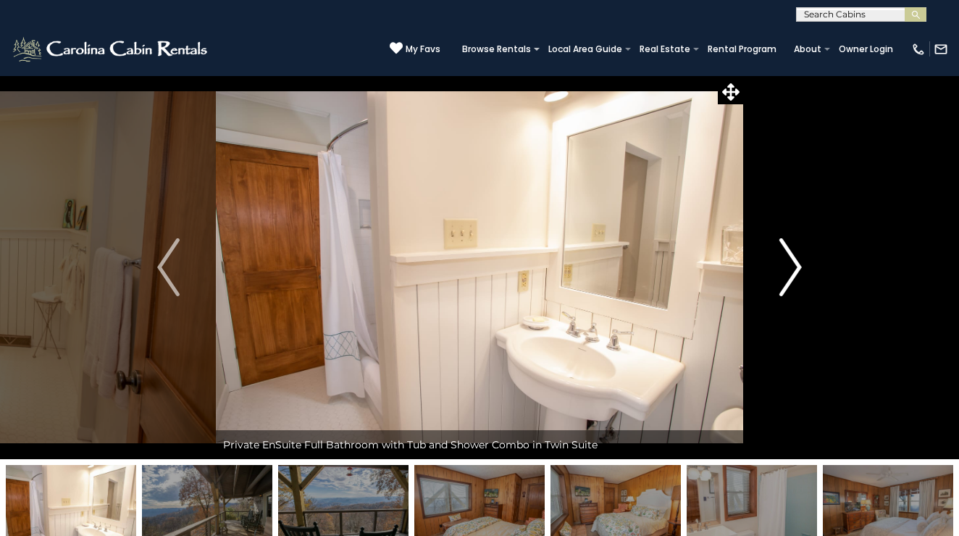
click at [798, 266] on img "Next" at bounding box center [790, 267] width 22 height 58
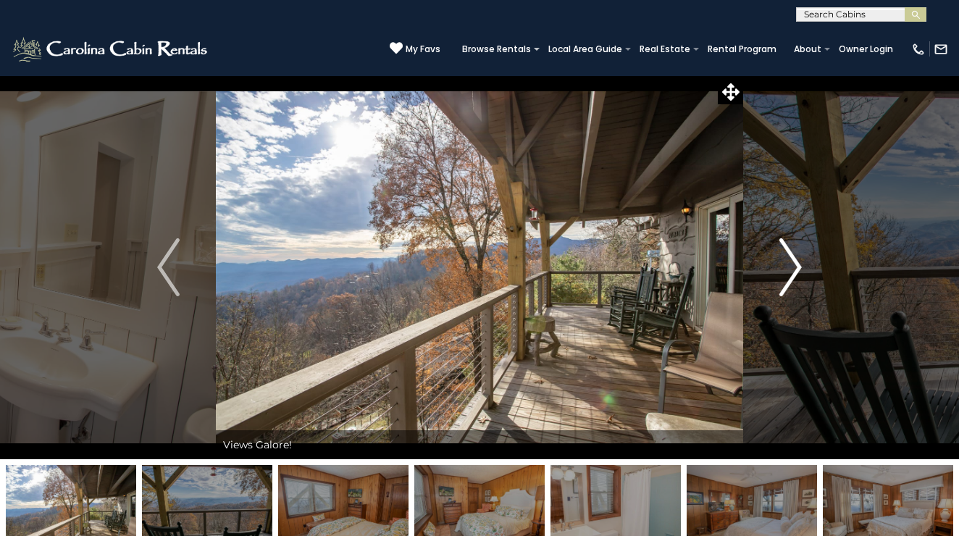
click at [798, 266] on img "Next" at bounding box center [790, 267] width 22 height 58
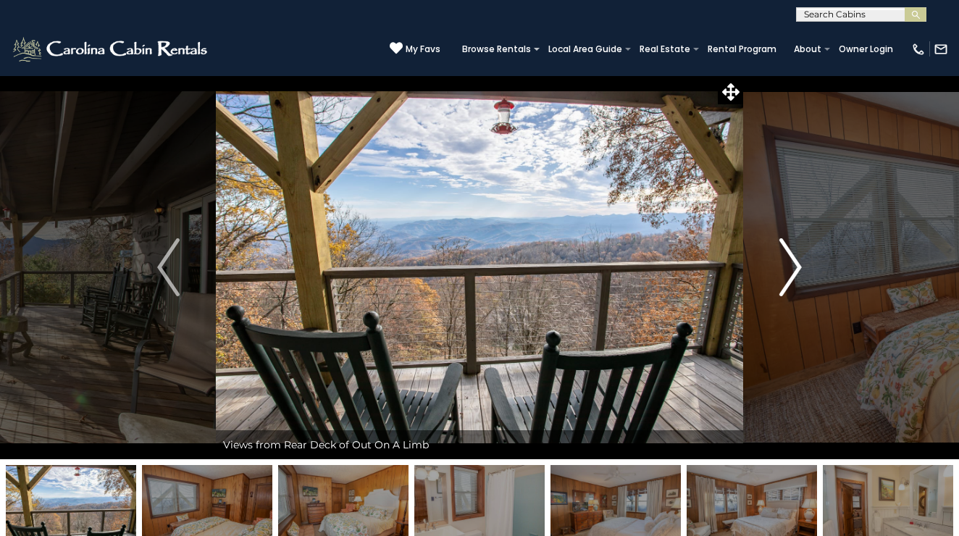
click at [798, 266] on img "Next" at bounding box center [790, 267] width 22 height 58
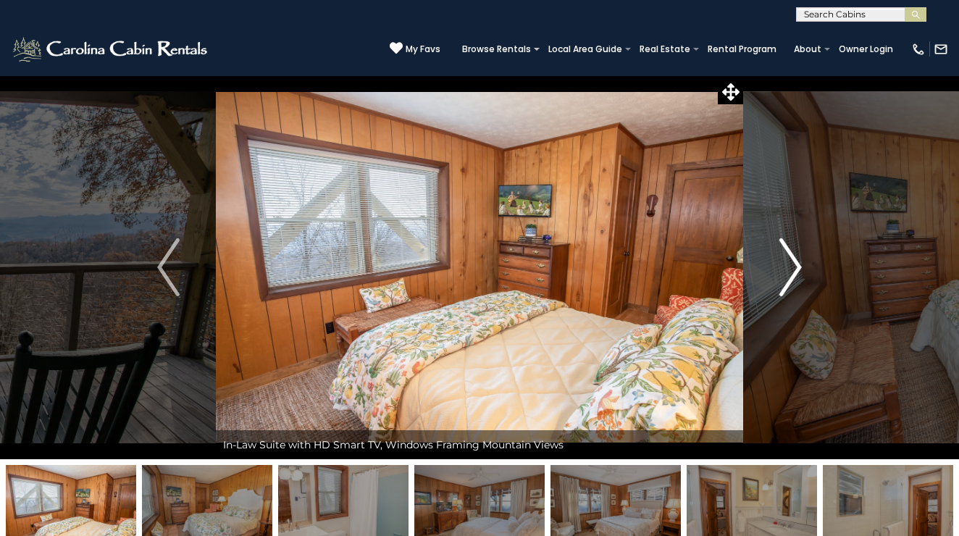
click at [798, 266] on img "Next" at bounding box center [790, 267] width 22 height 58
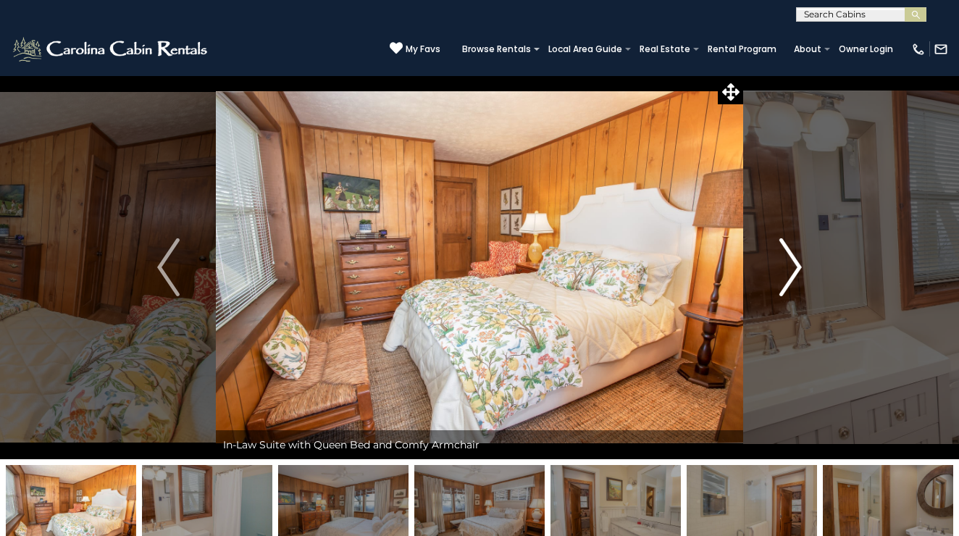
click at [798, 266] on img "Next" at bounding box center [790, 267] width 22 height 58
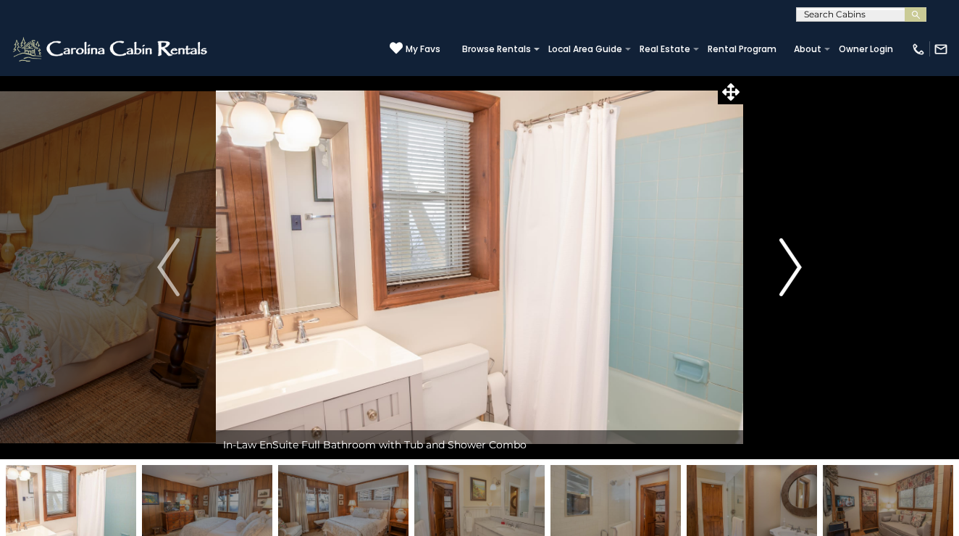
click at [798, 266] on img "Next" at bounding box center [790, 267] width 22 height 58
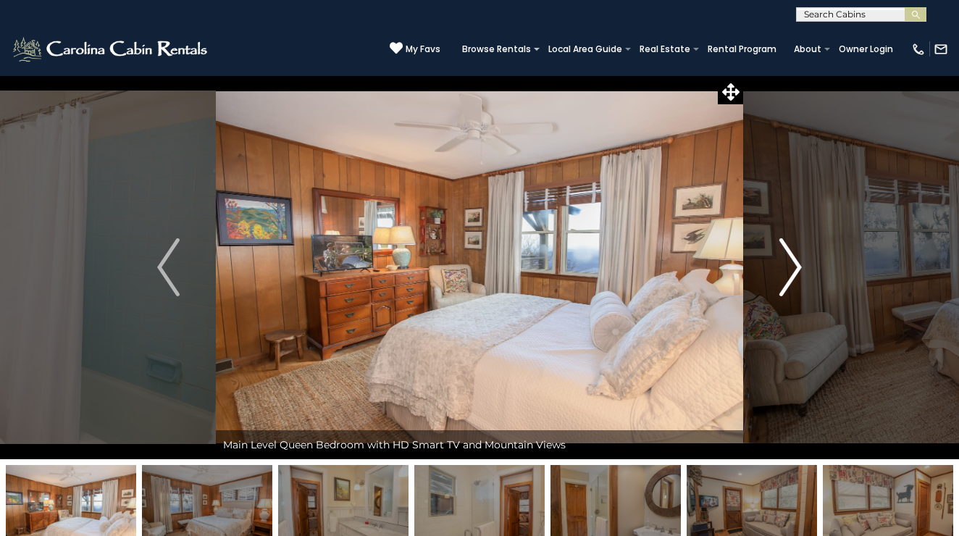
click at [798, 266] on img "Next" at bounding box center [790, 267] width 22 height 58
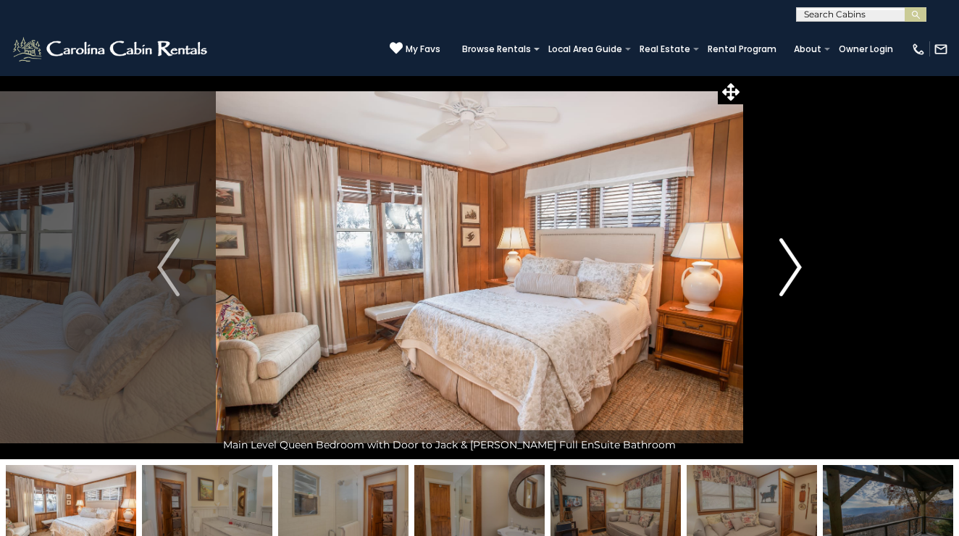
click at [798, 266] on img "Next" at bounding box center [790, 267] width 22 height 58
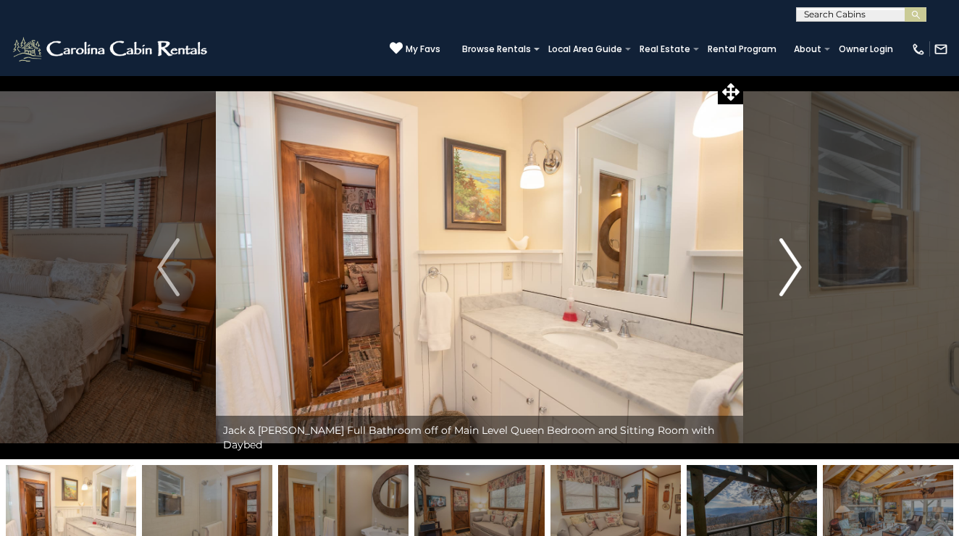
click at [798, 266] on img "Next" at bounding box center [790, 267] width 22 height 58
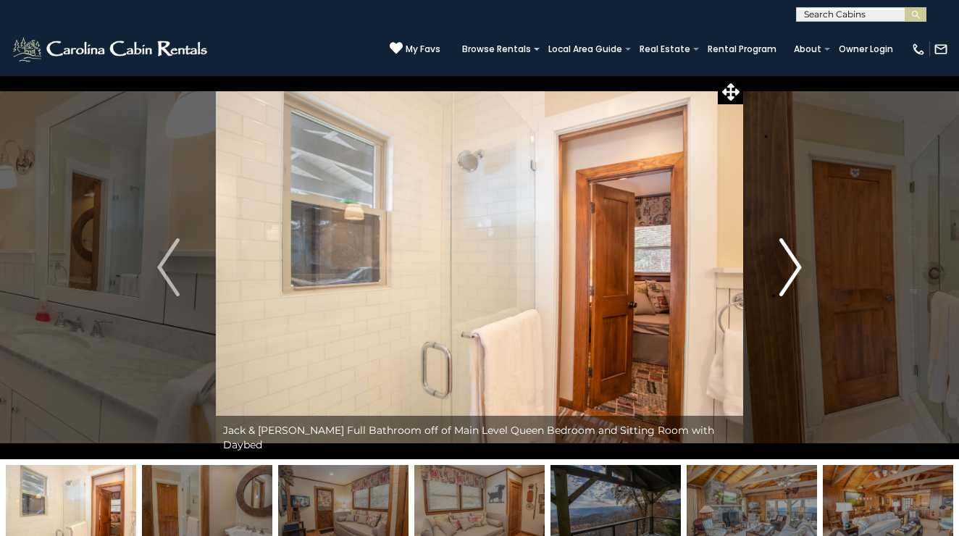
click at [798, 266] on img "Next" at bounding box center [790, 267] width 22 height 58
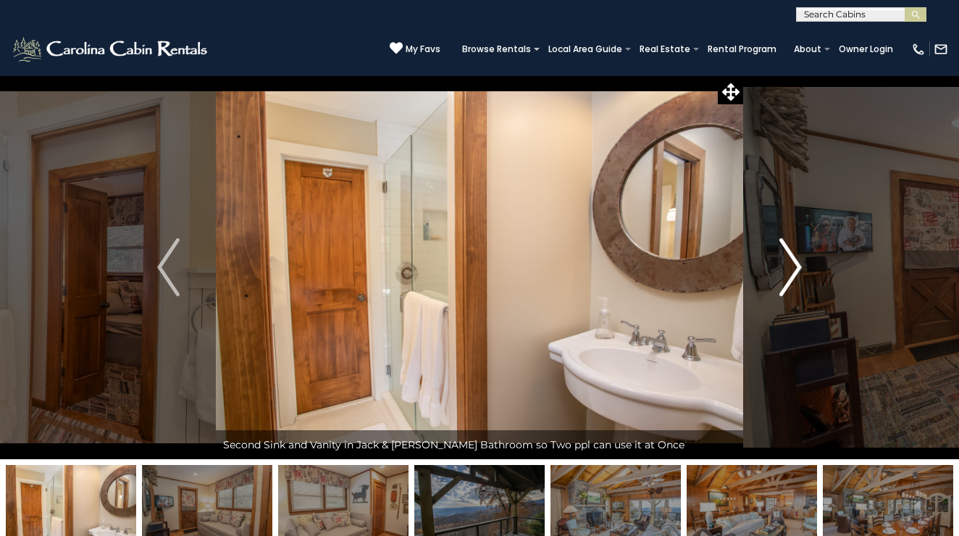
click at [798, 266] on img "Next" at bounding box center [790, 267] width 22 height 58
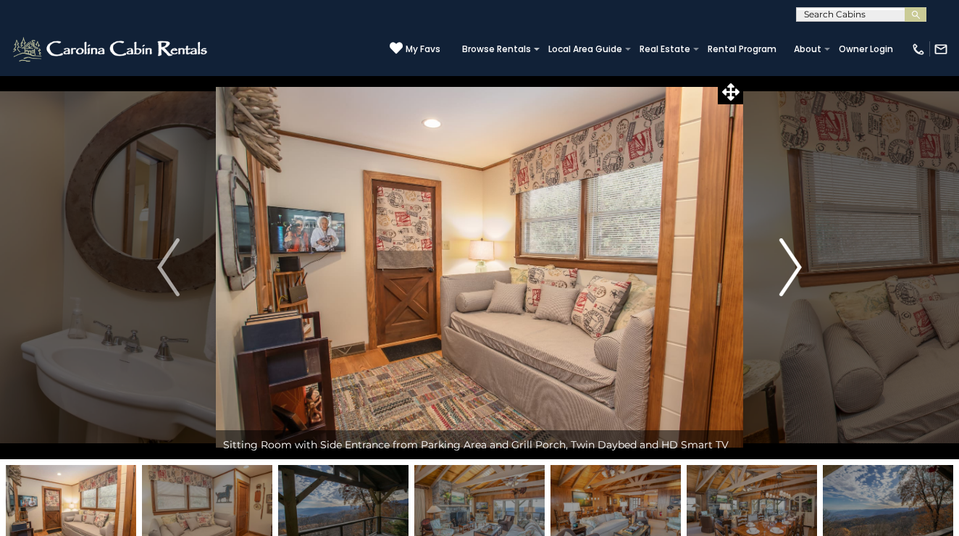
click at [798, 266] on img "Next" at bounding box center [790, 267] width 22 height 58
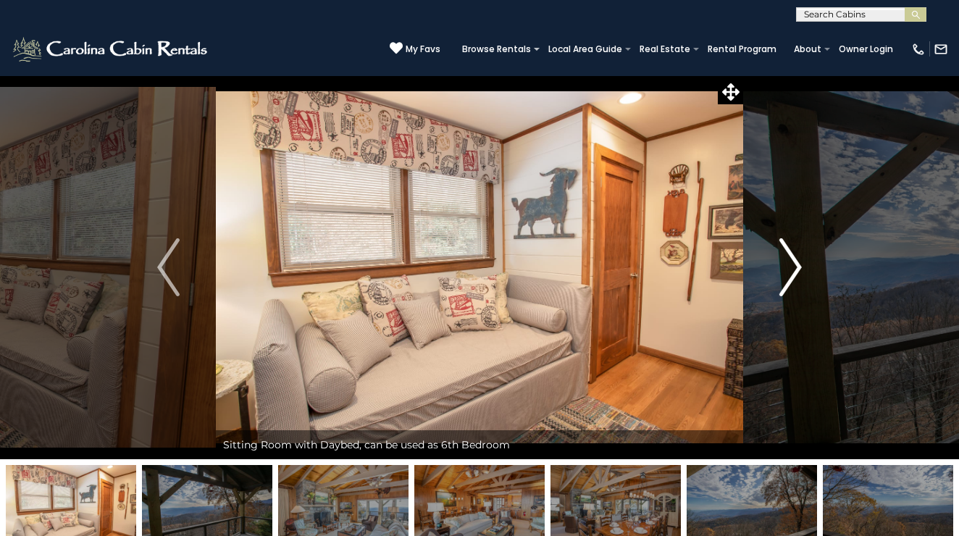
click at [798, 266] on img "Next" at bounding box center [790, 267] width 22 height 58
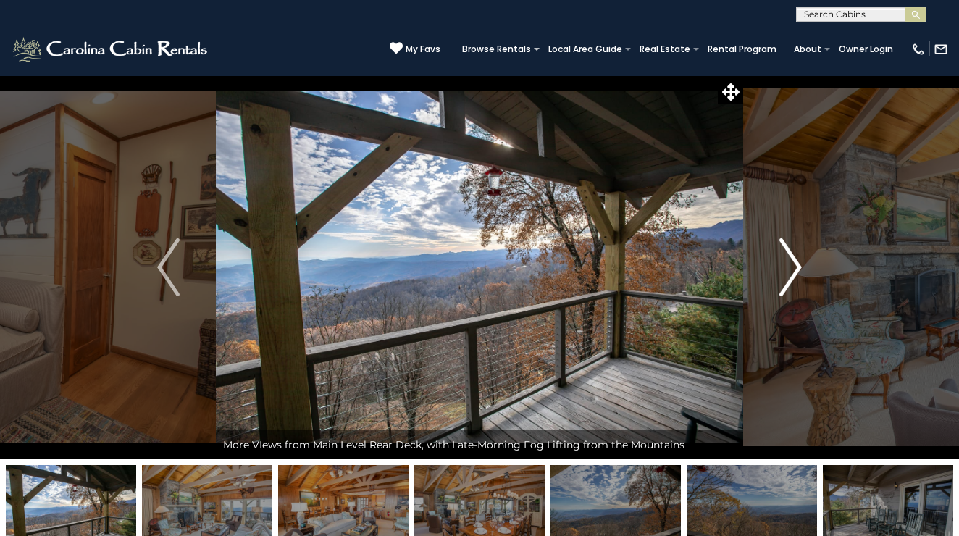
click at [798, 266] on img "Next" at bounding box center [790, 267] width 22 height 58
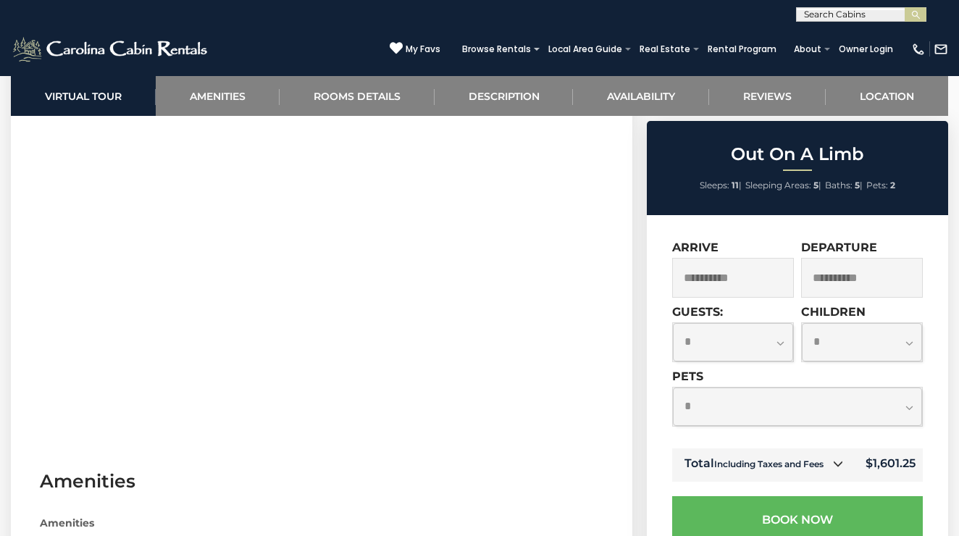
scroll to position [700, 0]
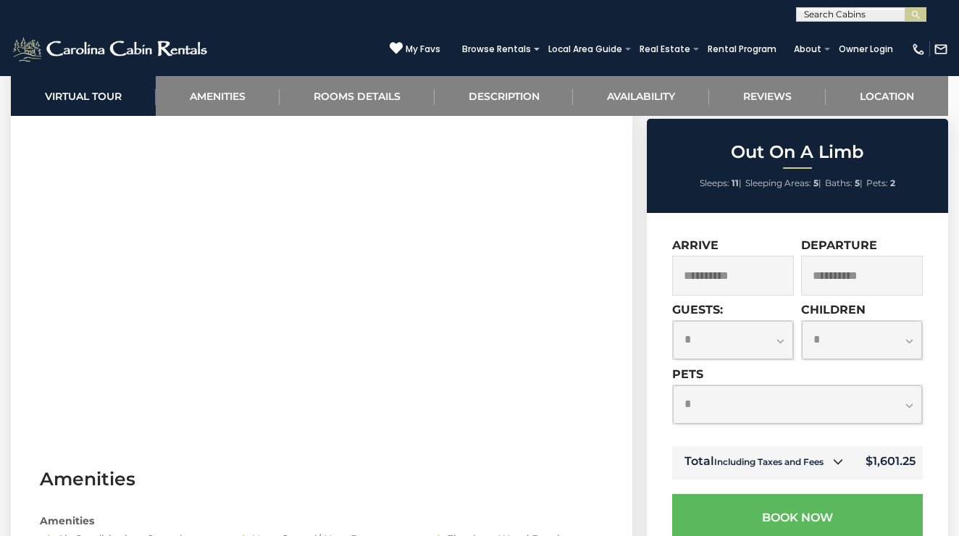
select select "*"
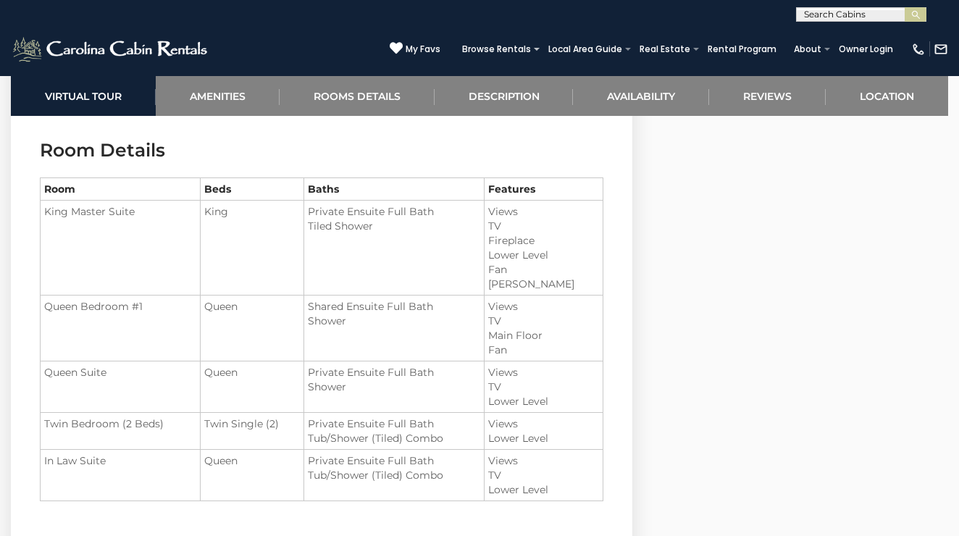
scroll to position [1560, 0]
click at [119, 218] on td "King Master Suite" at bounding box center [121, 246] width 160 height 95
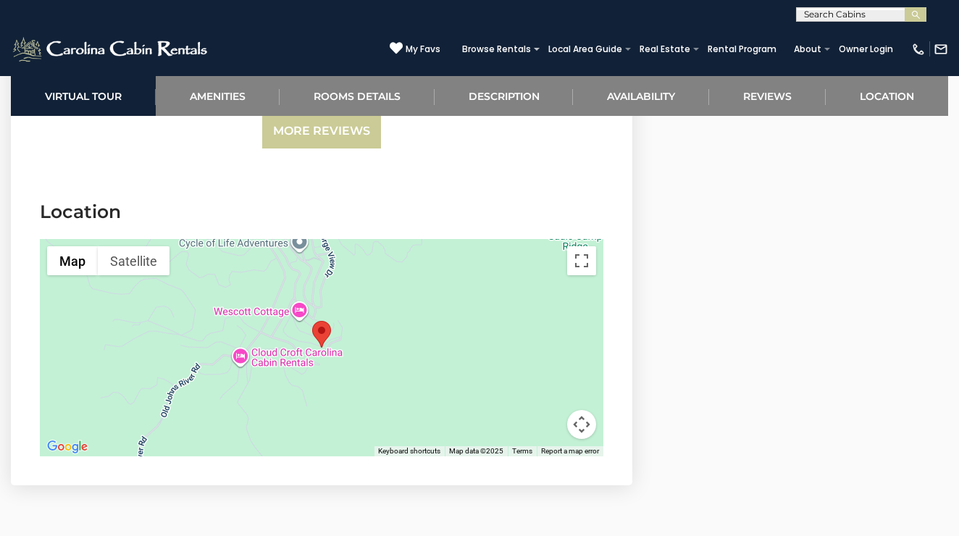
scroll to position [4392, 0]
